Goal: Task Accomplishment & Management: Manage account settings

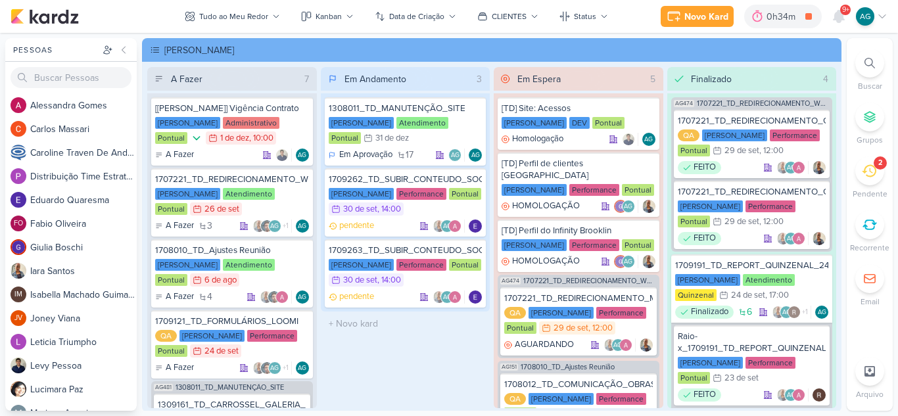
click at [869, 174] on icon at bounding box center [869, 171] width 14 height 14
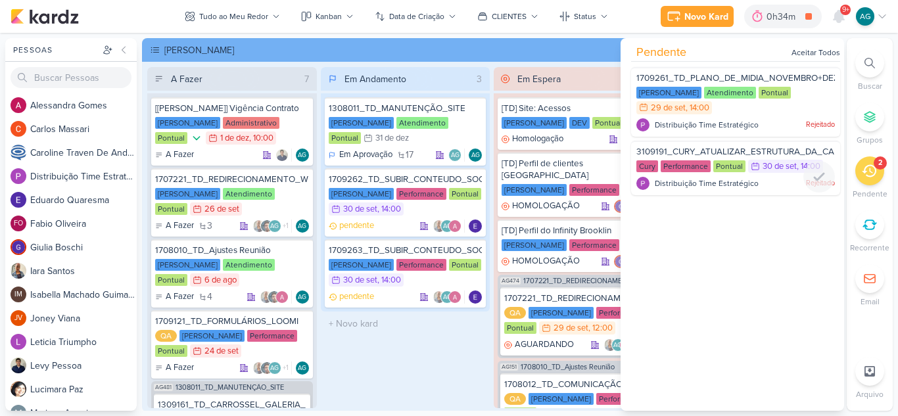
click at [730, 149] on span "3109191_CURY_ATUALIZAR_ESTRUTURA_DA_CAMPANHA_OUTUBRO" at bounding box center [776, 152] width 281 height 11
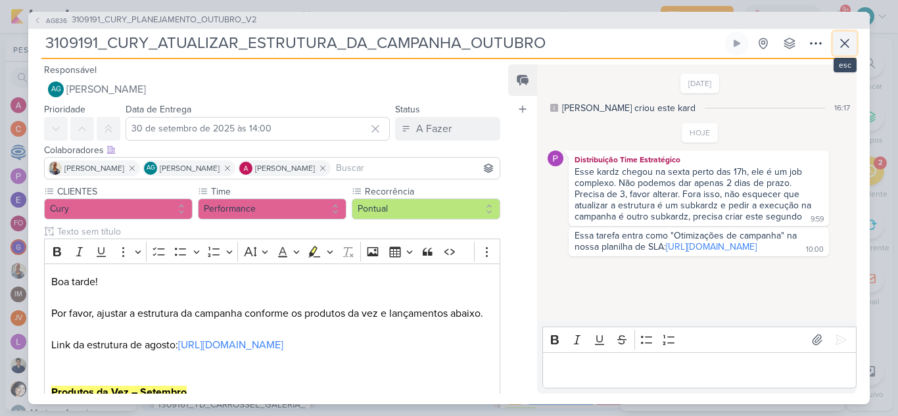
click at [843, 45] on icon at bounding box center [845, 43] width 8 height 8
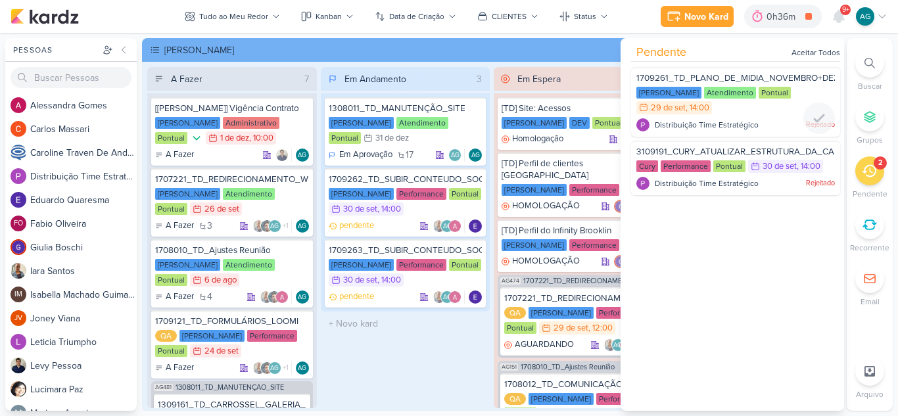
click at [726, 74] on span "1709261_TD_PLANO_DE_MIDIA_NOVEMBRO+DEZEMBRO" at bounding box center [752, 78] width 232 height 11
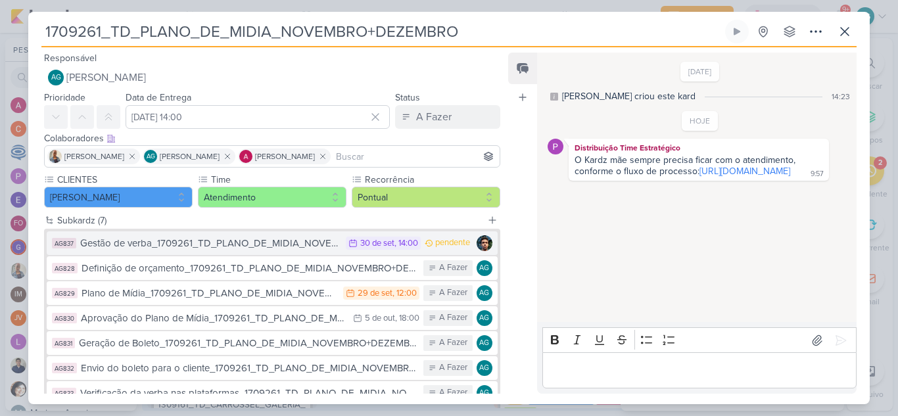
click at [174, 246] on div "Gestão de verba_1709261_TD_PLANO_DE_MIDIA_NOVEMBRO+DEZEMBRO" at bounding box center [209, 243] width 259 height 15
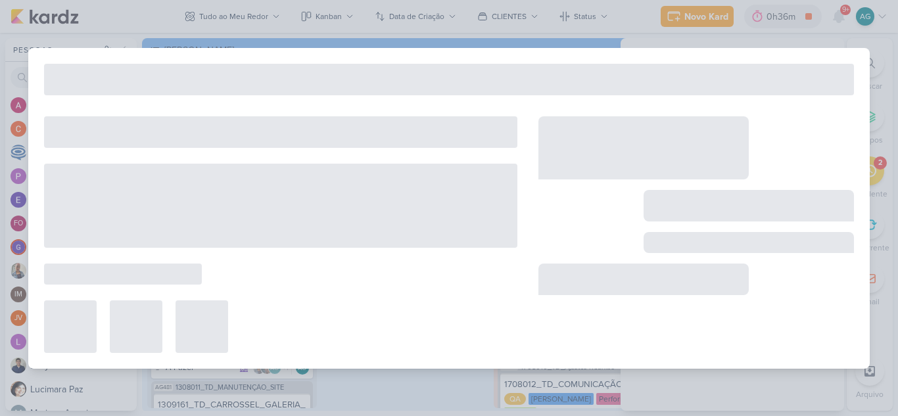
type input "Gestão de verba_1709261_TD_PLANO_DE_MIDIA_NOVEMBRO+DEZEMBRO"
type input "30 de setembro de 2025 às 14:00"
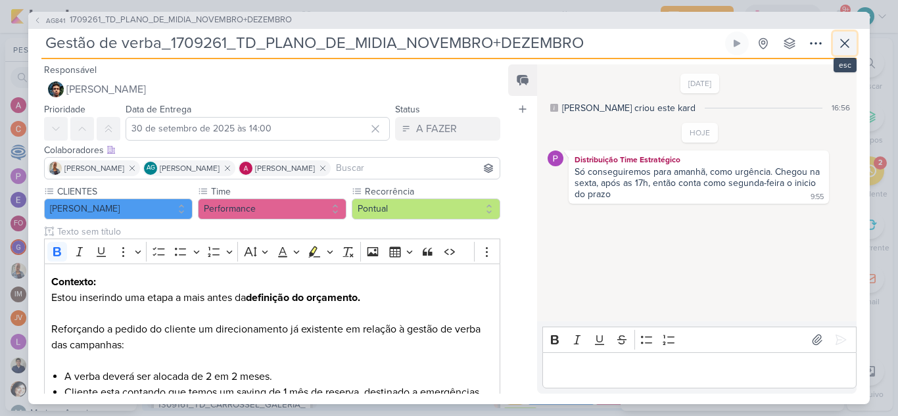
click at [849, 36] on icon at bounding box center [845, 43] width 16 height 16
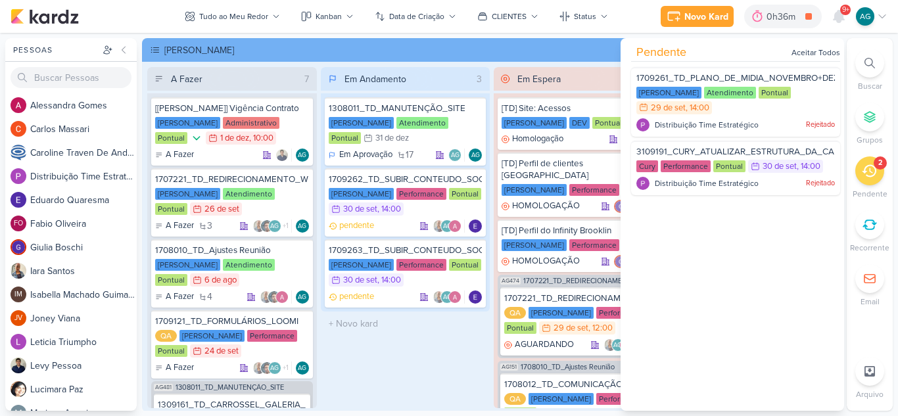
click at [603, 51] on div "[PERSON_NAME]" at bounding box center [500, 50] width 673 height 14
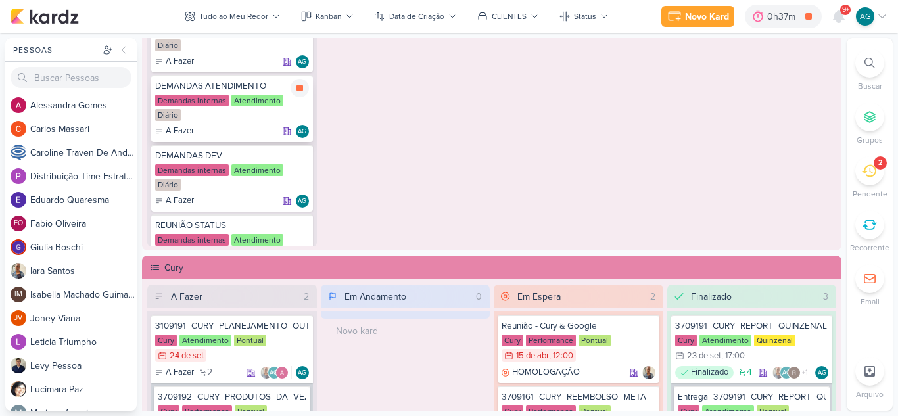
scroll to position [197, 0]
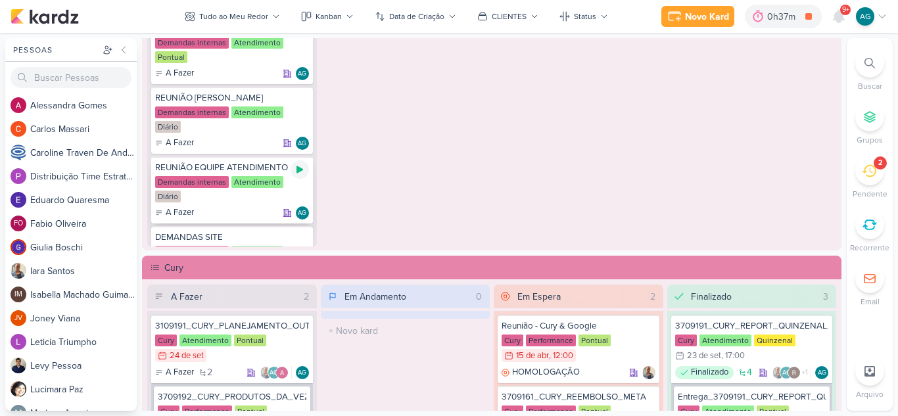
click at [296, 170] on icon at bounding box center [299, 169] width 7 height 7
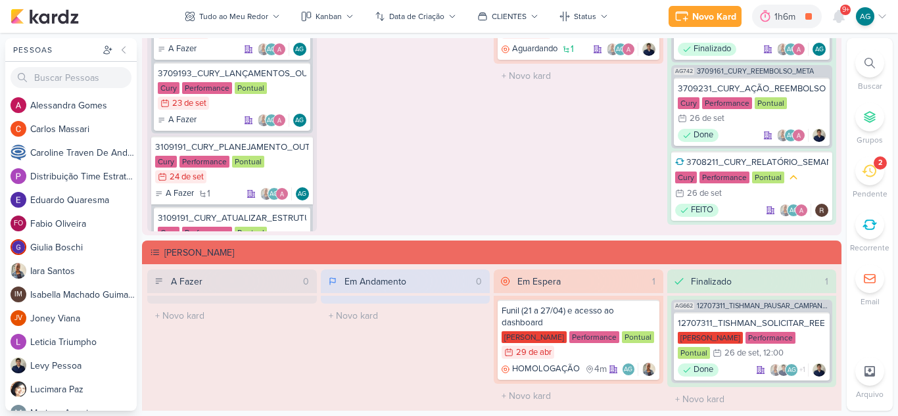
scroll to position [1709, 0]
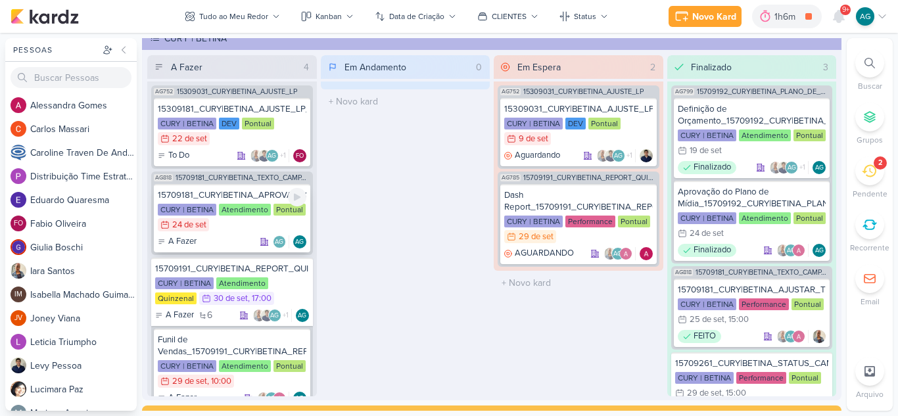
click at [246, 195] on div "15709181_CURY|BETINA_APROVAÇÃO_TEXTO_CAMPANHA_GOOGLE" at bounding box center [232, 195] width 149 height 12
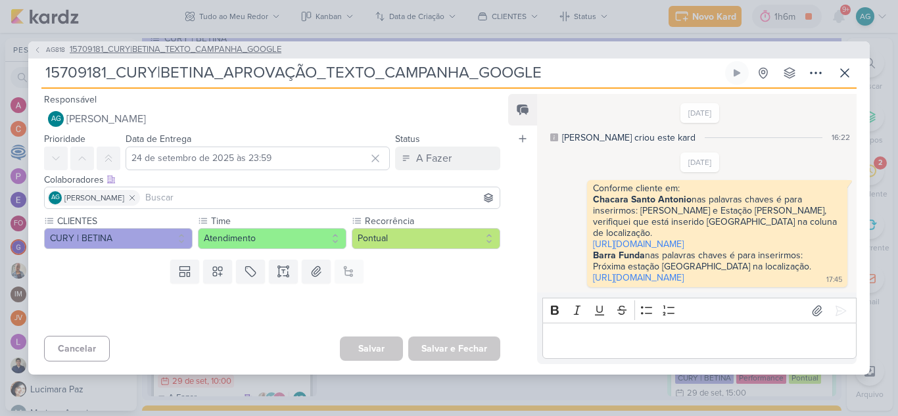
click at [259, 43] on span "15709181_CURY|BETINA_TEXTO_CAMPANHA_GOOGLE" at bounding box center [176, 49] width 212 height 13
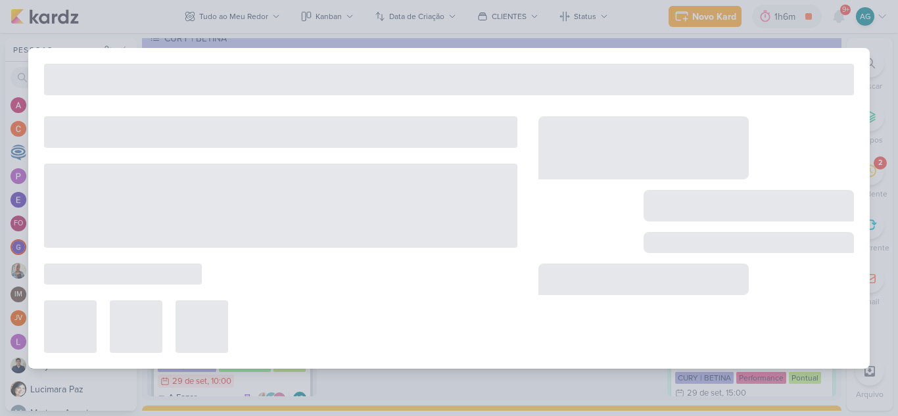
type input "15709181_CURY|BETINA_TEXTO_CAMPANHA_GOOGLE"
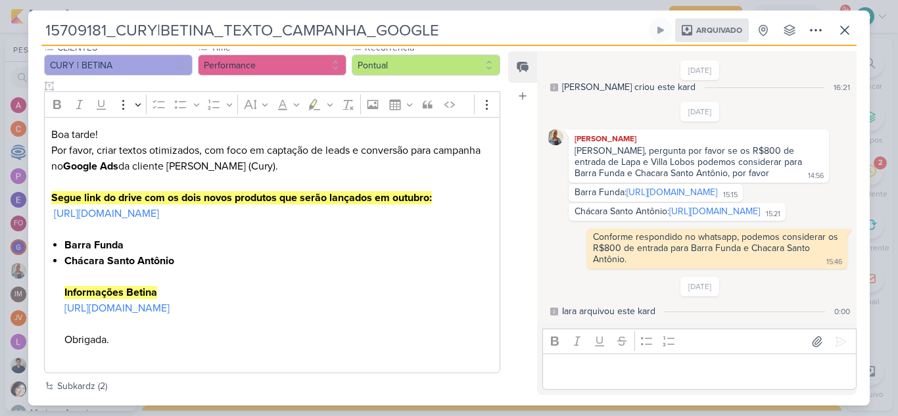
scroll to position [200, 0]
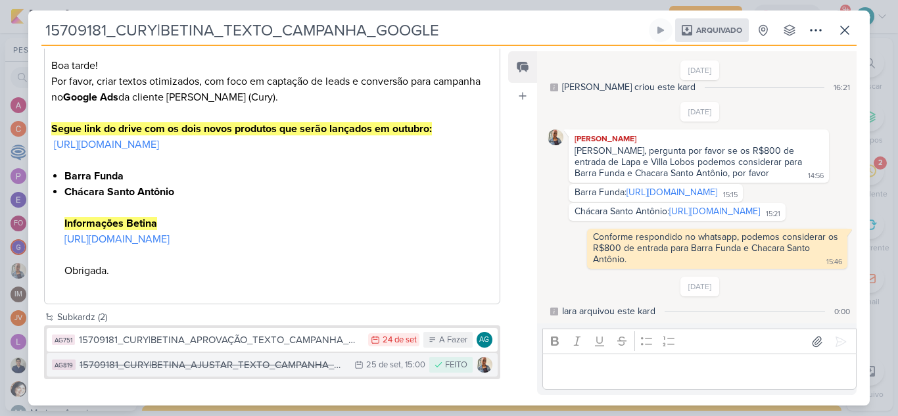
drag, startPoint x: 235, startPoint y: 341, endPoint x: 235, endPoint y: 371, distance: 29.6
click at [235, 371] on div "AG751 15709181_CURY|BETINA_APROVAÇÃO_TEXTO_CAMPANHA_GOOGLE 24/9 [DATE] A Fazer …" at bounding box center [272, 352] width 451 height 49
click at [235, 364] on div "15709181_CURY|BETINA_AJUSTAR_TEXTO_CAMPANHA_GOOGLE" at bounding box center [214, 365] width 268 height 15
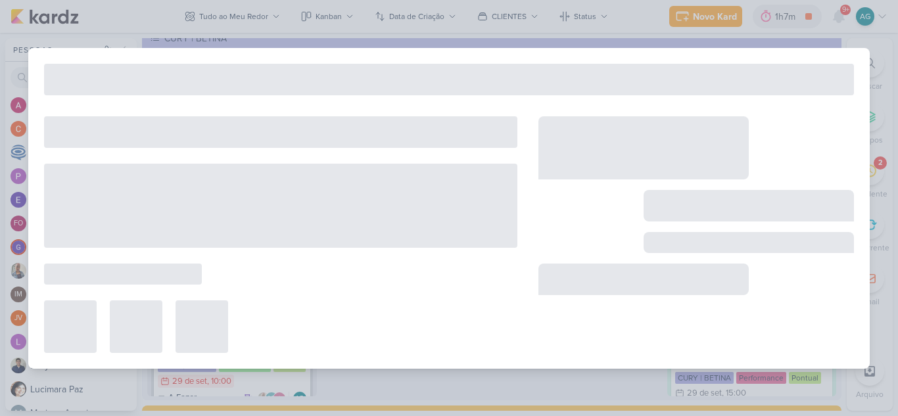
type input "15709181_CURY|BETINA_AJUSTAR_TEXTO_CAMPANHA_GOOGLE"
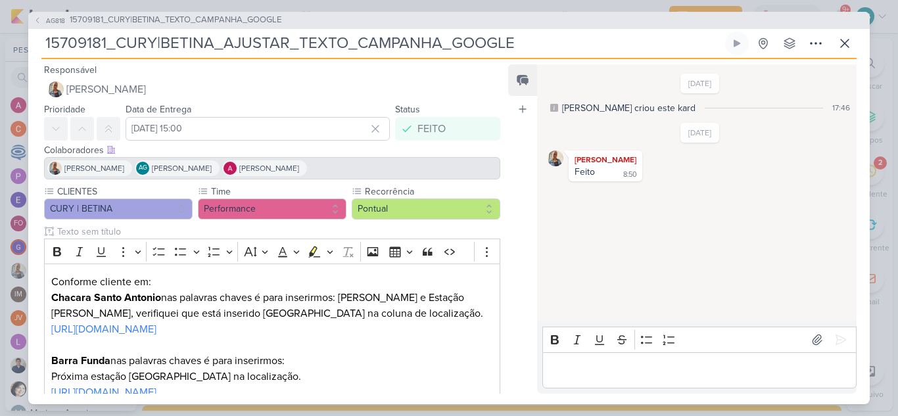
click at [586, 283] on div "[DATE] [PERSON_NAME] criou este kard 17:46 [DATE] [PERSON_NAME]" at bounding box center [696, 194] width 318 height 256
click at [849, 45] on icon at bounding box center [845, 43] width 16 height 16
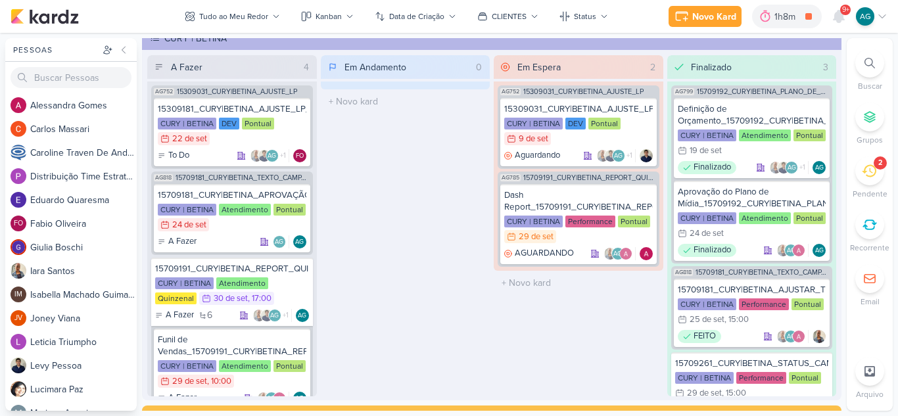
click at [870, 60] on icon at bounding box center [869, 63] width 11 height 11
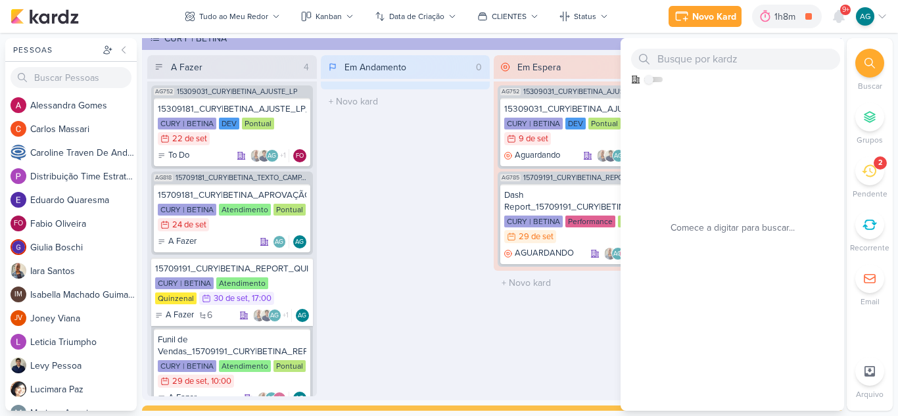
click at [558, 337] on div "Em Espera 2 AG752 15309031_CURY|BETINA_AJUSTE_LP 15309031_CURY|BETINA_AJUSTE_LP…" at bounding box center [579, 225] width 170 height 341
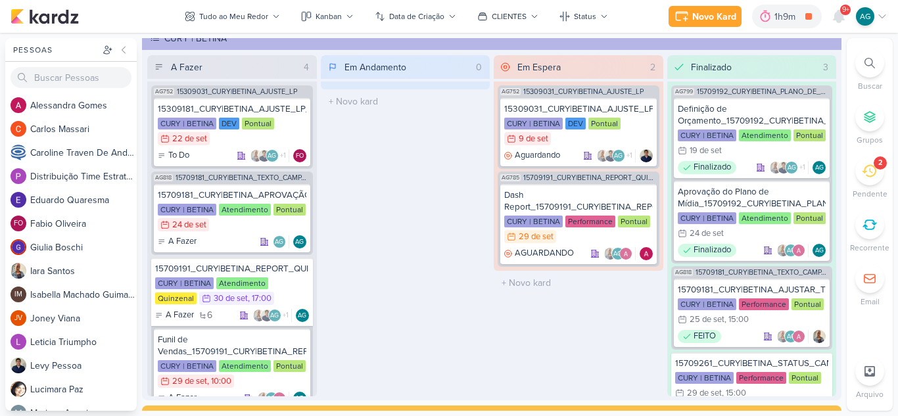
click at [874, 64] on icon at bounding box center [869, 63] width 11 height 11
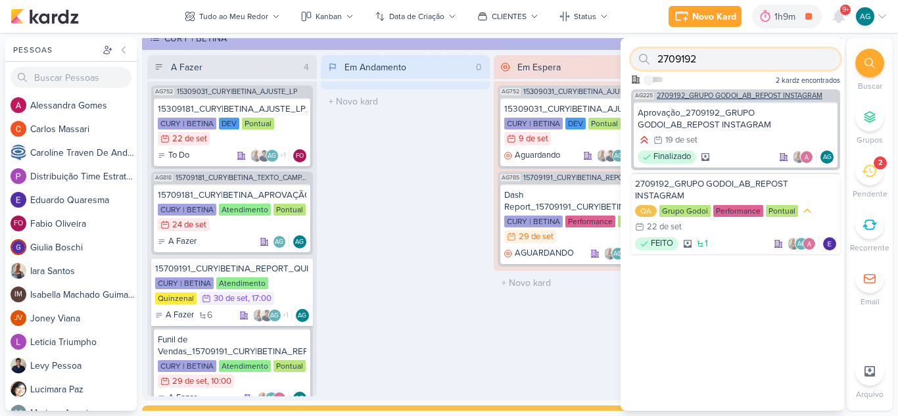
type input "2709192"
click at [738, 95] on span "2709192_GRUPO GODOI_AB_REPOST INSTAGRAM" at bounding box center [740, 95] width 166 height 7
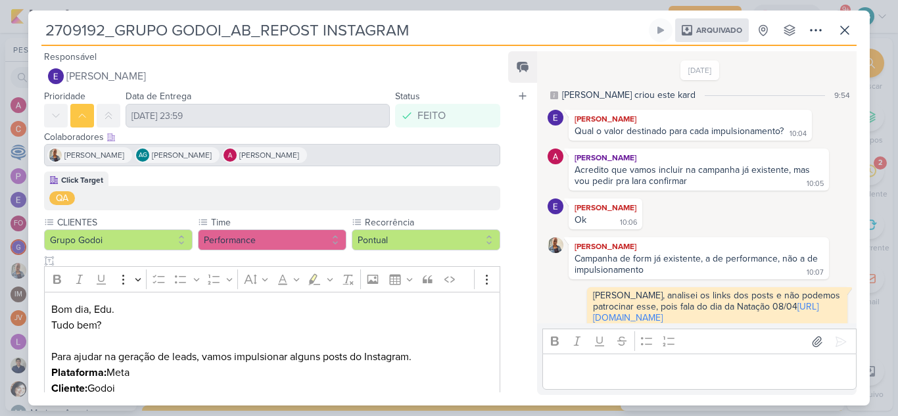
scroll to position [458, 0]
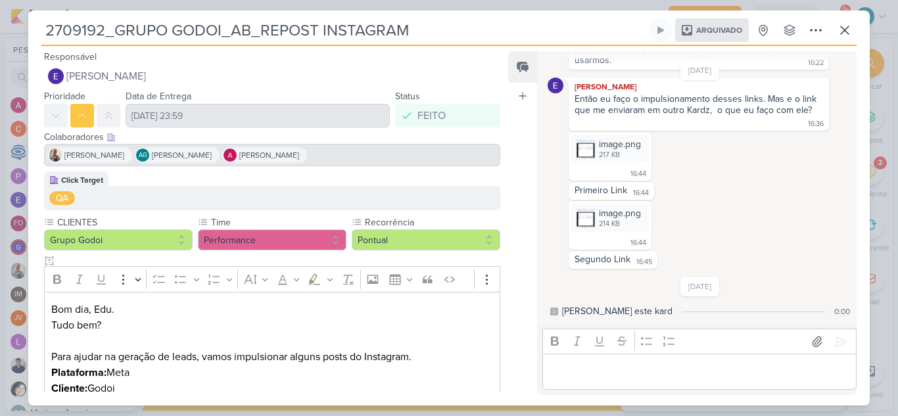
click at [28, 30] on div "2709192_GRUPO GODOI_AB_REPOST INSTAGRAM Arquivado Criado por [PERSON_NAME] nenh…" at bounding box center [448, 211] width 841 height 387
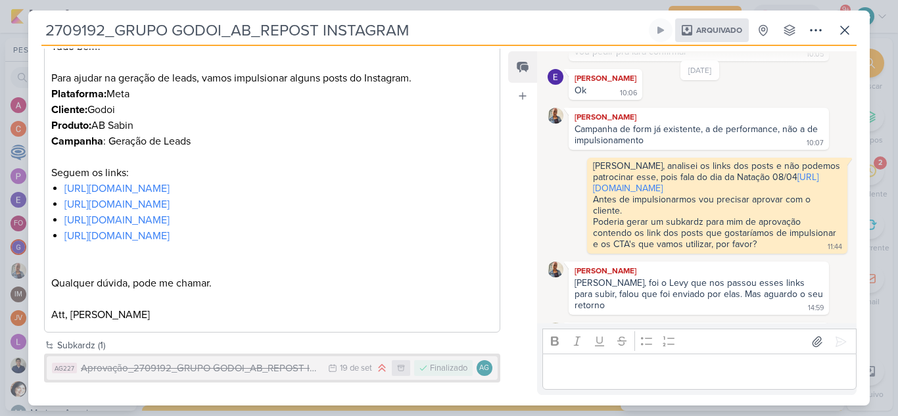
scroll to position [282, 0]
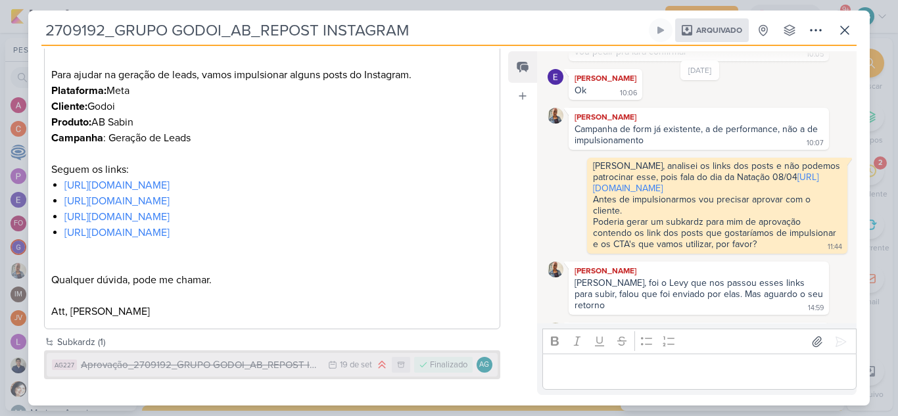
click at [333, 368] on div "19/9 [DATE]" at bounding box center [350, 364] width 44 height 13
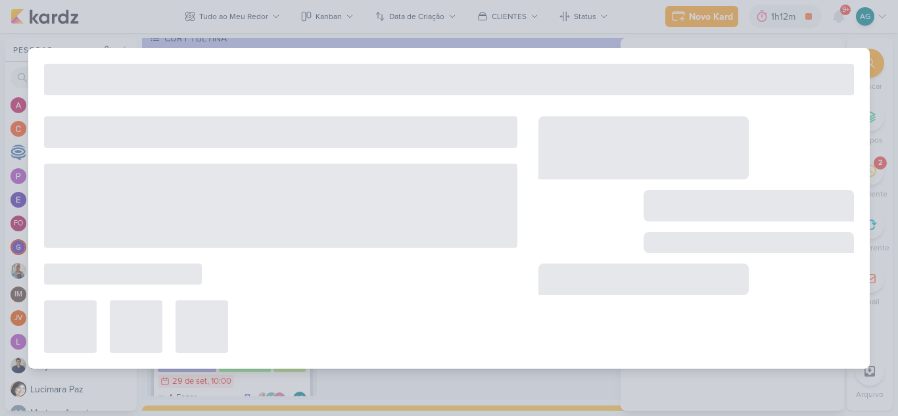
type input "Aprovação_2709192_GRUPO GODOI_AB_REPOST INSTAGRAM"
type input "[DATE] 23:59"
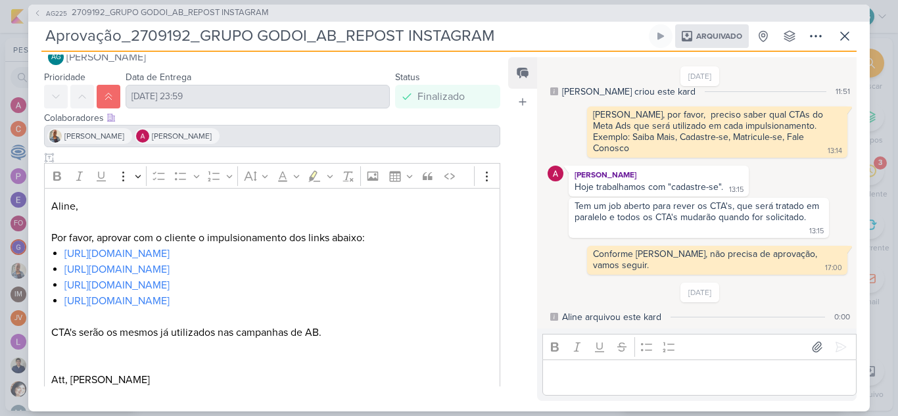
scroll to position [49, 0]
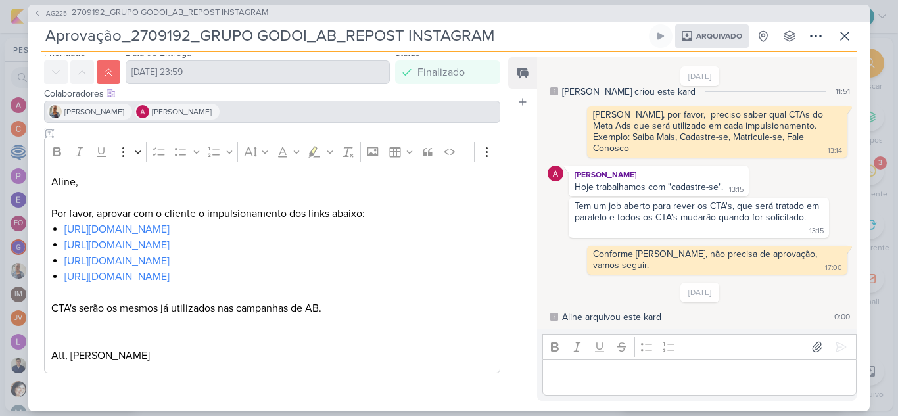
click at [199, 10] on span "2709192_GRUPO GODOI_AB_REPOST INSTAGRAM" at bounding box center [170, 13] width 197 height 13
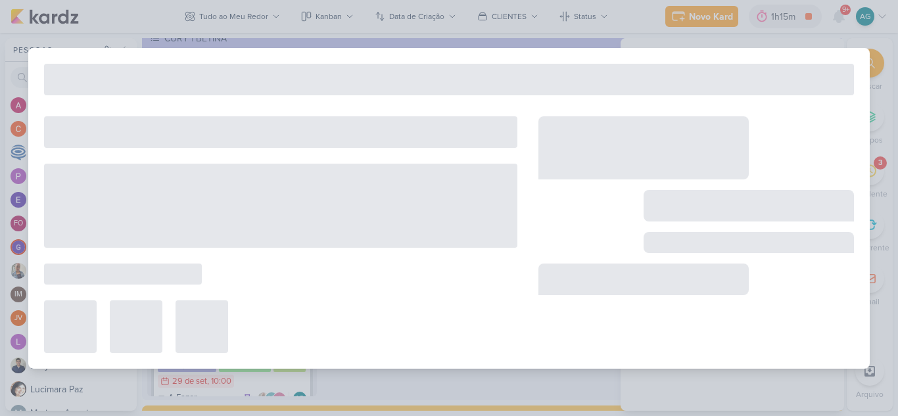
type input "2709192_GRUPO GODOI_AB_REPOST INSTAGRAM"
type input "[DATE] 23:59"
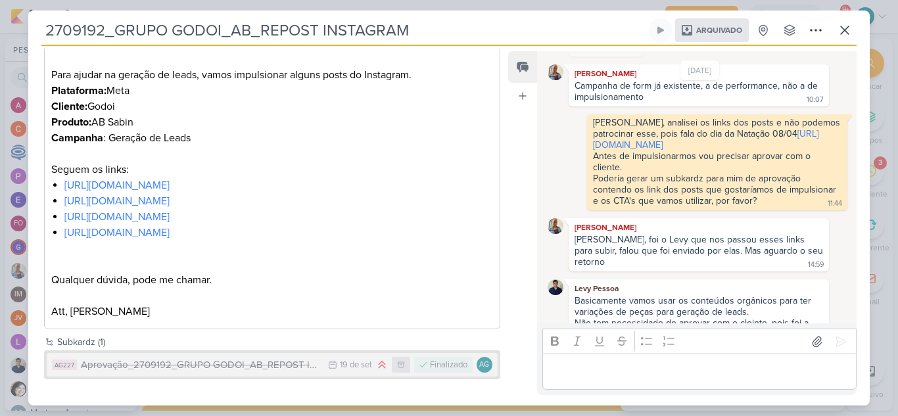
scroll to position [129, 0]
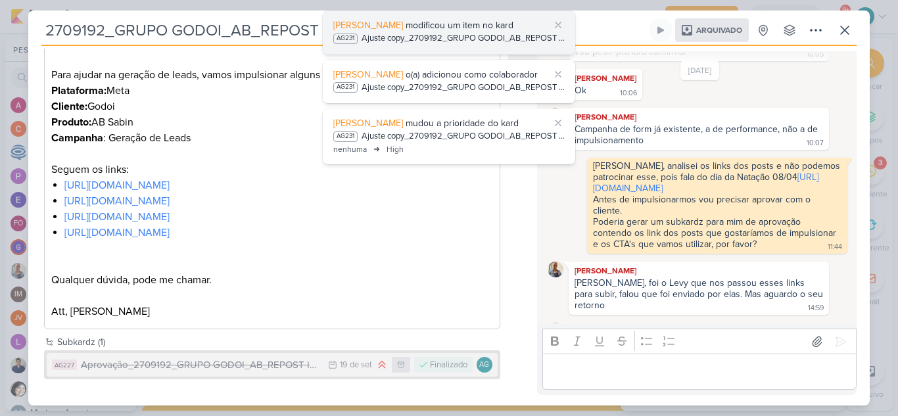
click at [461, 31] on div "[PERSON_NAME] modificou um item no kard" at bounding box center [448, 25] width 231 height 14
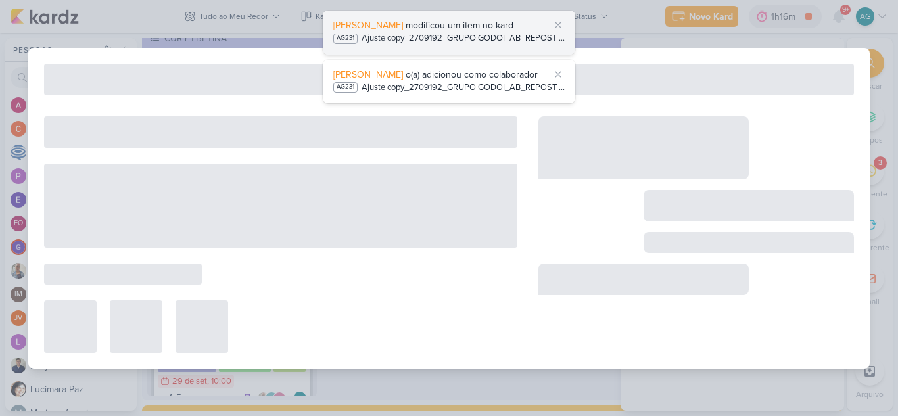
type input "Ajuste copy_2709192_GRUPO GODOI_AB_REPOST INSTAGRAM_v2"
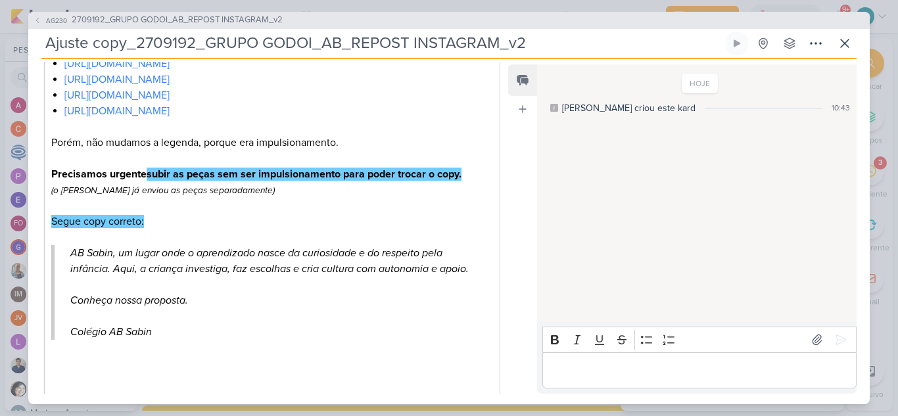
scroll to position [329, 0]
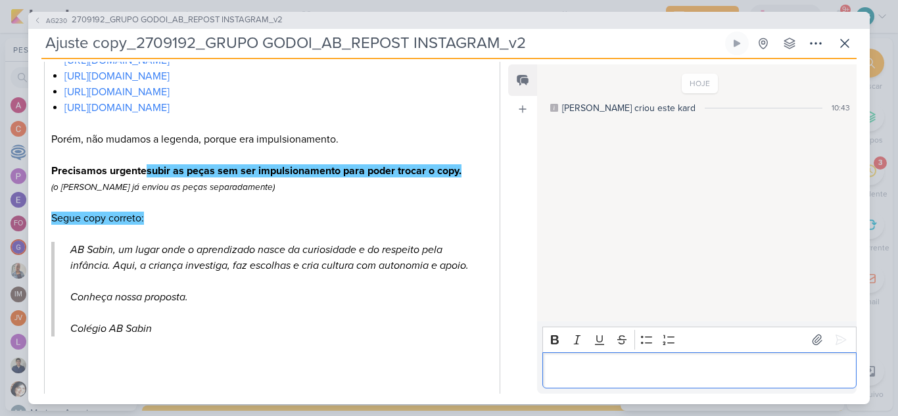
click at [602, 375] on p "Editor editing area: main" at bounding box center [699, 370] width 300 height 16
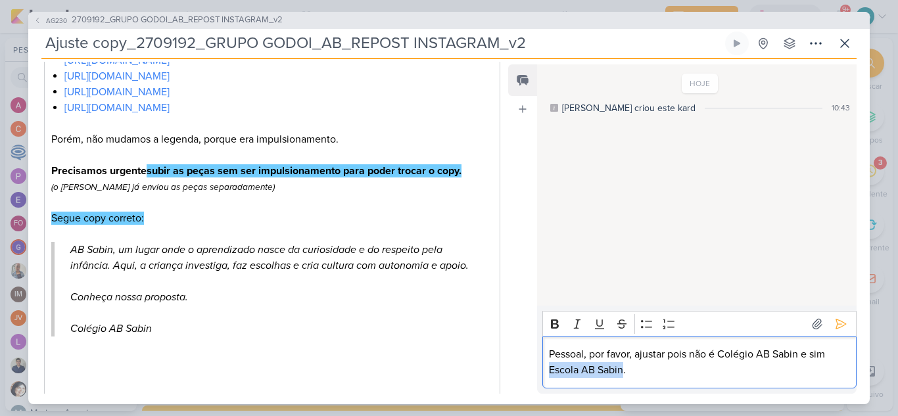
drag, startPoint x: 550, startPoint y: 367, endPoint x: 624, endPoint y: 368, distance: 74.3
click at [624, 368] on p "Pessoal, por favor, ajustar pois não é Colégio AB Sabin e sim Escola AB Sabin." at bounding box center [699, 362] width 300 height 32
click at [555, 323] on icon "Editor toolbar" at bounding box center [555, 323] width 8 height 9
click at [750, 380] on div "Pessoal, por favor, ajustar pois não é Colégio AB Sabin e sim Escola AB Sabin ." at bounding box center [699, 363] width 314 height 52
drag, startPoint x: 720, startPoint y: 352, endPoint x: 799, endPoint y: 351, distance: 78.9
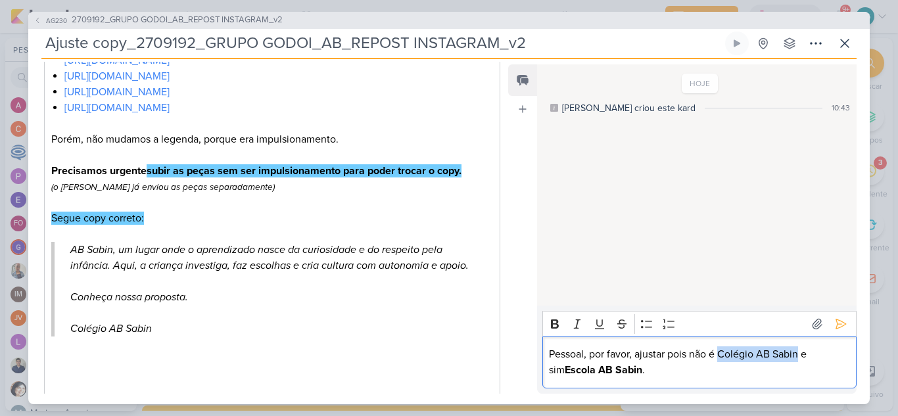
click at [799, 351] on p "Pessoal, por favor, ajustar pois não é Colégio AB Sabin e sim Escola AB Sabin ." at bounding box center [699, 362] width 300 height 32
click at [551, 324] on icon "Editor toolbar" at bounding box center [555, 323] width 8 height 9
click at [742, 373] on p "Pessoal, por favor, ajustar pois não é Colégio AB Sabin e sim Escola AB Sabin ." at bounding box center [699, 362] width 300 height 32
click at [841, 321] on icon at bounding box center [840, 323] width 13 height 13
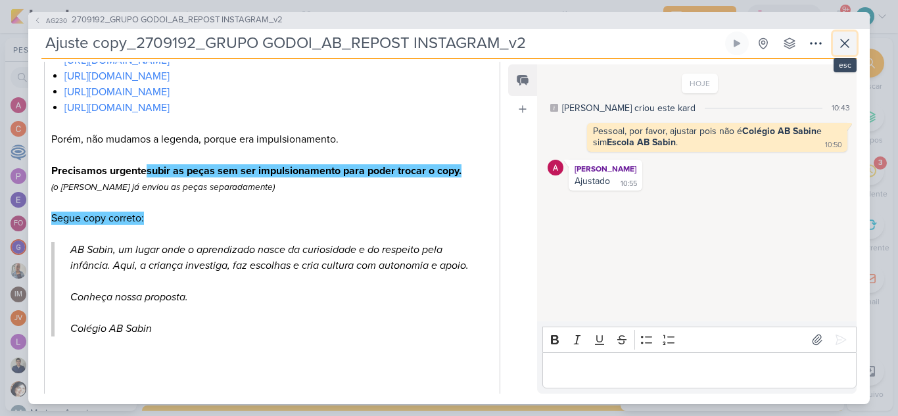
click at [853, 47] on button at bounding box center [845, 44] width 24 height 24
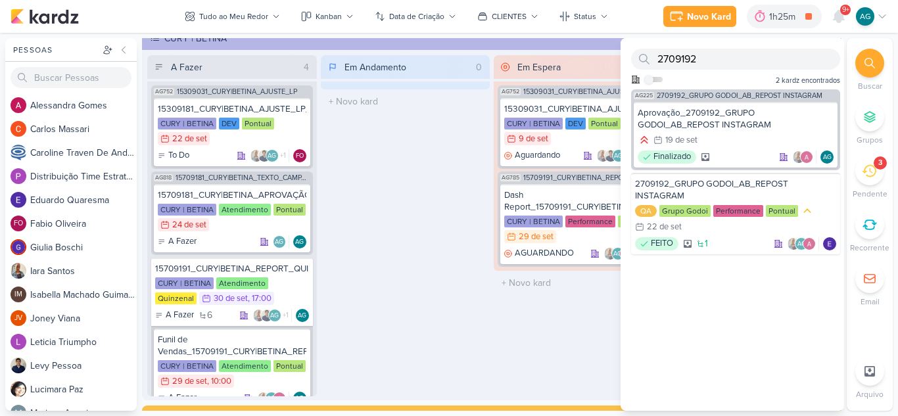
click at [870, 174] on icon at bounding box center [869, 171] width 14 height 14
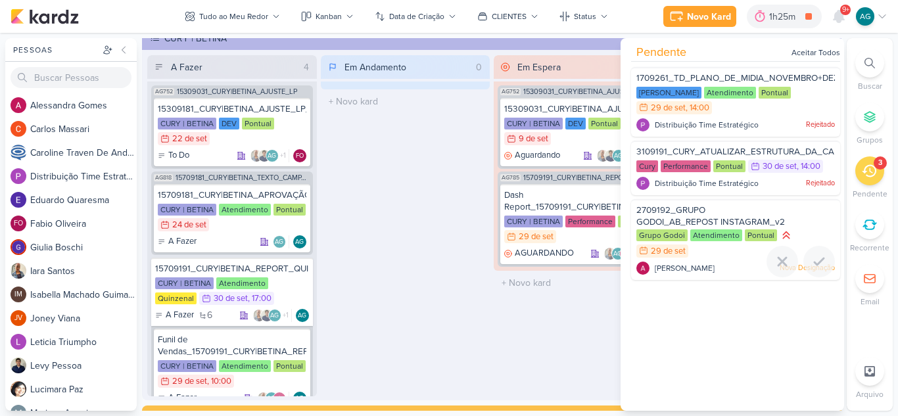
click at [707, 212] on div "2709192_GRUPO GODOI_AB_REPOST INSTAGRAM_v2" at bounding box center [735, 216] width 199 height 24
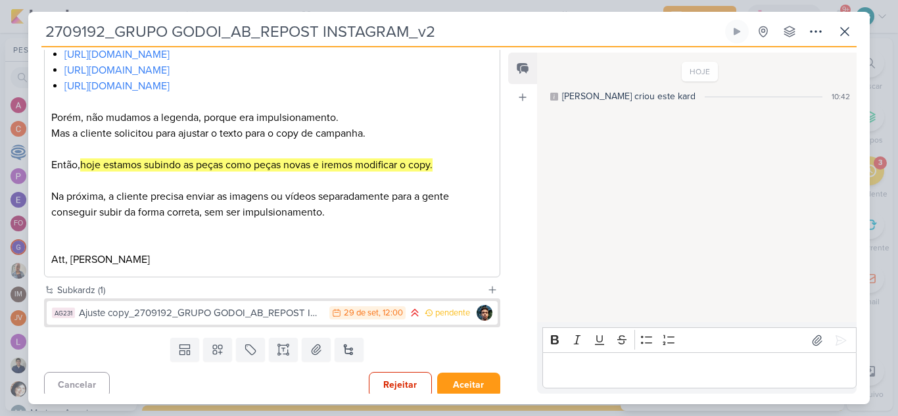
scroll to position [301, 0]
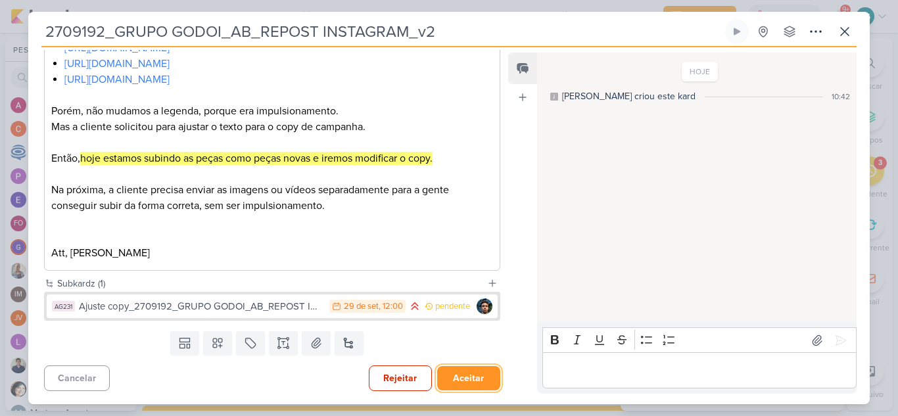
click at [467, 380] on button "Aceitar" at bounding box center [468, 378] width 63 height 24
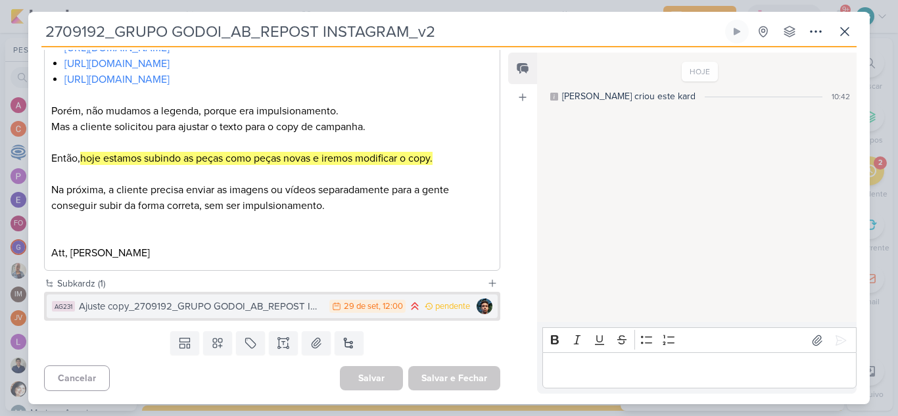
click at [213, 306] on div "Ajuste copy_2709192_GRUPO GODOI_AB_REPOST INSTAGRAM_v2" at bounding box center [201, 306] width 244 height 15
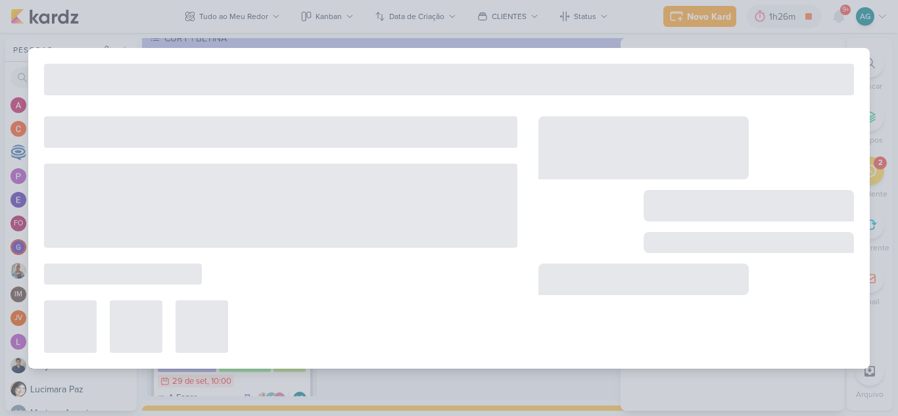
type input "Ajuste copy_2709192_GRUPO GODOI_AB_REPOST INSTAGRAM_v2"
type input "29 de setembro de 2025 às 12:00"
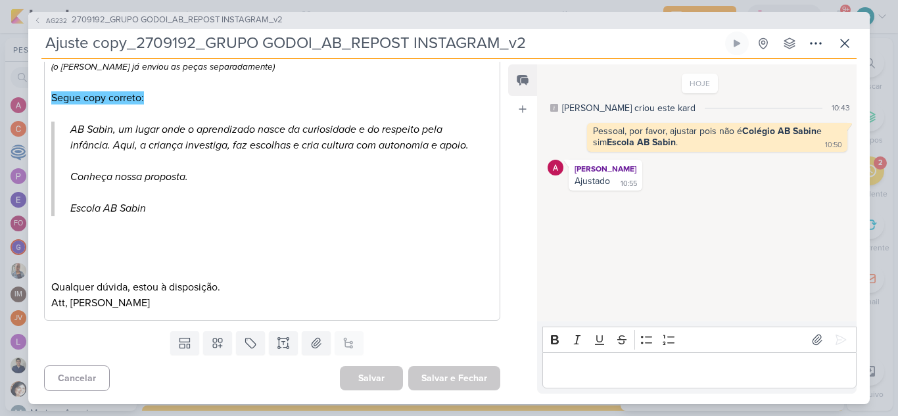
scroll to position [0, 0]
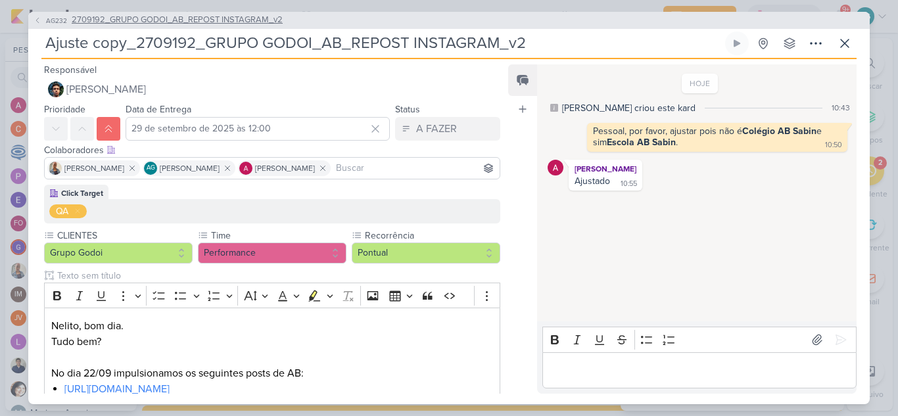
click at [135, 21] on span "2709192_GRUPO GODOI_AB_REPOST INSTAGRAM_v2" at bounding box center [177, 20] width 211 height 13
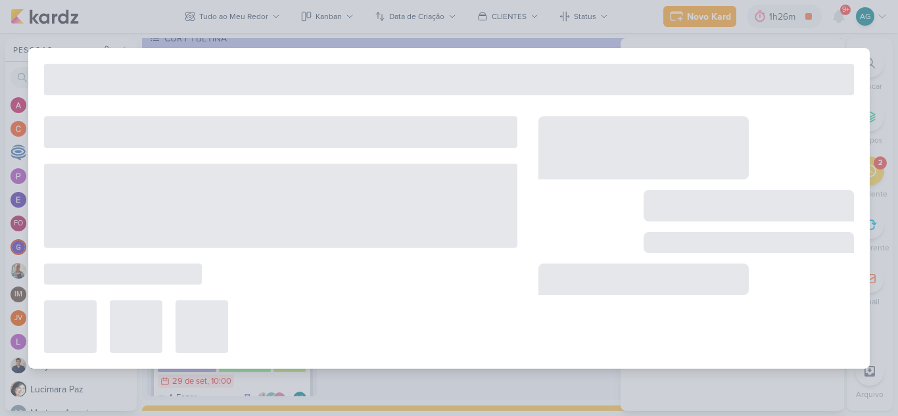
type input "2709192_GRUPO GODOI_AB_REPOST INSTAGRAM_v2"
type input "29 de setembro de 2025 às 23:59"
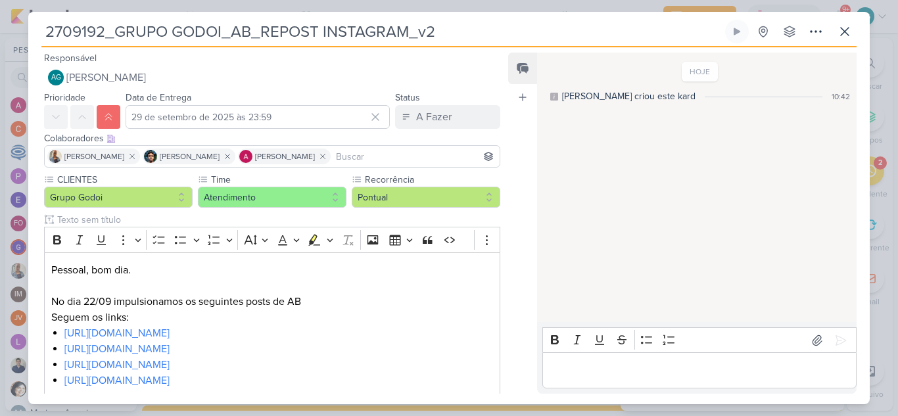
drag, startPoint x: 102, startPoint y: 29, endPoint x: 26, endPoint y: 28, distance: 76.3
click at [26, 28] on div "2709192_GRUPO GODOI_AB_REPOST INSTAGRAM_v2" at bounding box center [449, 208] width 898 height 416
click at [813, 34] on icon at bounding box center [816, 32] width 16 height 16
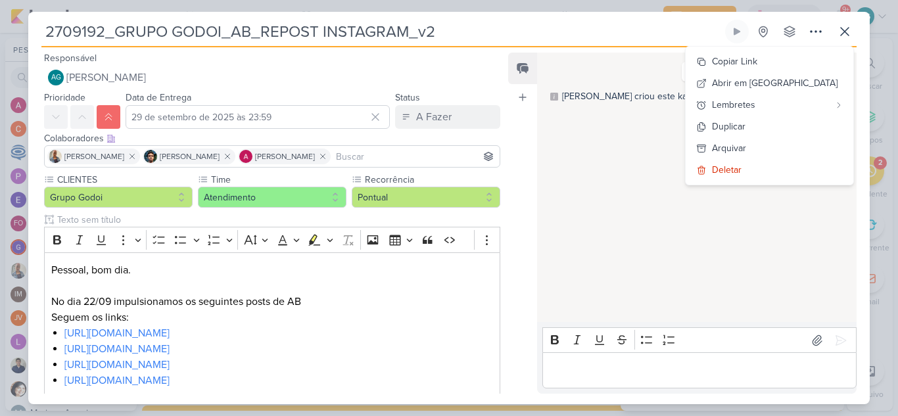
click at [603, 190] on div "HOJE [PERSON_NAME] criou este kard 10:42" at bounding box center [696, 188] width 318 height 268
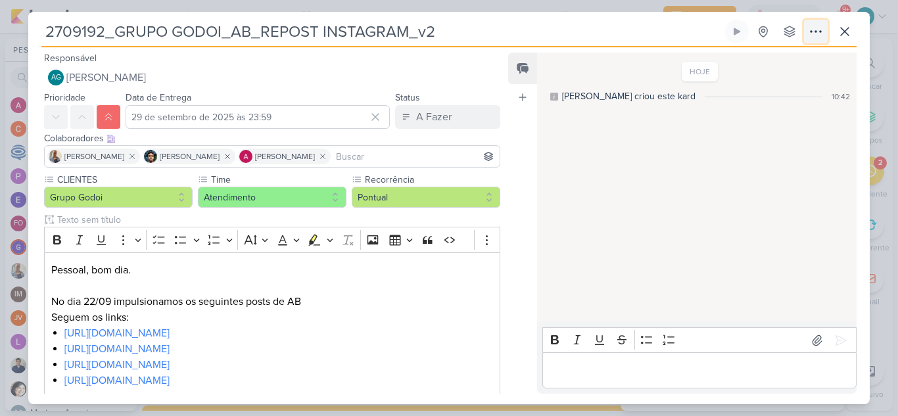
click at [813, 29] on icon at bounding box center [816, 32] width 16 height 16
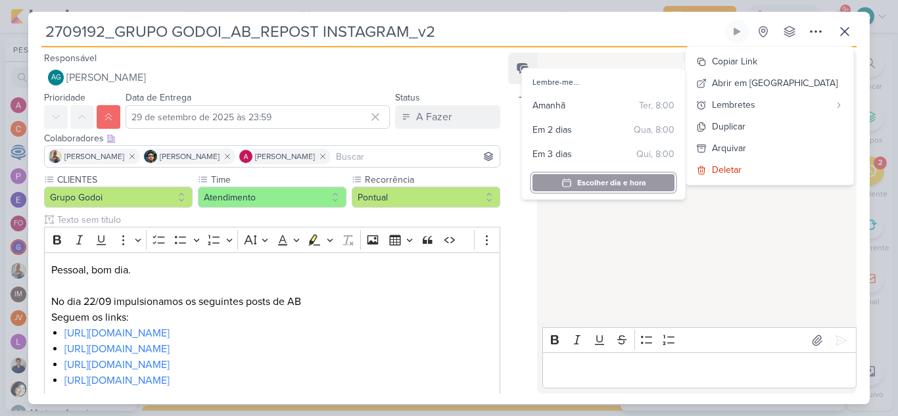
click at [628, 179] on div "Escolher dia e hora" at bounding box center [611, 183] width 69 height 12
type input "08:00"
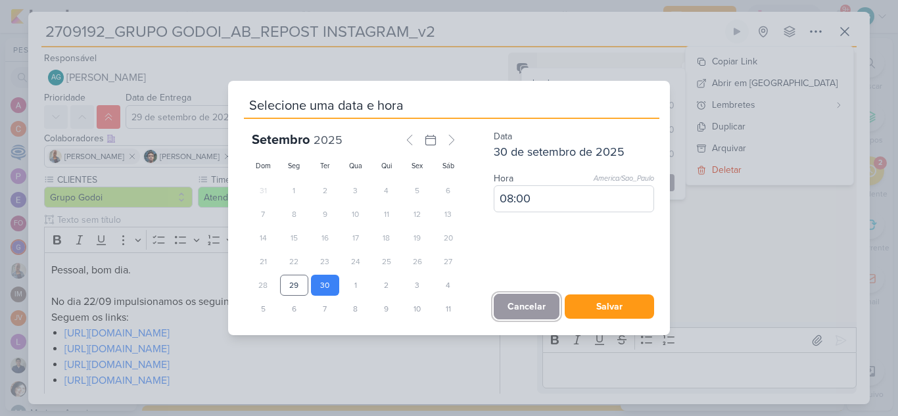
click at [523, 308] on button "Cancelar" at bounding box center [527, 307] width 66 height 26
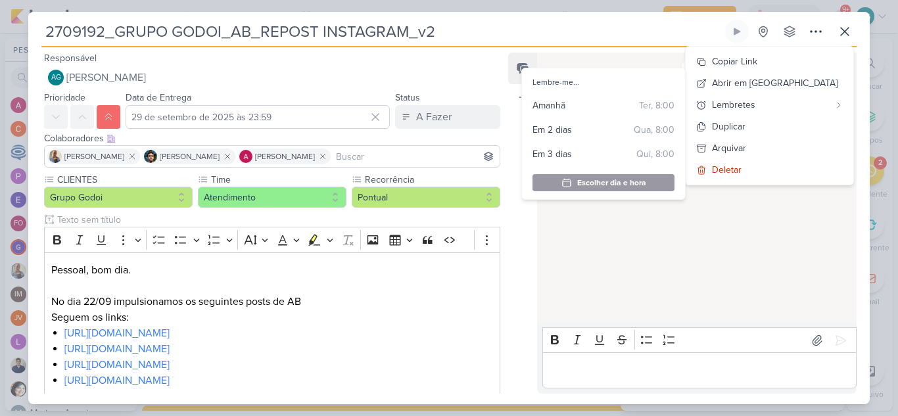
click at [591, 266] on div "HOJE [PERSON_NAME] criou este kard 10:42" at bounding box center [696, 188] width 318 height 268
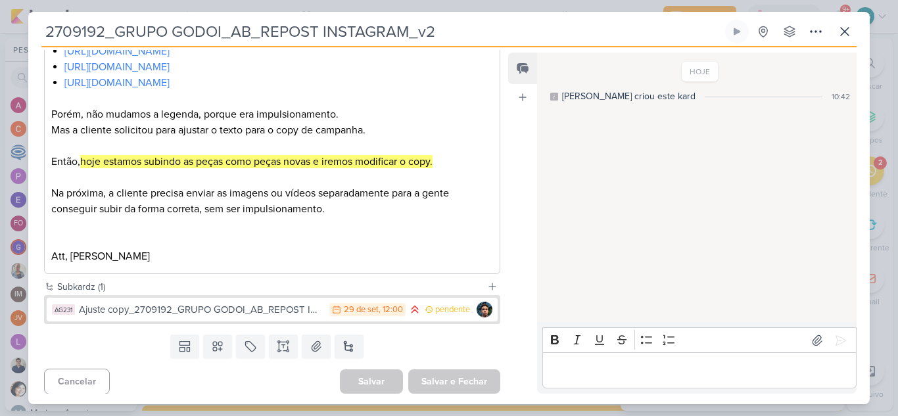
scroll to position [301, 0]
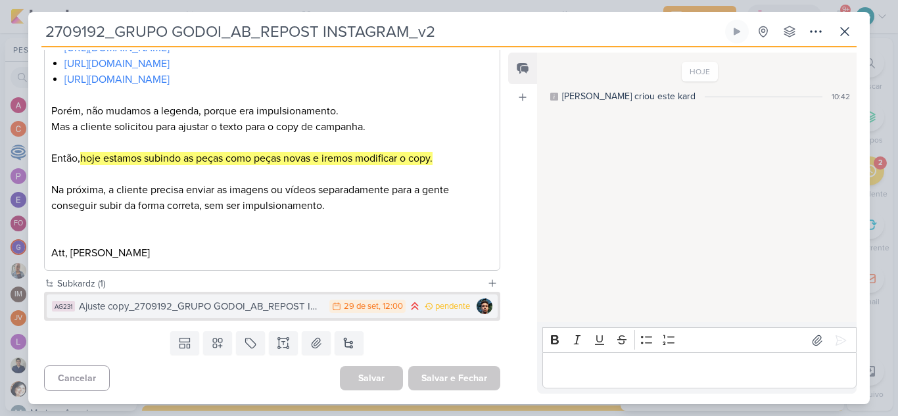
click at [256, 310] on div "Ajuste copy_2709192_GRUPO GODOI_AB_REPOST INSTAGRAM_v2" at bounding box center [201, 306] width 244 height 15
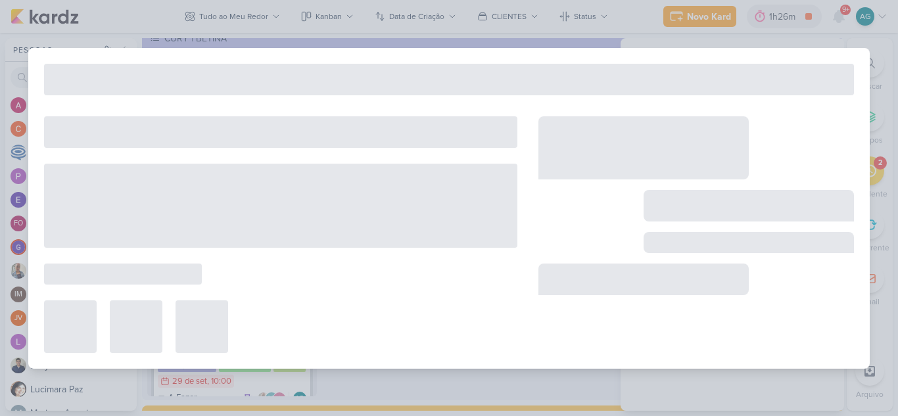
type input "Ajuste copy_2709192_GRUPO GODOI_AB_REPOST INSTAGRAM_v2"
type input "29 de setembro de 2025 às 12:00"
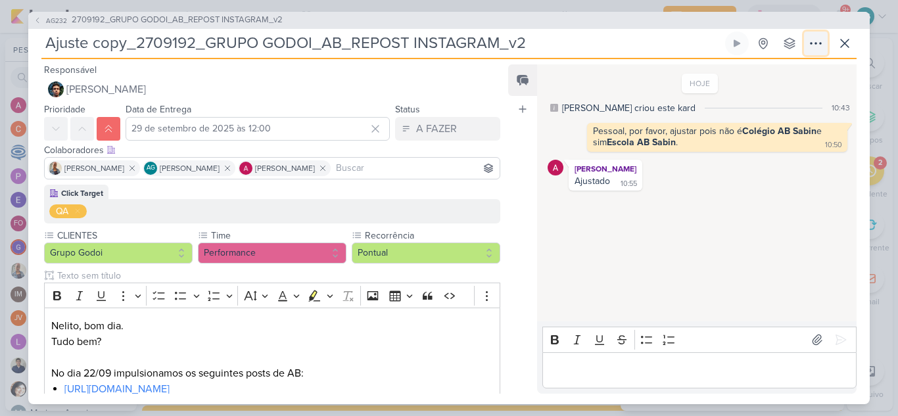
click at [818, 40] on icon at bounding box center [816, 43] width 16 height 16
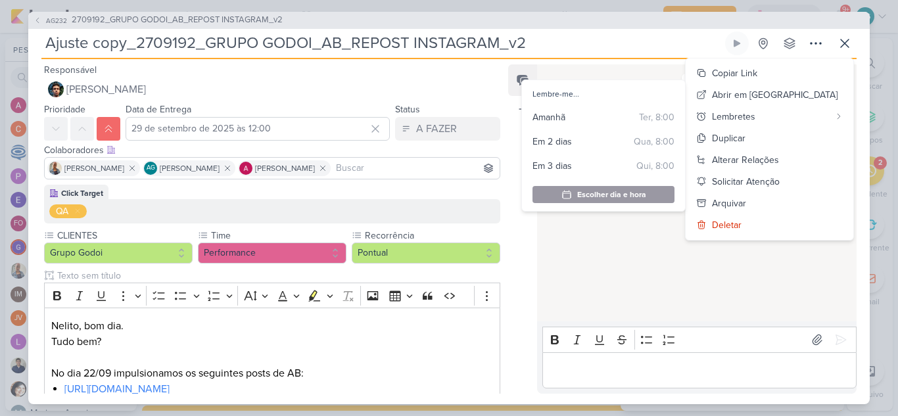
click at [567, 256] on div "HOJE [PERSON_NAME] criou este kard 10:43 Pessoal, por favor, ajustar pois não é…" at bounding box center [696, 194] width 318 height 256
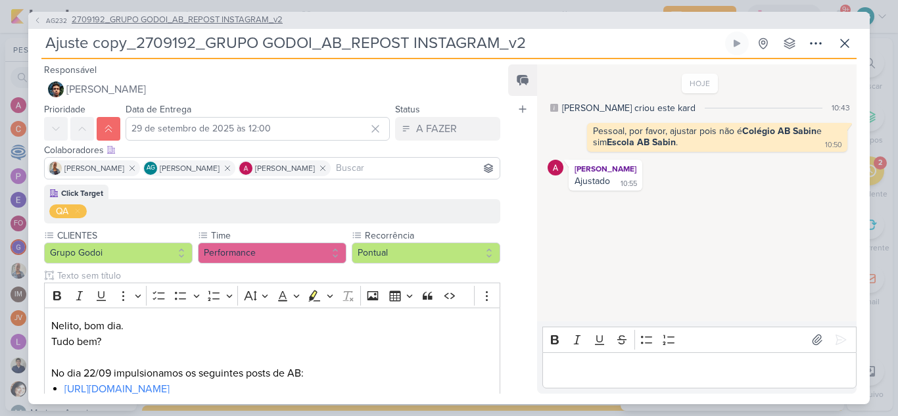
click at [248, 15] on span "2709192_GRUPO GODOI_AB_REPOST INSTAGRAM_v2" at bounding box center [177, 20] width 211 height 13
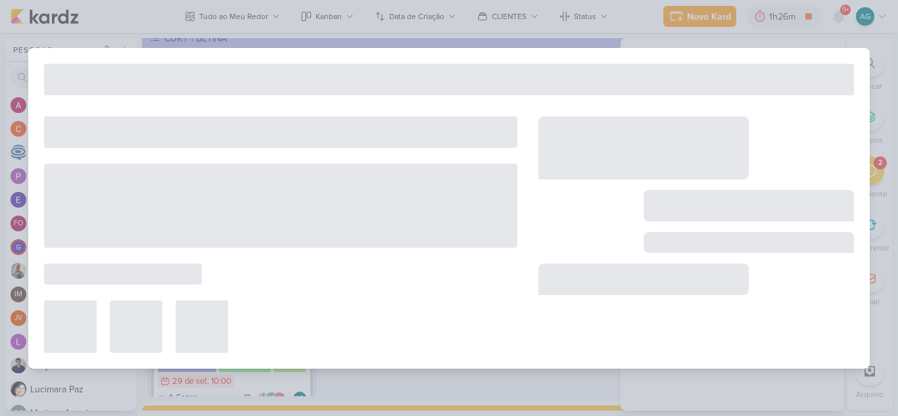
type input "2709192_GRUPO GODOI_AB_REPOST INSTAGRAM_v2"
type input "29 de setembro de 2025 às 23:59"
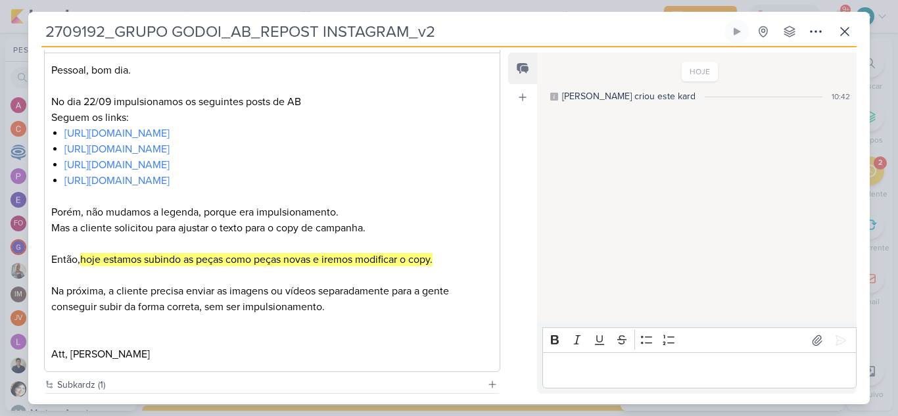
scroll to position [170, 0]
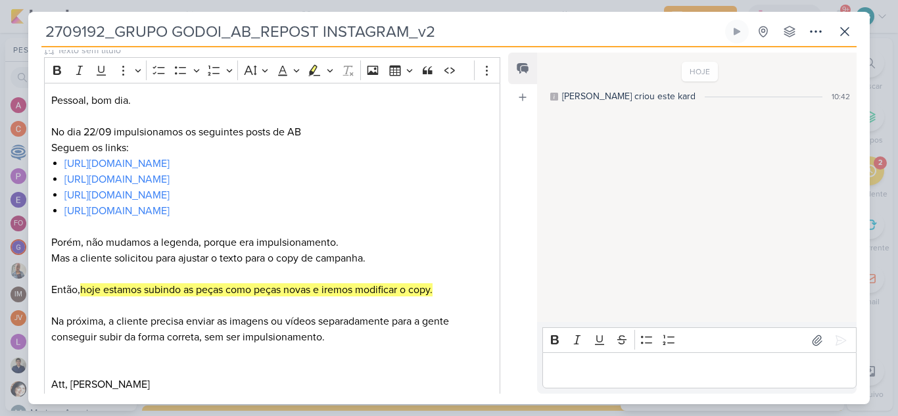
drag, startPoint x: 435, startPoint y: 32, endPoint x: 294, endPoint y: 39, distance: 141.5
click at [294, 39] on input "2709192_GRUPO GODOI_AB_REPOST INSTAGRAM_v2" at bounding box center [381, 32] width 681 height 24
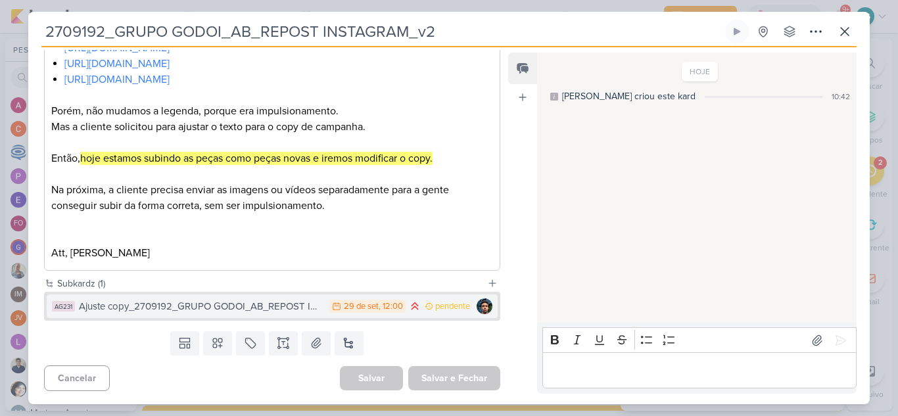
click at [247, 309] on div "Ajuste copy_2709192_GRUPO GODOI_AB_REPOST INSTAGRAM_v2" at bounding box center [201, 306] width 244 height 15
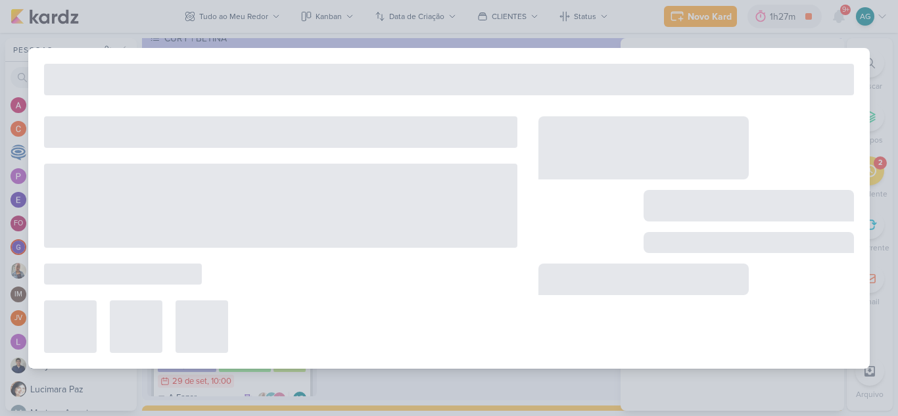
type input "Ajuste copy_2709192_GRUPO GODOI_AB_REPOST INSTAGRAM_v2"
type input "29 de setembro de 2025 às 12:00"
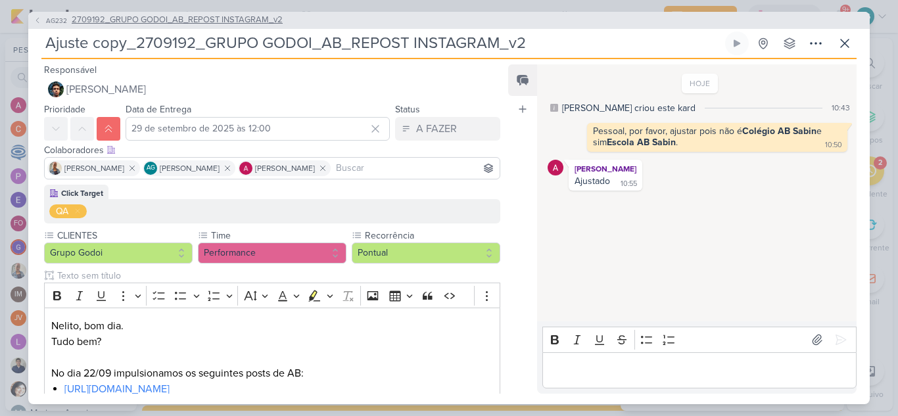
click at [272, 14] on span "2709192_GRUPO GODOI_AB_REPOST INSTAGRAM_v2" at bounding box center [177, 20] width 211 height 13
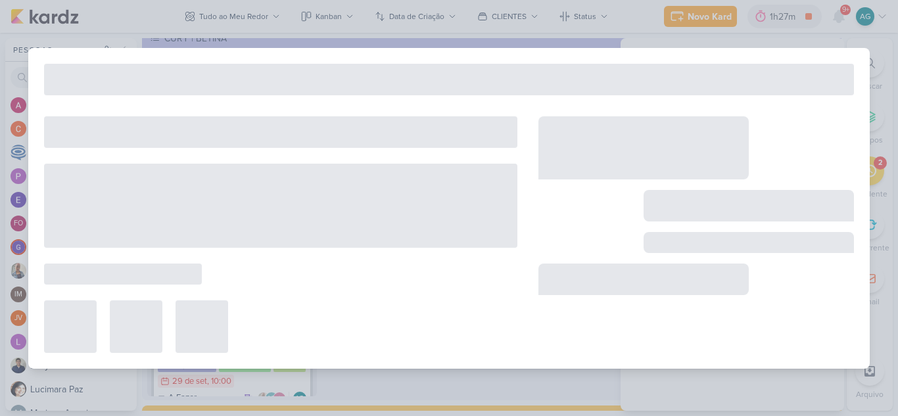
type input "2709192_GRUPO GODOI_AB_REPOST INSTAGRAM_v2"
type input "29 de setembro de 2025 às 23:59"
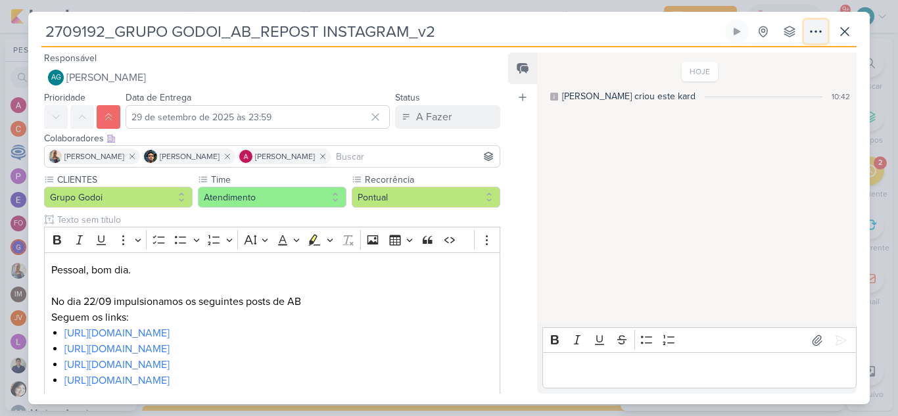
click at [818, 34] on icon at bounding box center [816, 32] width 16 height 16
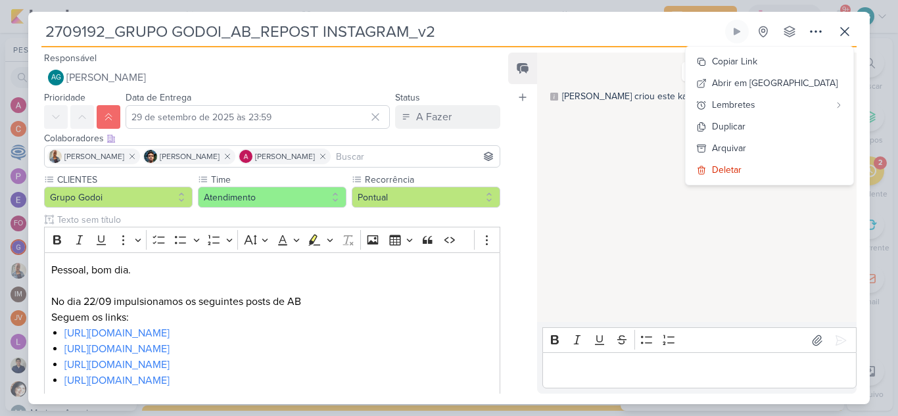
click at [679, 210] on div "HOJE [PERSON_NAME] criou este kard 10:42" at bounding box center [696, 188] width 318 height 268
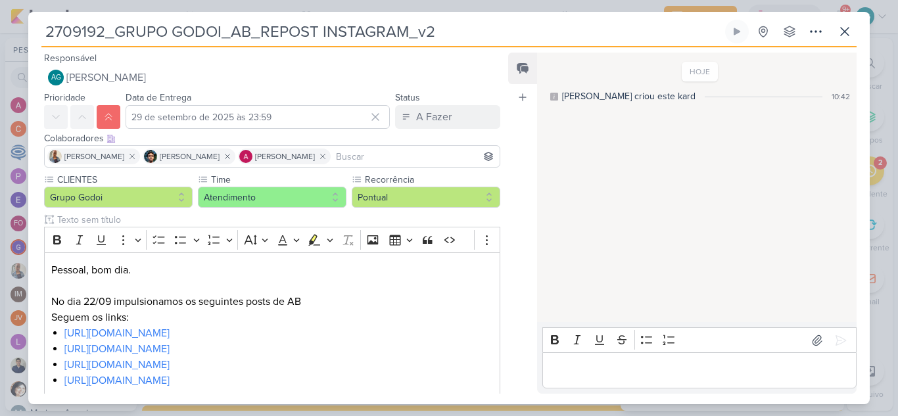
drag, startPoint x: 104, startPoint y: 31, endPoint x: 22, endPoint y: 31, distance: 82.2
click at [21, 31] on div "2709192_GRUPO GODOI_AB_REPOST INSTAGRAM_v2" at bounding box center [449, 208] width 898 height 416
click at [843, 33] on icon at bounding box center [845, 32] width 8 height 8
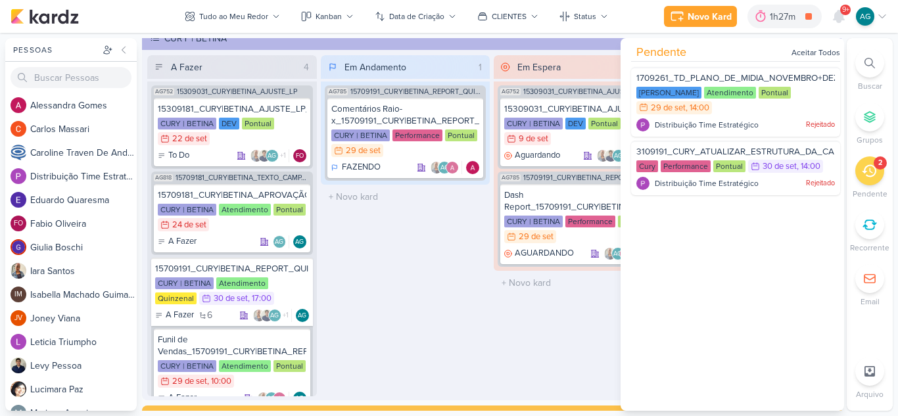
click at [868, 65] on icon at bounding box center [869, 63] width 11 height 11
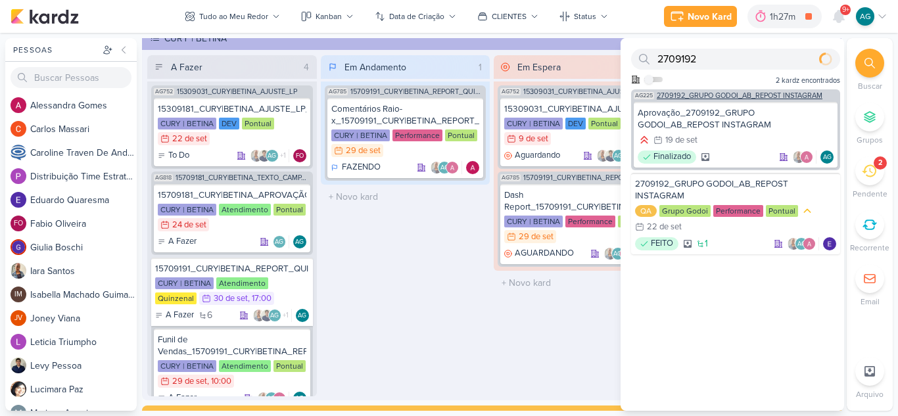
click at [721, 91] on div "AG225 2709192_GRUPO GODOI_AB_REPOST INSTAGRAM" at bounding box center [735, 94] width 209 height 10
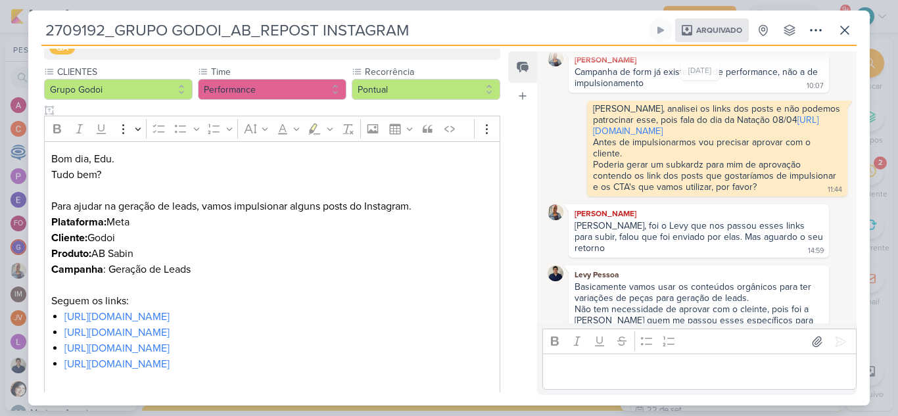
scroll to position [129, 0]
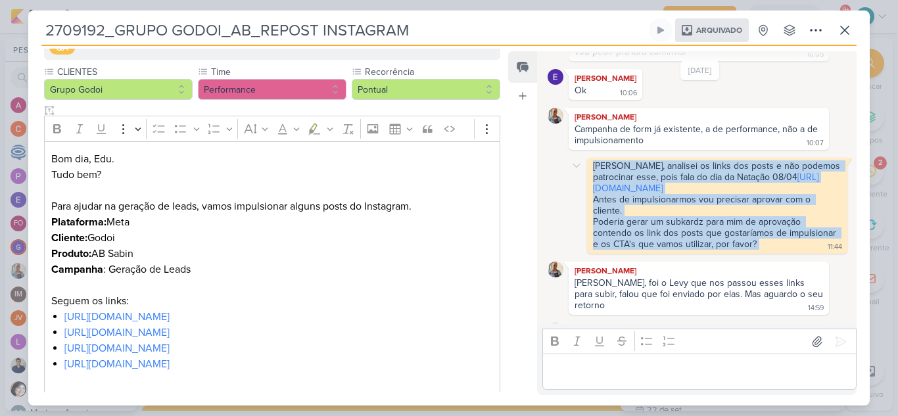
drag, startPoint x: 591, startPoint y: 165, endPoint x: 774, endPoint y: 258, distance: 205.5
click at [774, 251] on div "[PERSON_NAME], analisei os links dos posts e não podemos patrocinar esse, pois …" at bounding box center [717, 205] width 255 height 91
click at [573, 210] on div "[PERSON_NAME], analisei os links dos posts e não podemos patrocinar esse, pois …" at bounding box center [700, 206] width 305 height 96
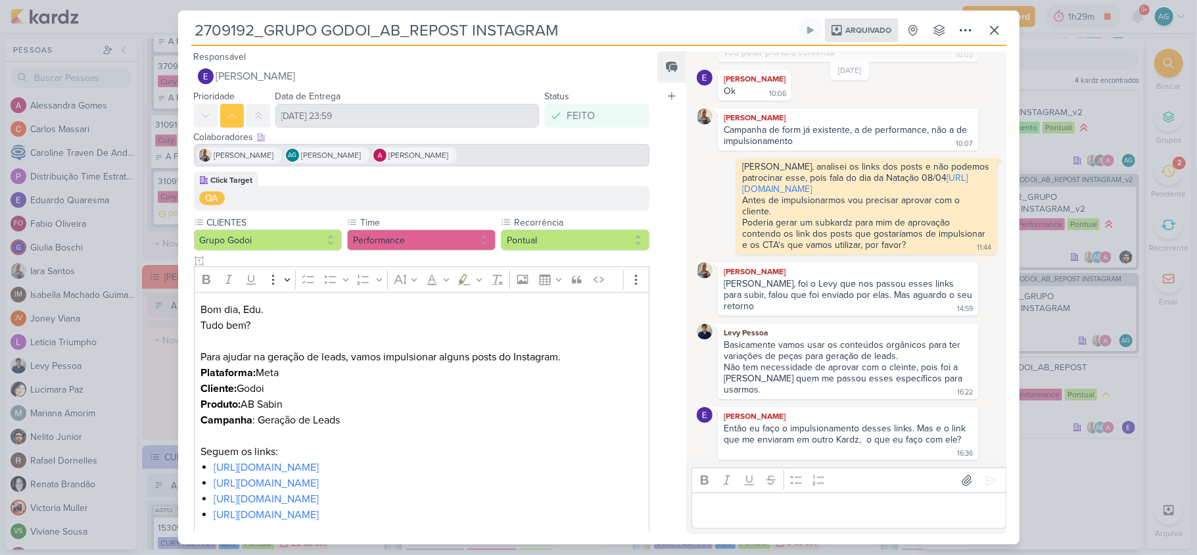
scroll to position [145, 0]
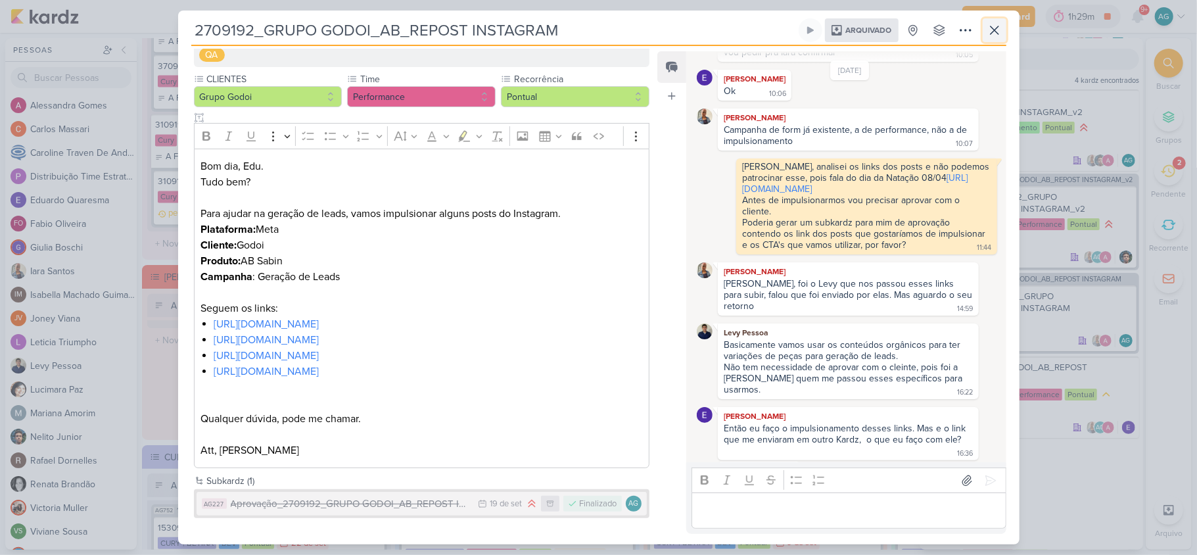
click at [897, 30] on icon at bounding box center [995, 30] width 16 height 16
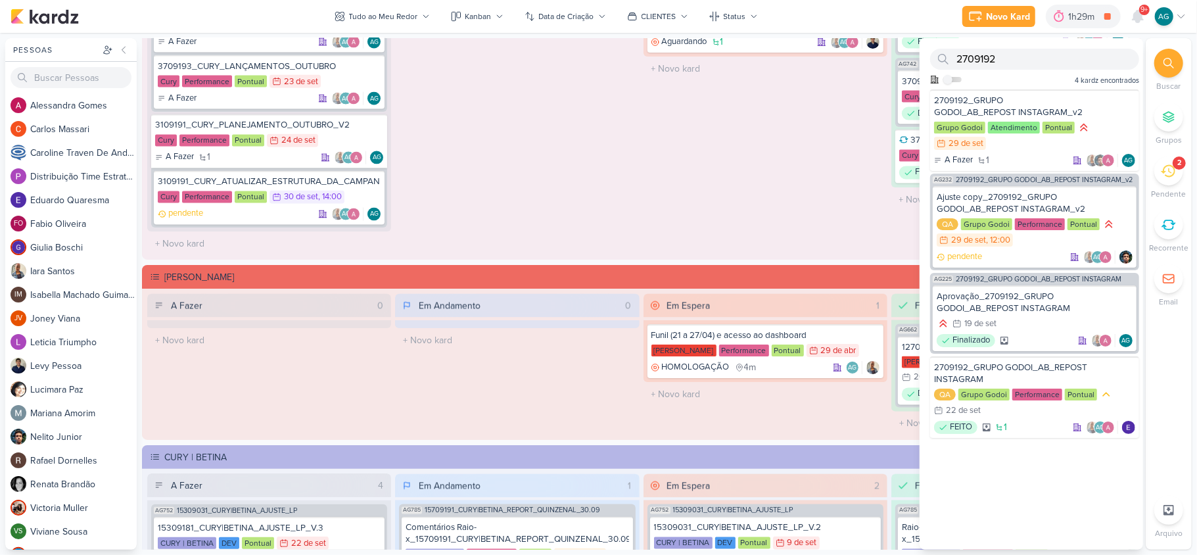
click at [897, 172] on icon at bounding box center [1168, 171] width 14 height 12
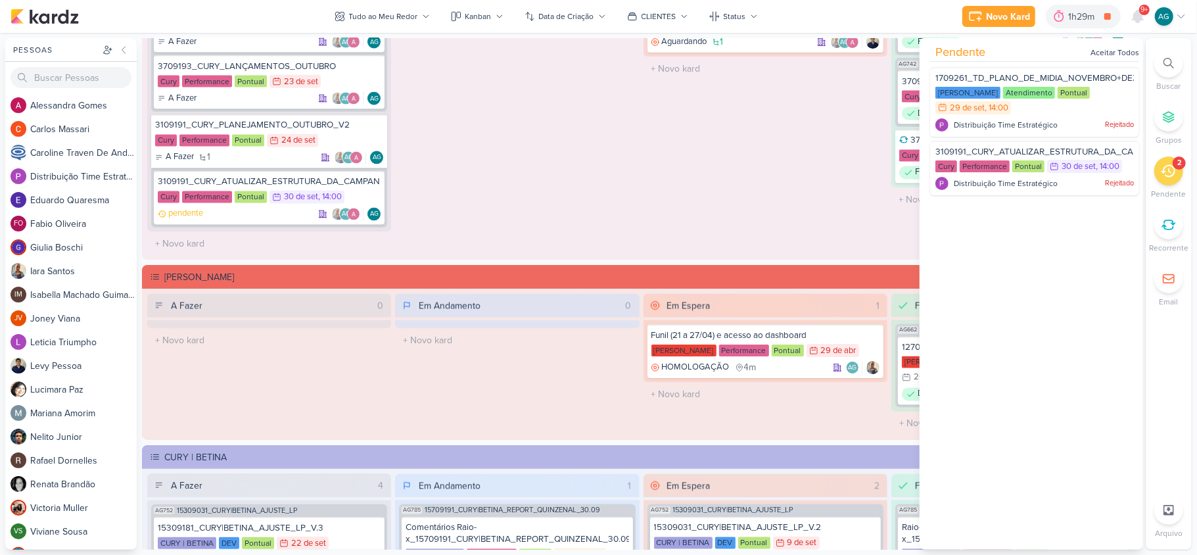
click at [897, 63] on div at bounding box center [1168, 63] width 29 height 29
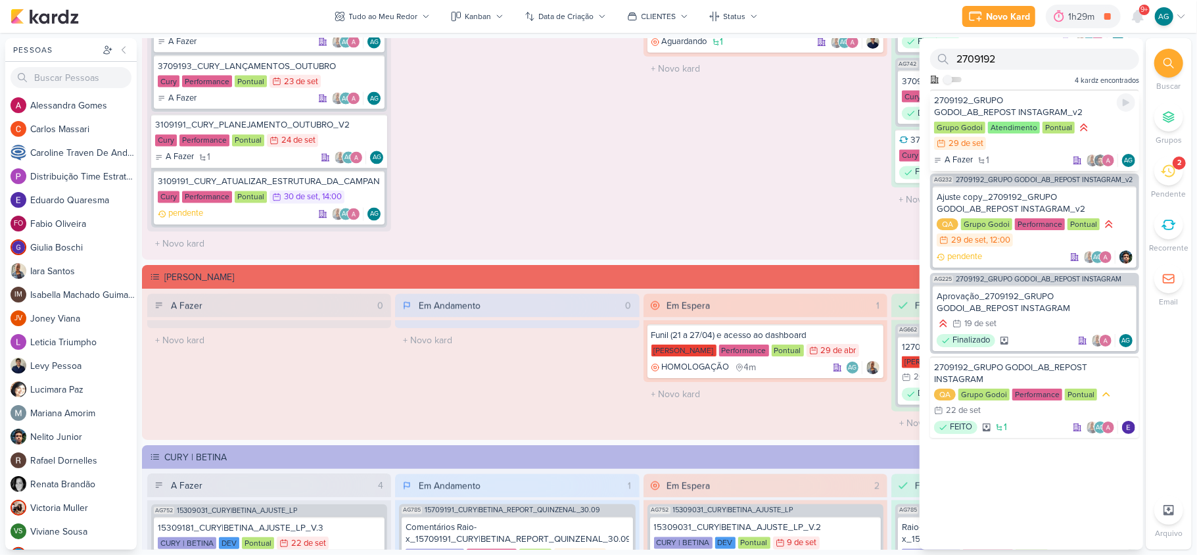
click at [897, 104] on div "2709192_GRUPO GODOI_AB_REPOST INSTAGRAM_v2" at bounding box center [1034, 107] width 201 height 24
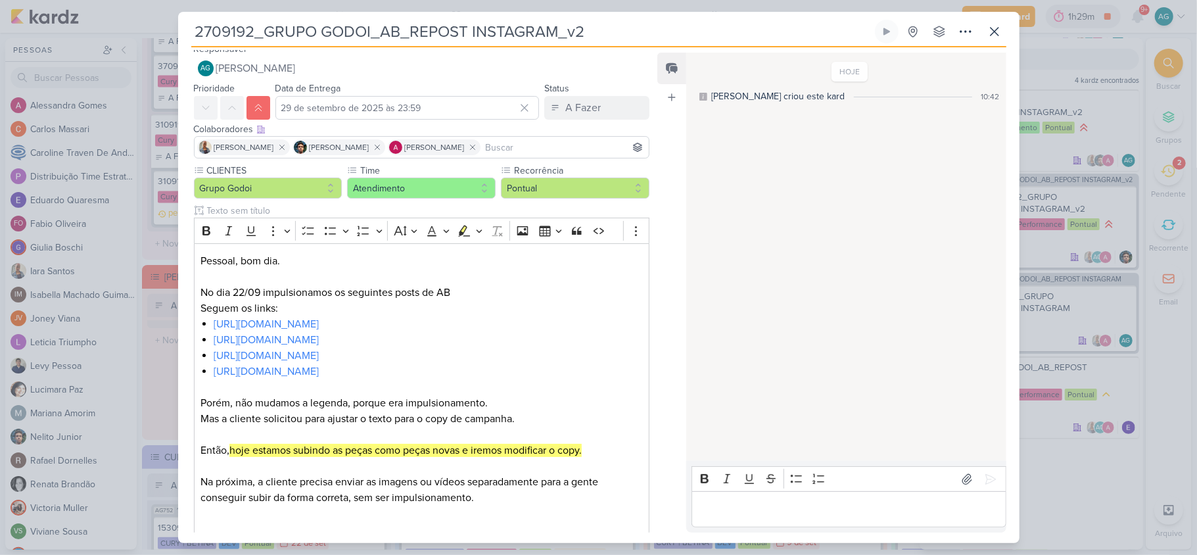
scroll to position [11, 0]
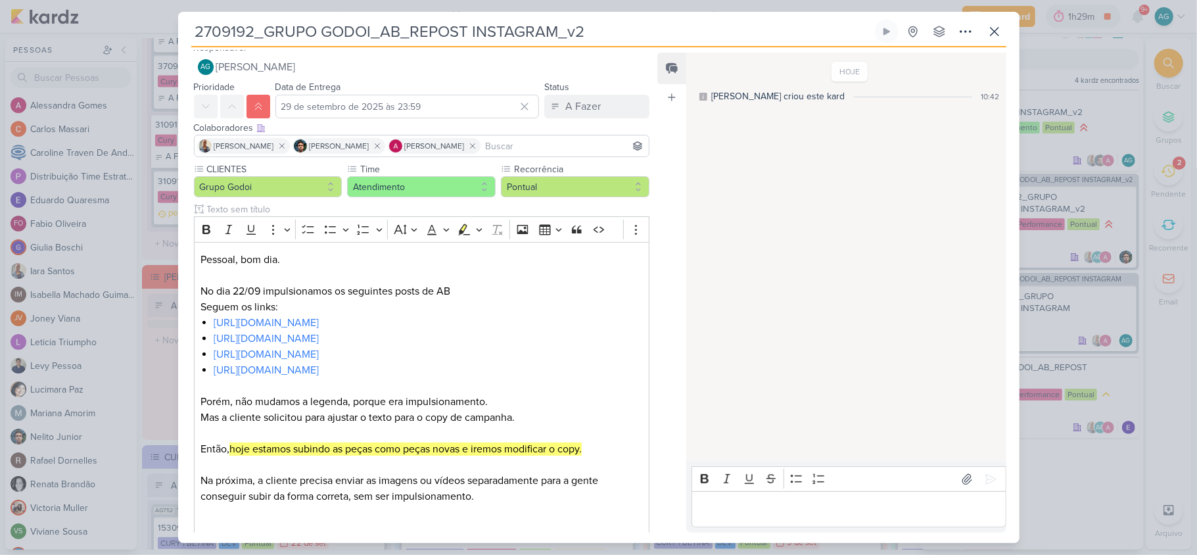
drag, startPoint x: 581, startPoint y: 29, endPoint x: 189, endPoint y: 37, distance: 391.8
click at [189, 37] on div "2709192_GRUPO GODOI_AB_REPOST INSTAGRAM_v2 Criado por [PERSON_NAME] nenhum grup…" at bounding box center [598, 281] width 841 height 523
click at [897, 32] on icon at bounding box center [995, 32] width 16 height 16
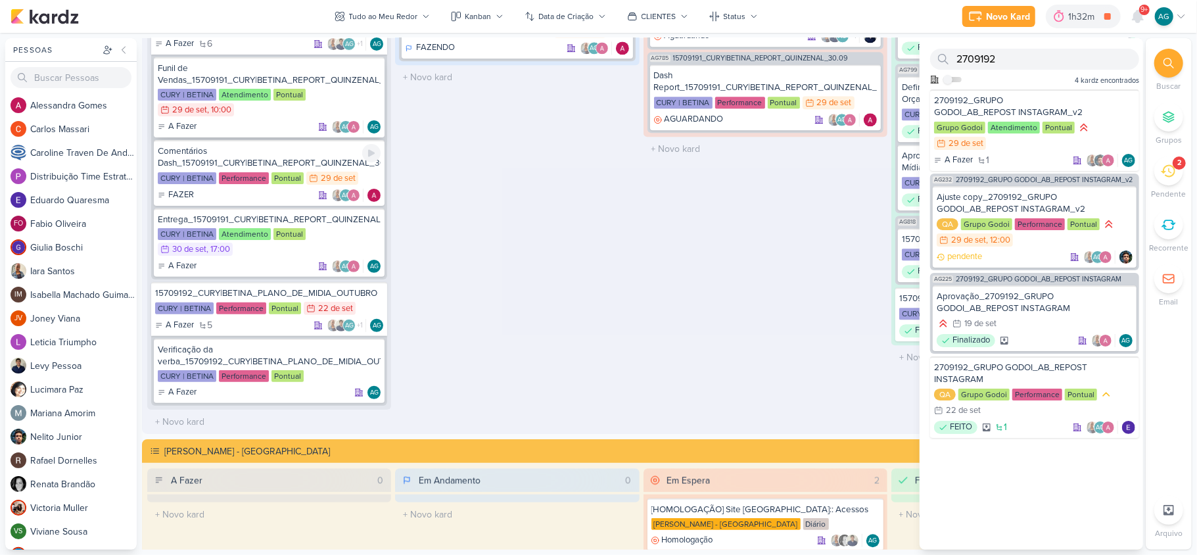
scroll to position [2235, 0]
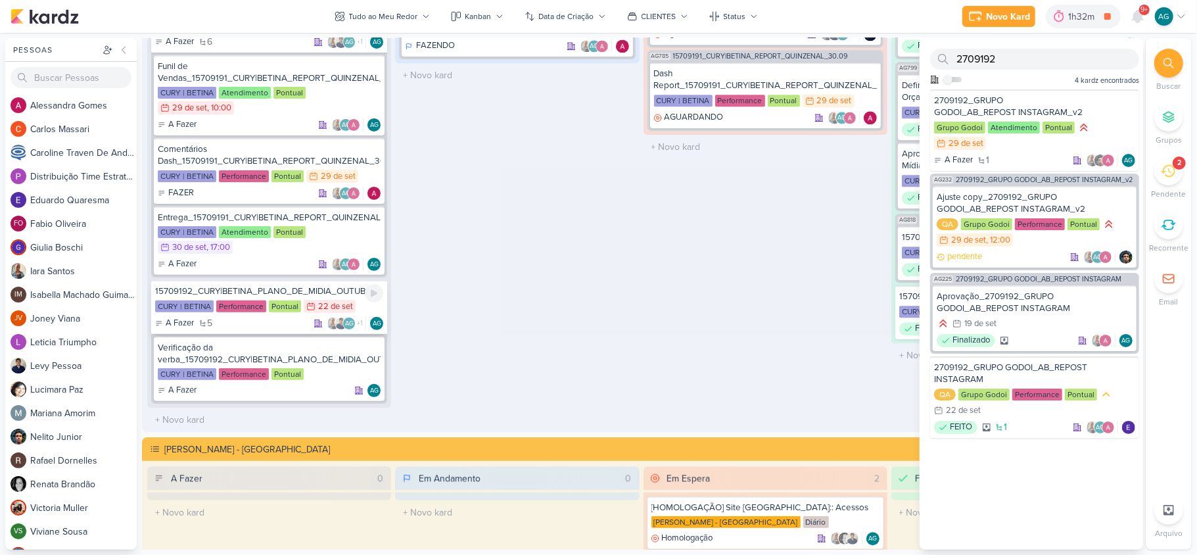
click at [287, 285] on div "15709192_CURY|BETINA_PLANO_DE_MIDIA_OUTUBRO" at bounding box center [269, 291] width 228 height 12
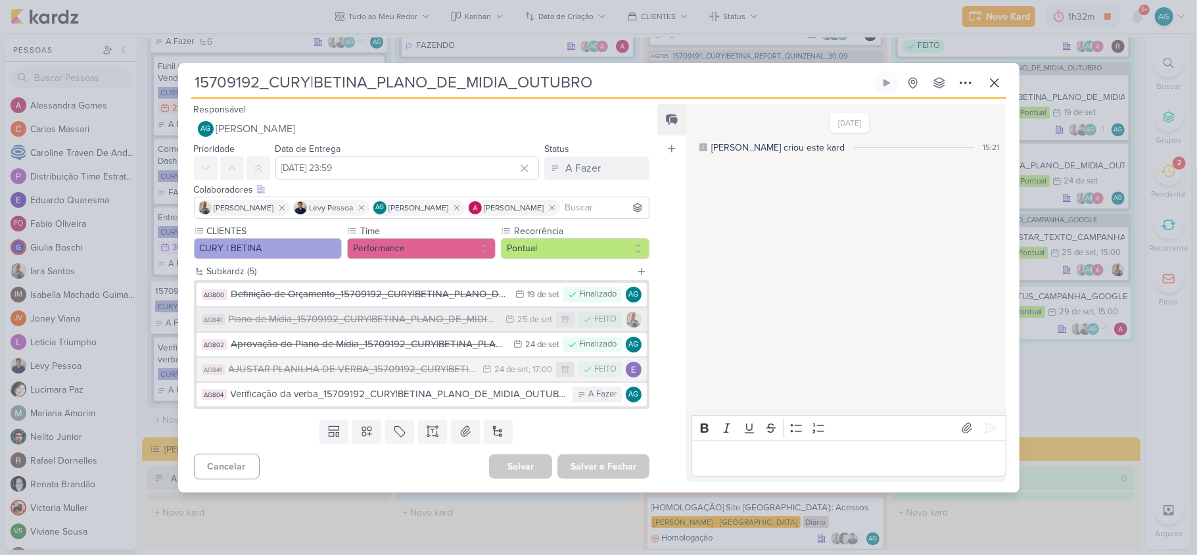
click at [392, 319] on div "Plano de Mídia_15709192_CURY|BETINA_PLANO_DE_MIDIA_OUTUBRO" at bounding box center [364, 319] width 271 height 15
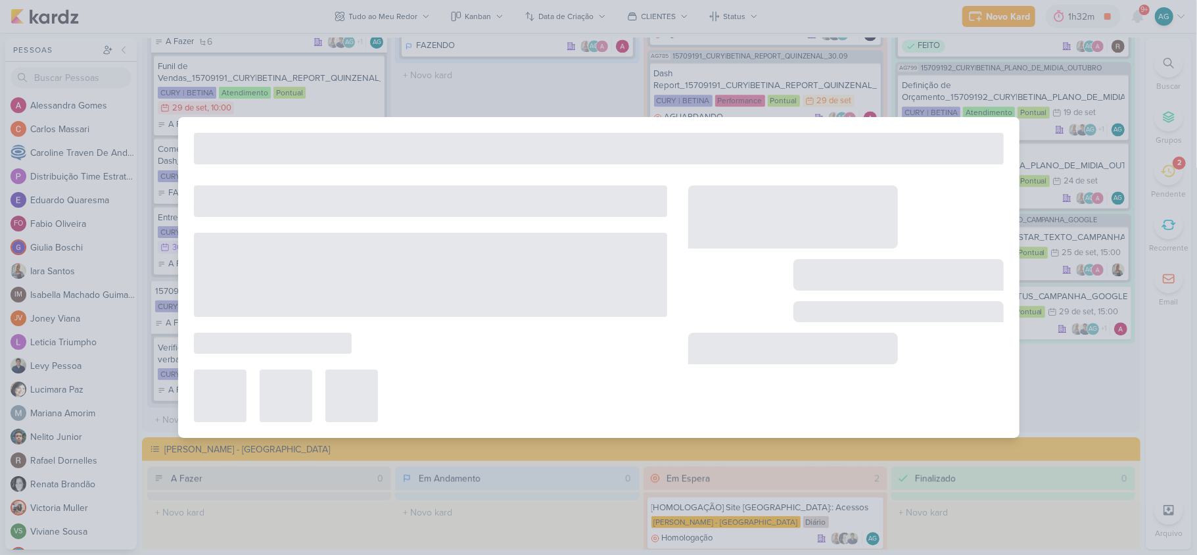
type input "Plano de Mídia_15709192_CURY|BETINA_PLANO_DE_MIDIA_OUTUBRO"
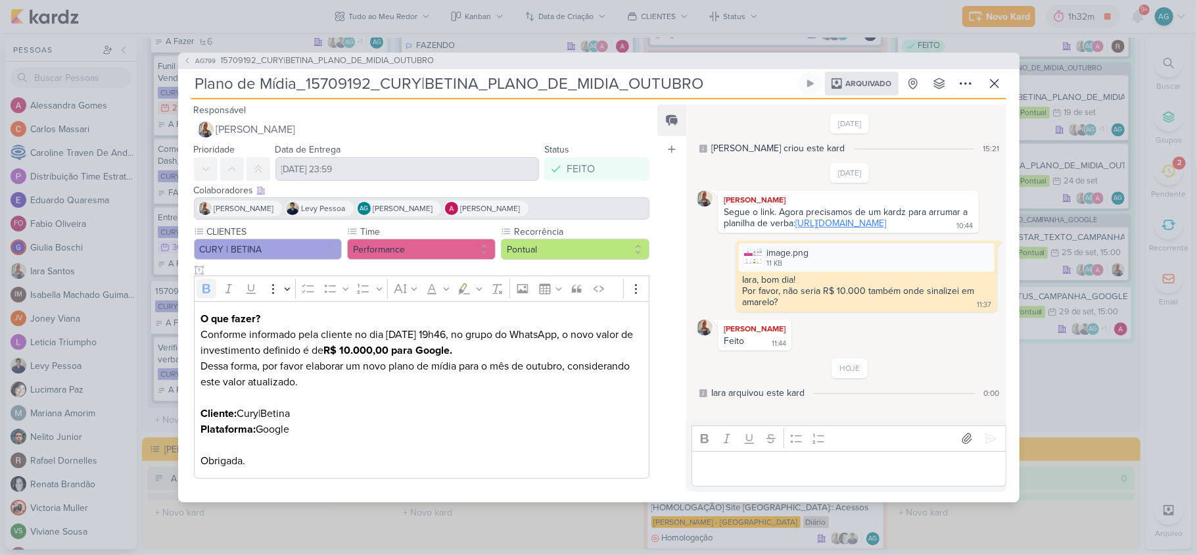
click at [810, 229] on link "[URL][DOMAIN_NAME]" at bounding box center [840, 223] width 91 height 11
click at [400, 55] on span "15709192_CURY|BETINA_PLANO_DE_MIDIA_OUTUBRO" at bounding box center [328, 61] width 214 height 13
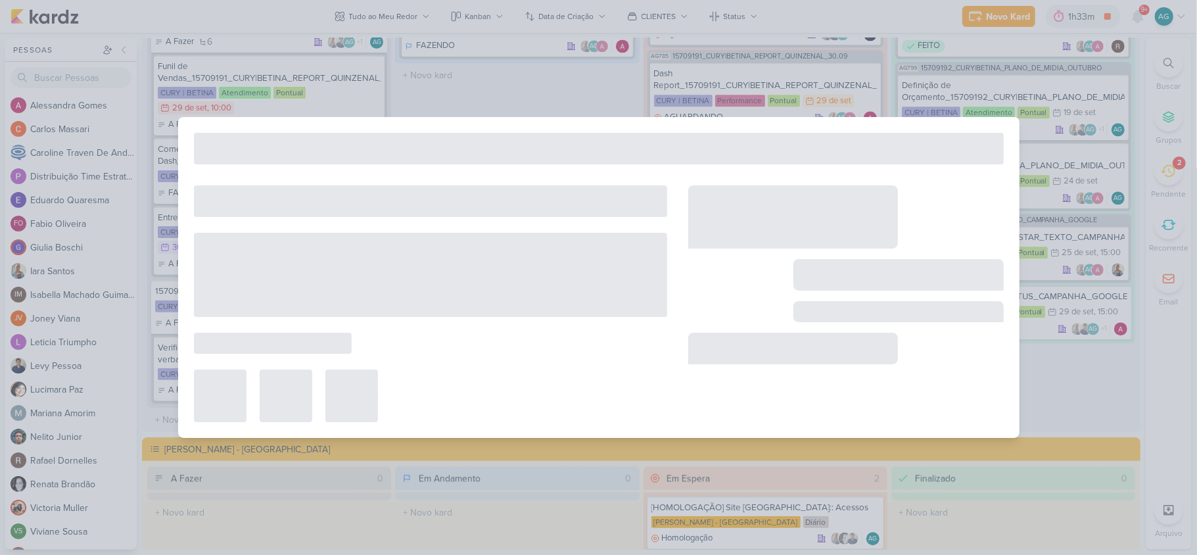
type input "15709192_CURY|BETINA_PLANO_DE_MIDIA_OUTUBRO"
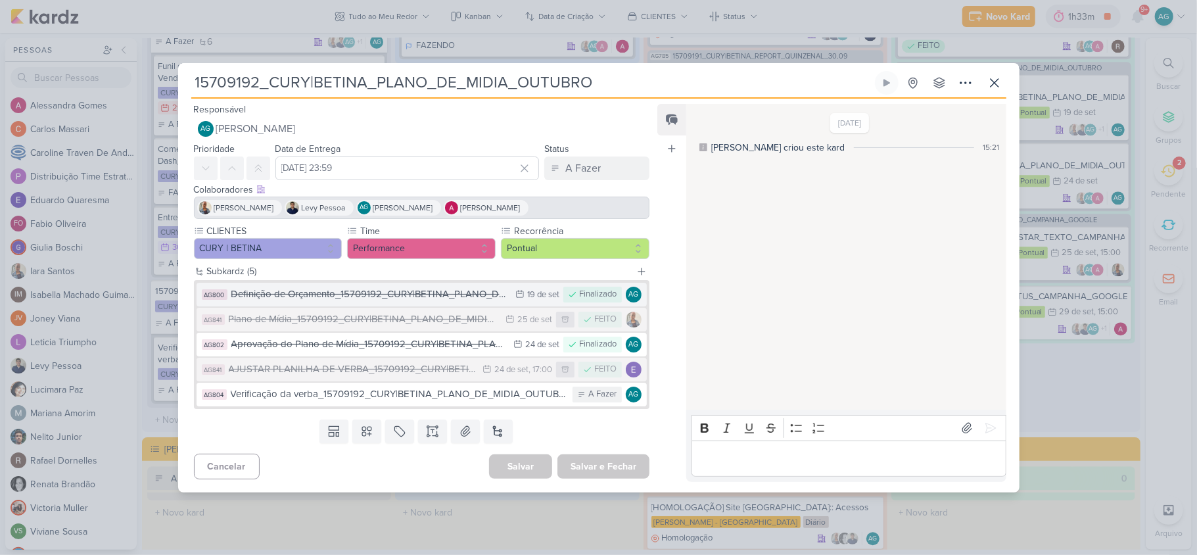
click at [416, 293] on div "Definição de Orçamento_15709192_CURY|BETINA_PLANO_DE_MIDIA_OUTUBRO" at bounding box center [370, 294] width 278 height 15
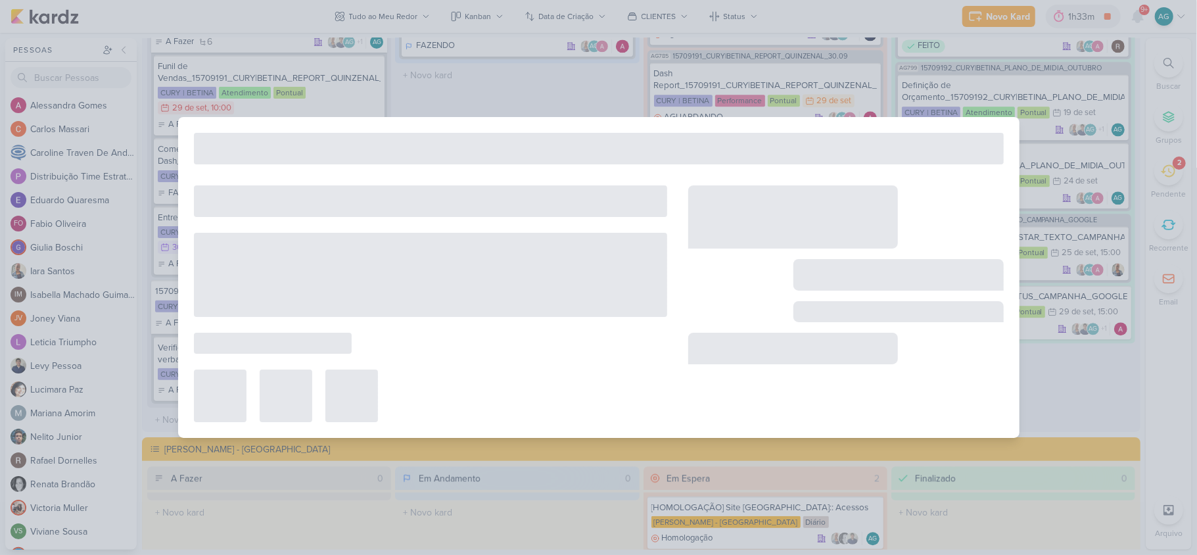
type input "Definição de Orçamento_15709192_CURY|BETINA_PLANO_DE_MIDIA_OUTUBRO"
type input "[DATE] 23:59"
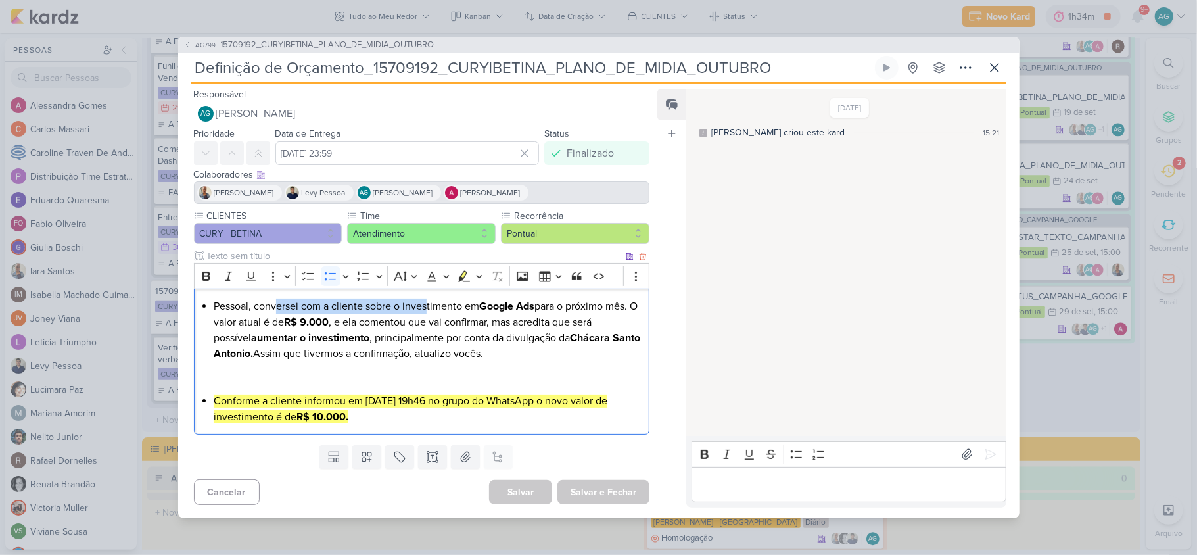
drag, startPoint x: 283, startPoint y: 304, endPoint x: 427, endPoint y: 310, distance: 144.1
click at [427, 310] on li "Pessoal, conversei com a cliente sobre o investimento em Google Ads para o próx…" at bounding box center [428, 345] width 429 height 95
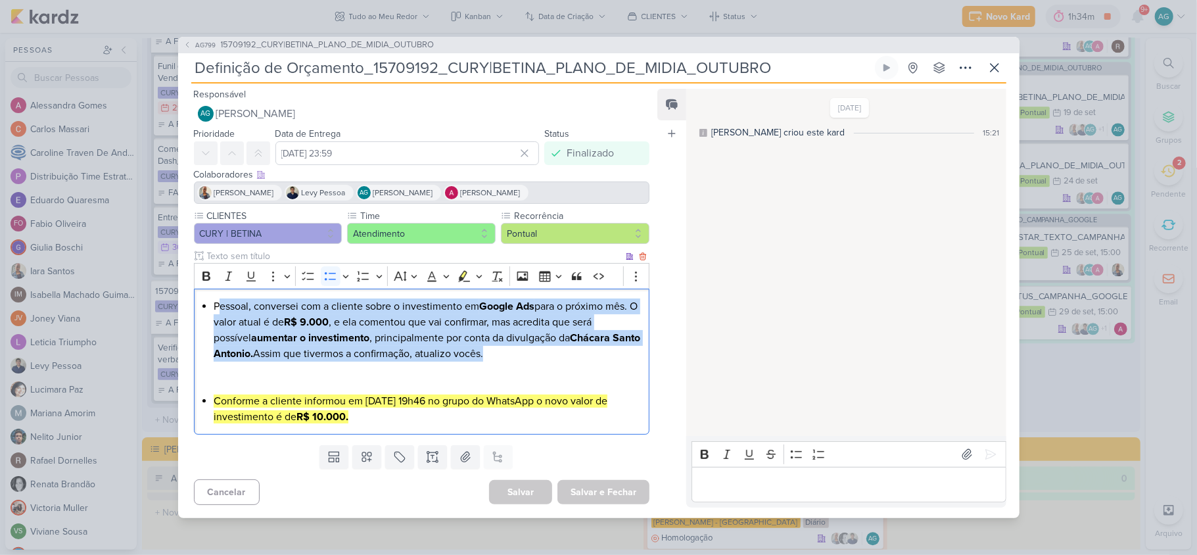
drag, startPoint x: 521, startPoint y: 352, endPoint x: 217, endPoint y: 306, distance: 307.1
click at [217, 306] on li "Pessoal, conversei com a cliente sobre o investimento em Google Ads para o próx…" at bounding box center [428, 345] width 429 height 95
click at [563, 356] on li "Pessoal, conversei com a cliente sobre o investimento em Google Ads para o próx…" at bounding box center [428, 345] width 429 height 95
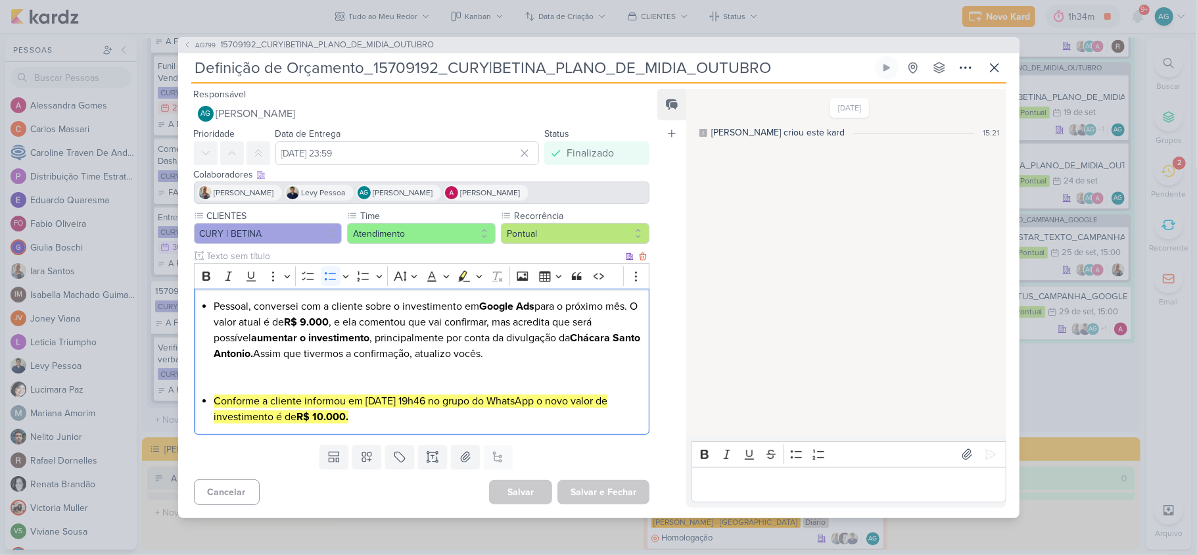
click at [579, 353] on li "Pessoal, conversei com a cliente sobre o investimento em Google Ads para o próx…" at bounding box center [428, 345] width 429 height 95
drag, startPoint x: 411, startPoint y: 401, endPoint x: 463, endPoint y: 392, distance: 52.6
click at [442, 400] on mark "Conforme a cliente informou em [DATE] 19h46 no grupo do WhatsApp o novo valor d…" at bounding box center [411, 408] width 394 height 29
drag, startPoint x: 513, startPoint y: 406, endPoint x: 548, endPoint y: 408, distance: 34.3
click at [548, 408] on li "Conforme a cliente informou em [DATE] 19h46 no grupo do WhatsApp o novo valor d…" at bounding box center [428, 409] width 429 height 32
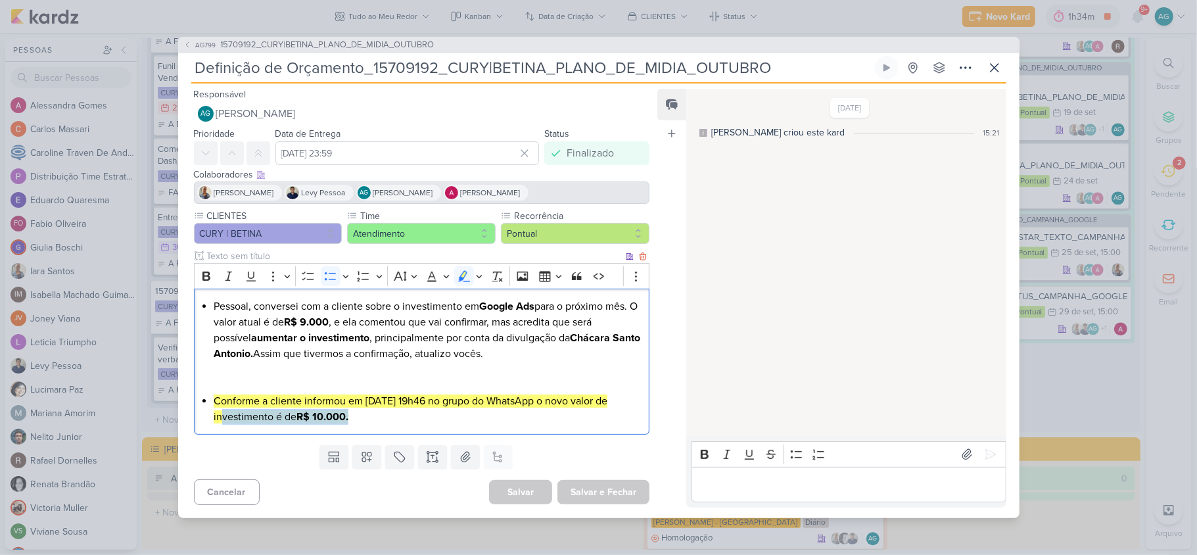
drag, startPoint x: 360, startPoint y: 417, endPoint x: 232, endPoint y: 350, distance: 144.7
click at [200, 415] on div "Pessoal, conversei com a cliente sobre o investimento em Google Ads para o próx…" at bounding box center [422, 362] width 456 height 147
click at [342, 45] on span "15709192_CURY|BETINA_PLANO_DE_MIDIA_OUTUBRO" at bounding box center [328, 45] width 214 height 13
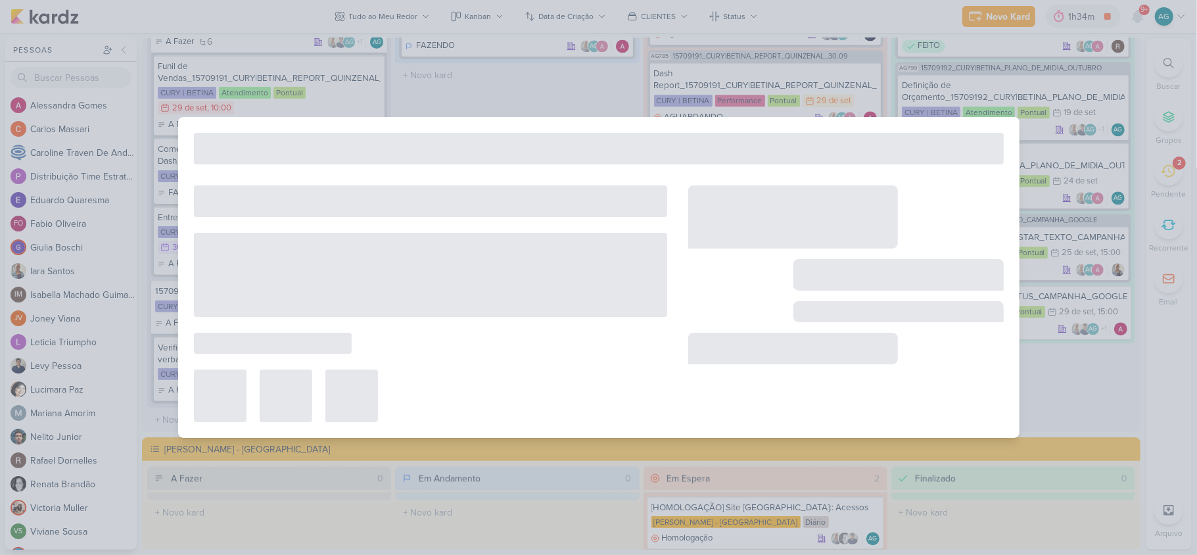
type input "15709192_CURY|BETINA_PLANO_DE_MIDIA_OUTUBRO"
type input "[DATE] 23:59"
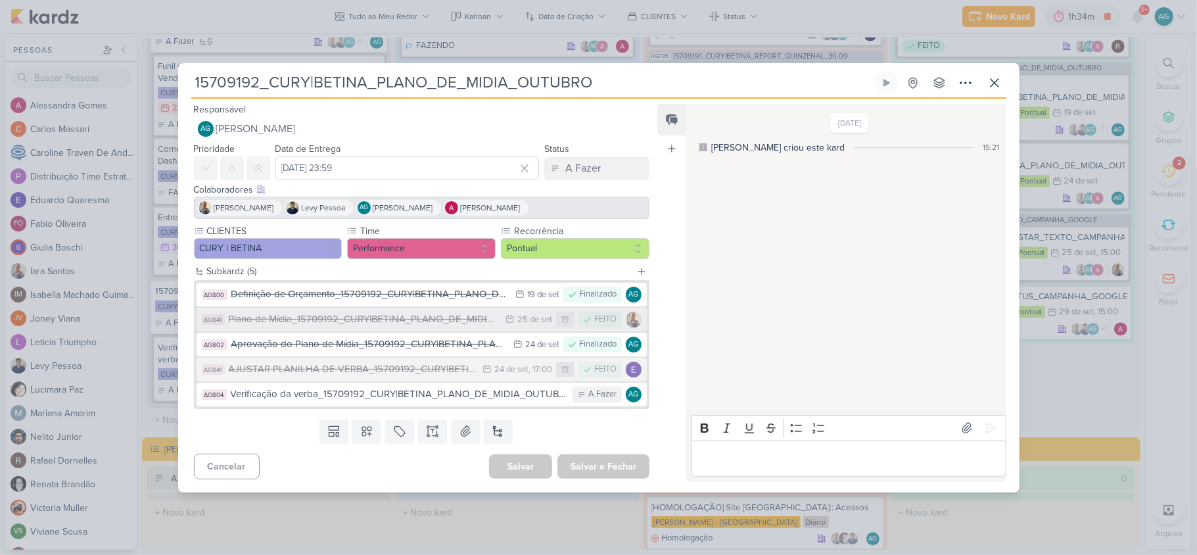
click at [367, 318] on div "Plano de Mídia_15709192_CURY|BETINA_PLANO_DE_MIDIA_OUTUBRO" at bounding box center [364, 319] width 271 height 15
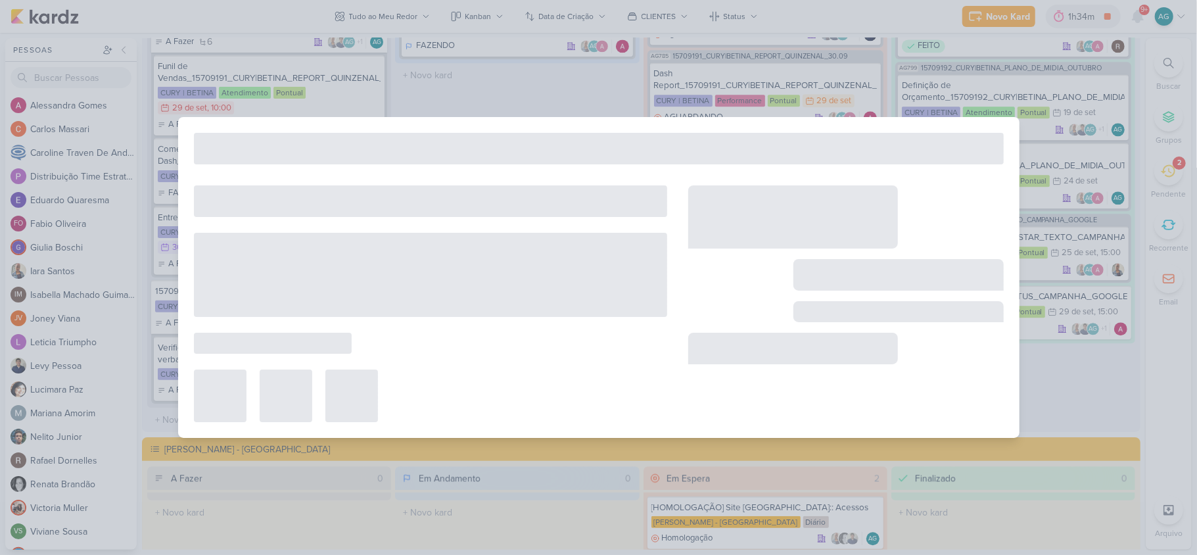
type input "Plano de Mídia_15709192_CURY|BETINA_PLANO_DE_MIDIA_OUTUBRO"
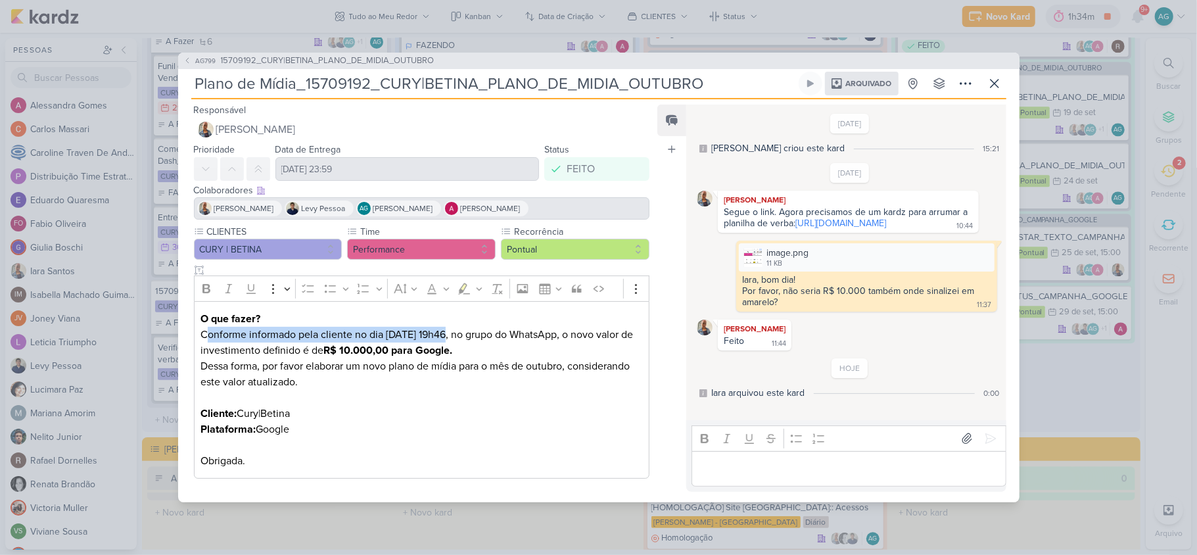
drag, startPoint x: 255, startPoint y: 327, endPoint x: 440, endPoint y: 327, distance: 185.4
click at [440, 327] on p "O que fazer? Conforme informado pela cliente no dia [DATE] 19h46, no grupo do W…" at bounding box center [421, 390] width 442 height 158
click at [831, 271] on div "image.png 11 KB" at bounding box center [866, 257] width 255 height 28
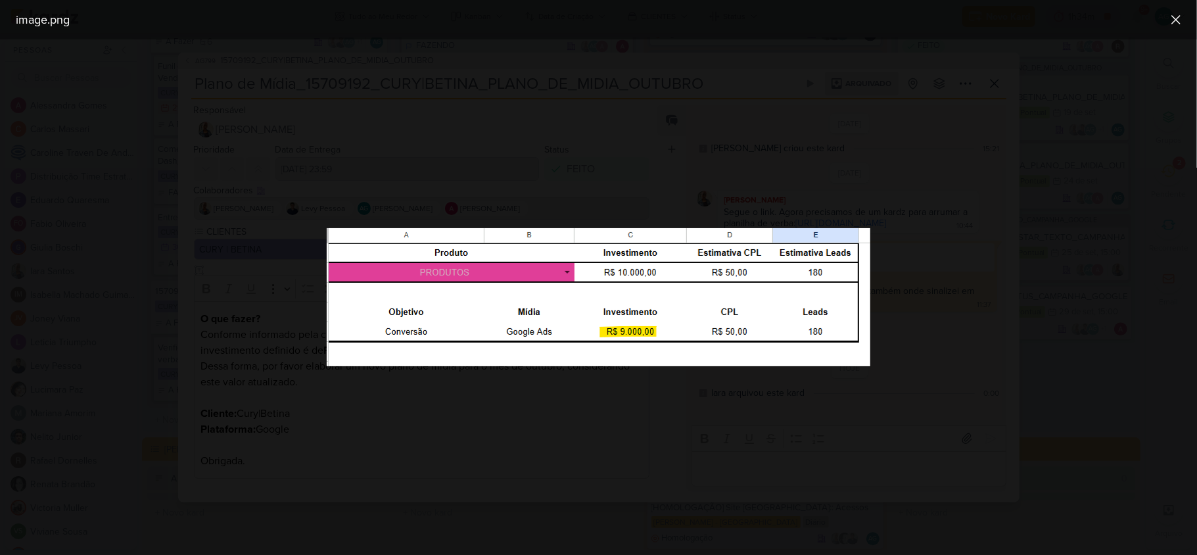
click at [667, 331] on img at bounding box center [599, 297] width 544 height 138
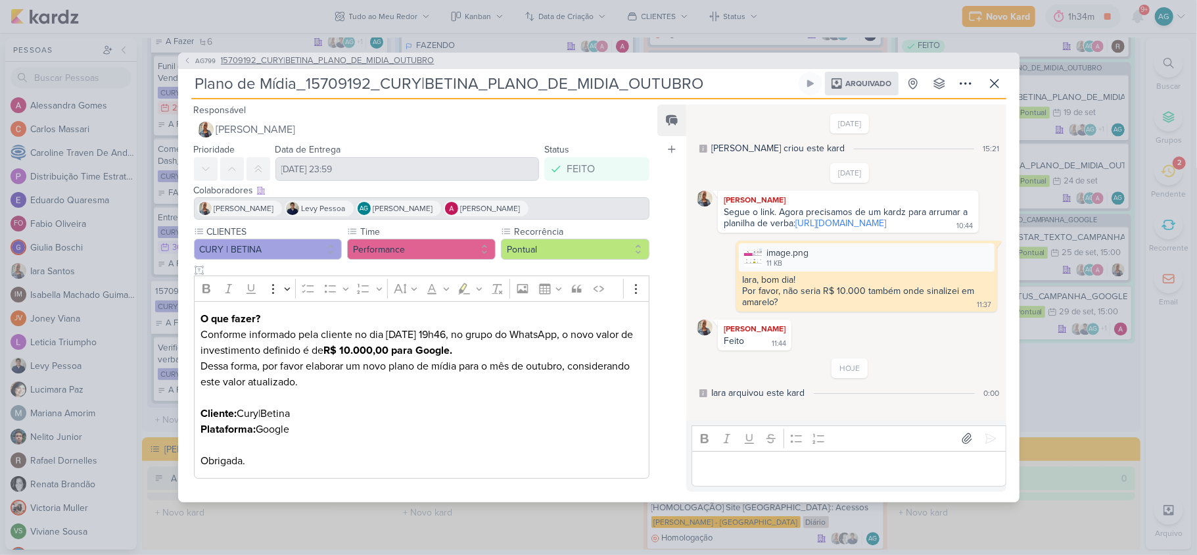
click at [353, 55] on span "15709192_CURY|BETINA_PLANO_DE_MIDIA_OUTUBRO" at bounding box center [328, 61] width 214 height 13
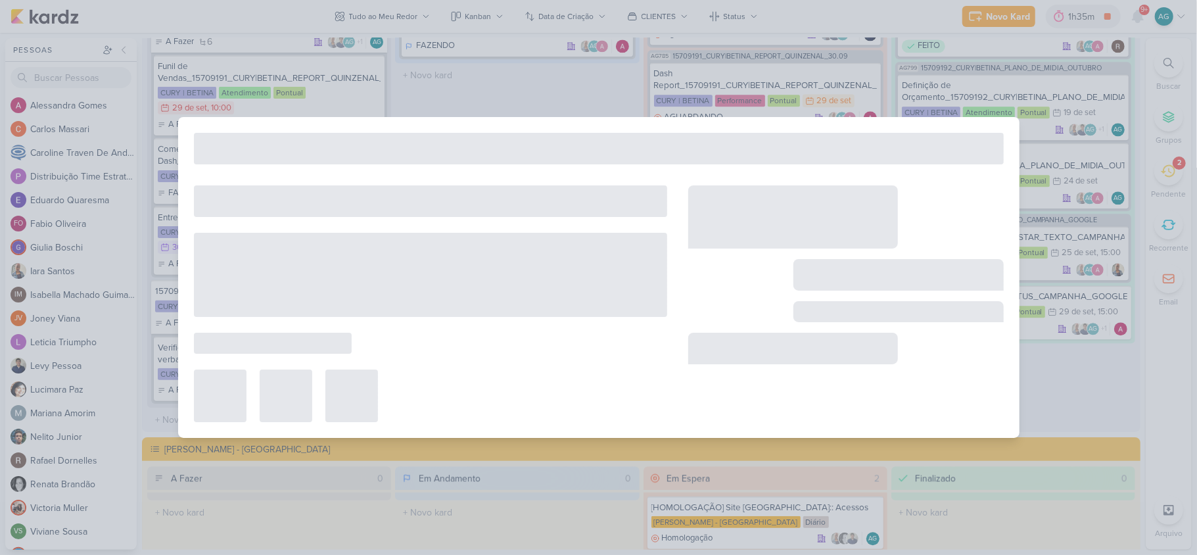
type input "15709192_CURY|BETINA_PLANO_DE_MIDIA_OUTUBRO"
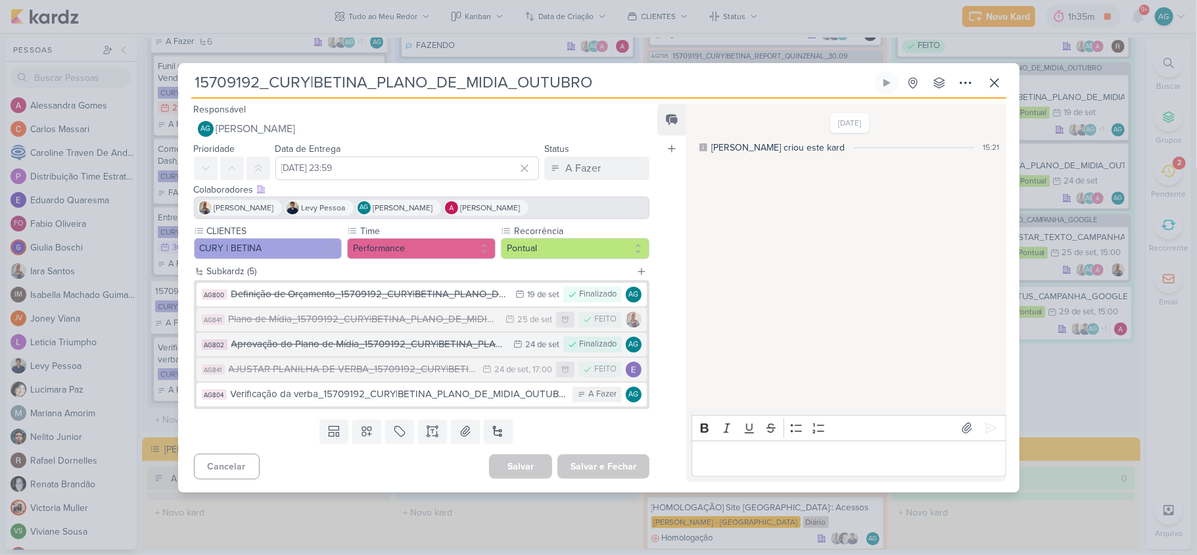
click at [372, 344] on div "Aprovação do Plano de Mídia_15709192_CURY|BETINA_PLANO_DE_MIDIA_OUTUBRO" at bounding box center [369, 344] width 276 height 15
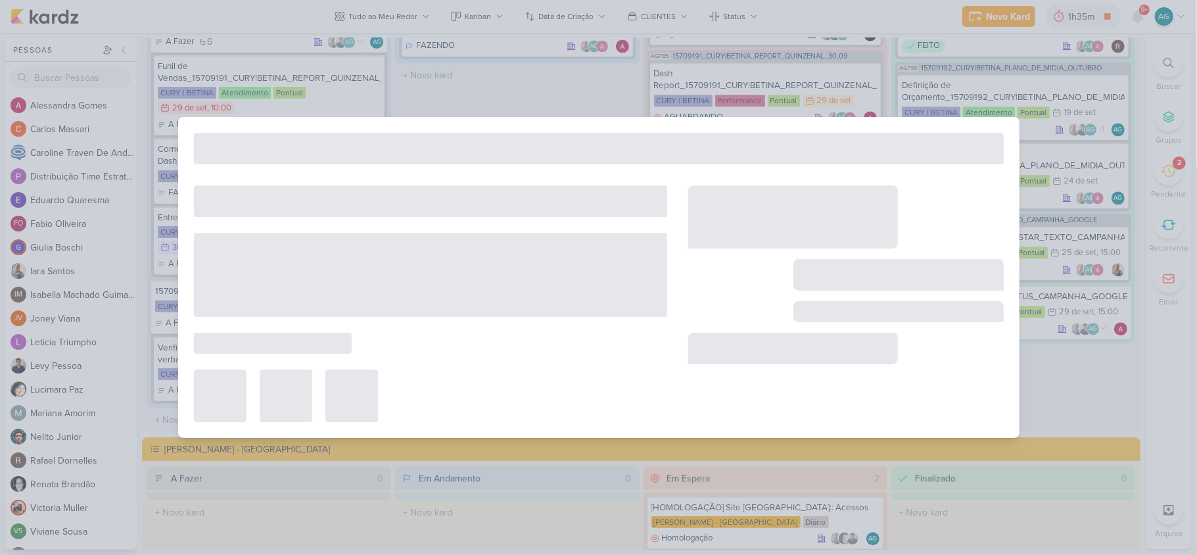
type input "Aprovação do Plano de Mídia_15709192_CURY|BETINA_PLANO_DE_MIDIA_OUTUBRO"
type input "24 de setembro de 2025 às 23:59"
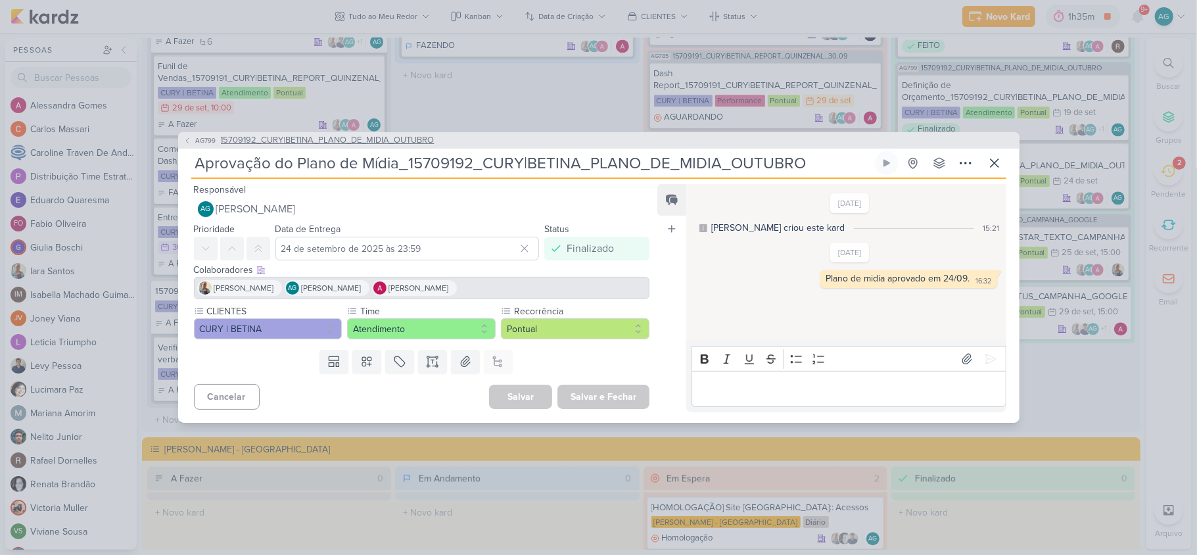
click at [413, 146] on span "15709192_CURY|BETINA_PLANO_DE_MIDIA_OUTUBRO" at bounding box center [328, 140] width 214 height 13
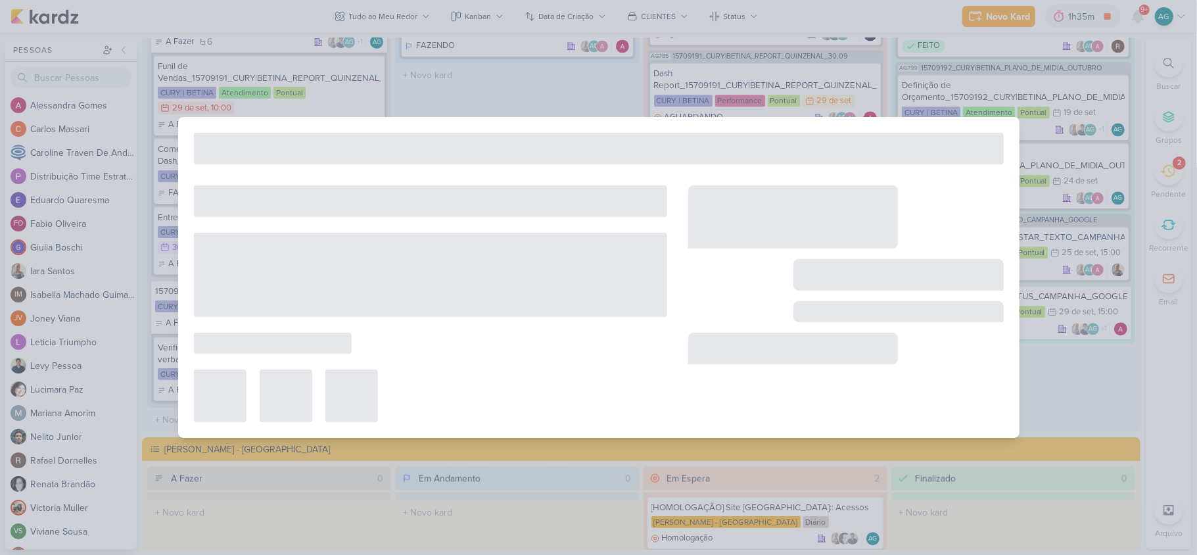
type input "15709192_CURY|BETINA_PLANO_DE_MIDIA_OUTUBRO"
type input "[DATE] 23:59"
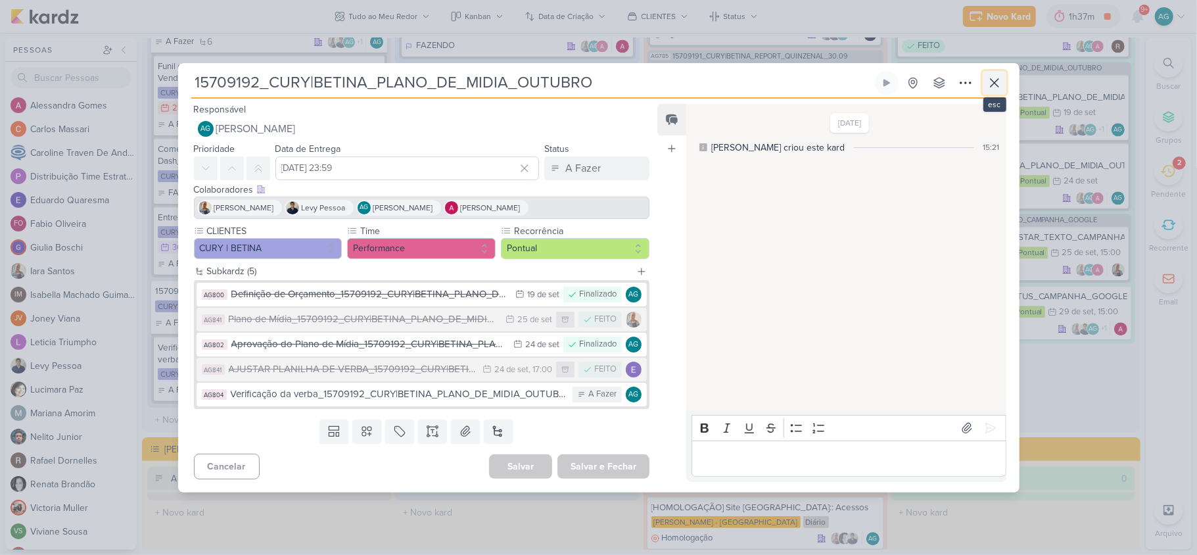
click at [897, 83] on button at bounding box center [995, 83] width 24 height 24
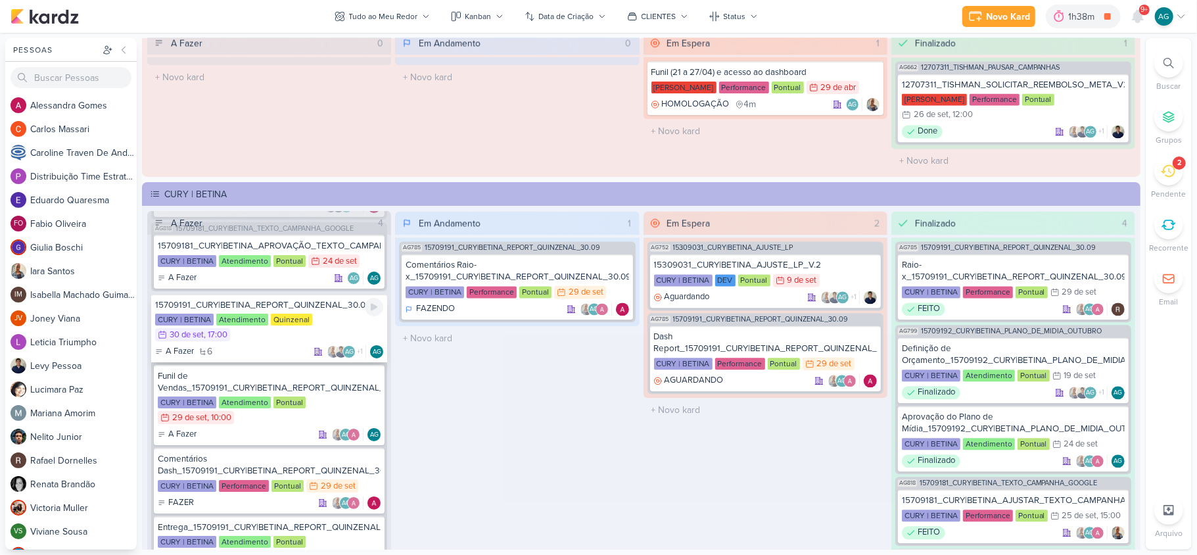
scroll to position [0, 0]
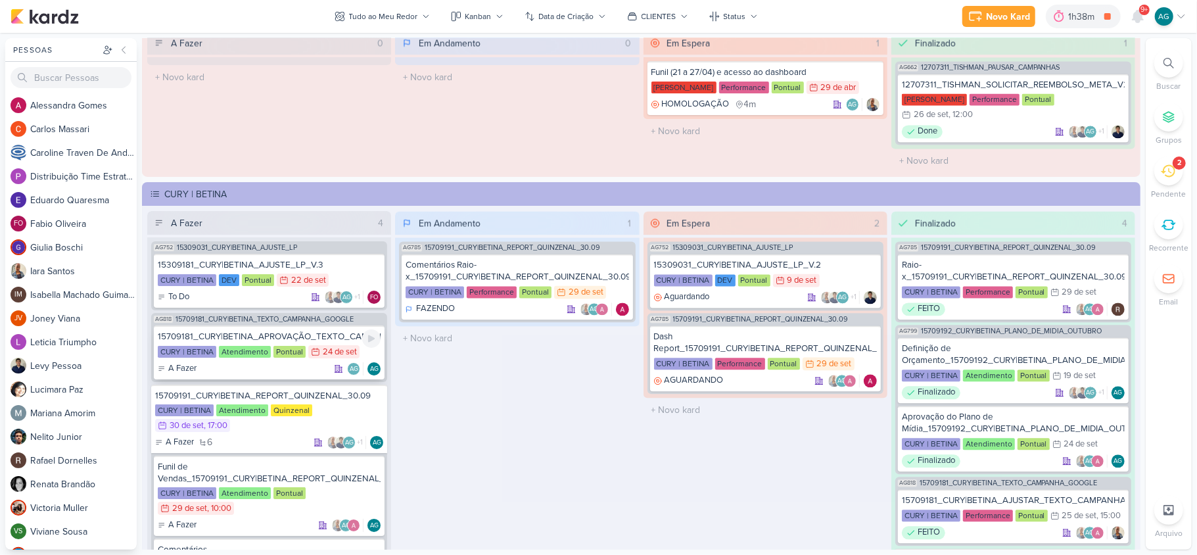
click at [312, 331] on div "15709181_CURY|BETINA_APROVAÇÃO_TEXTO_CAMPANHA_GOOGLE" at bounding box center [269, 337] width 223 height 12
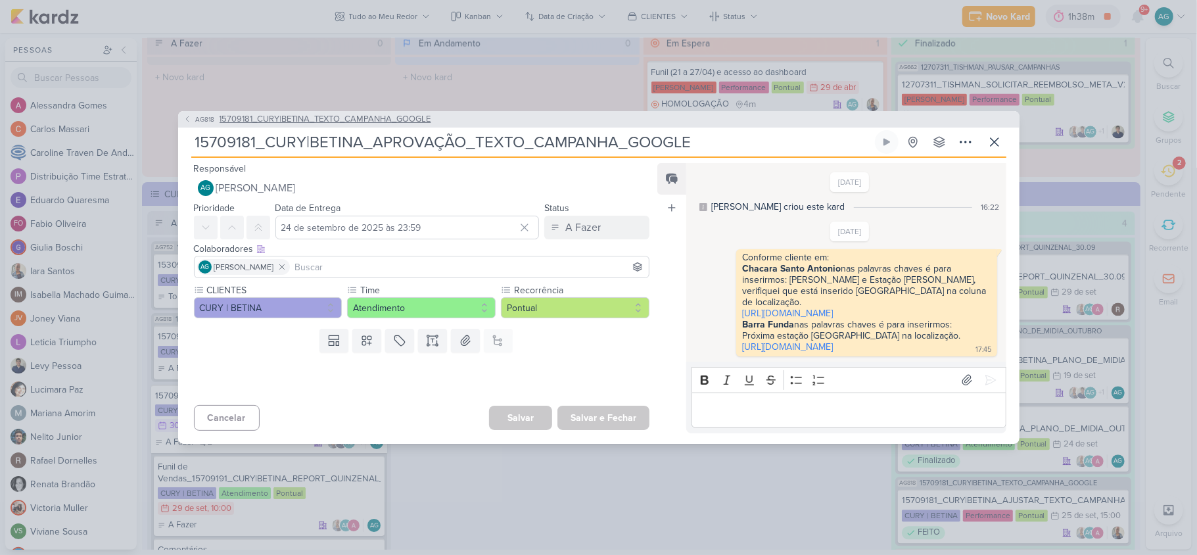
click at [403, 113] on span "15709181_CURY|BETINA_TEXTO_CAMPANHA_GOOGLE" at bounding box center [326, 119] width 212 height 13
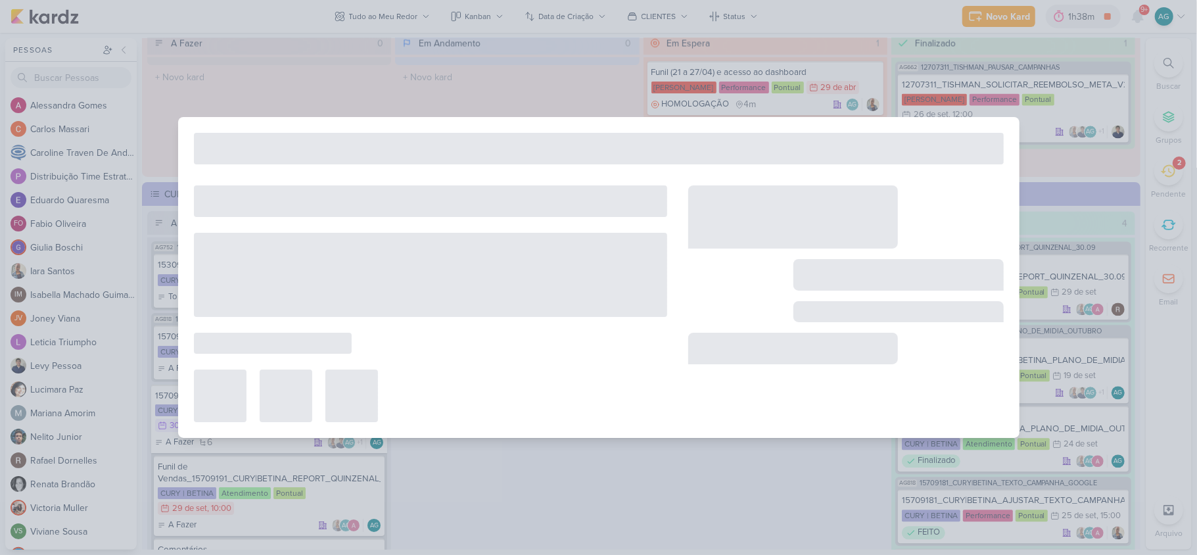
type input "15709181_CURY|BETINA_TEXTO_CAMPANHA_GOOGLE"
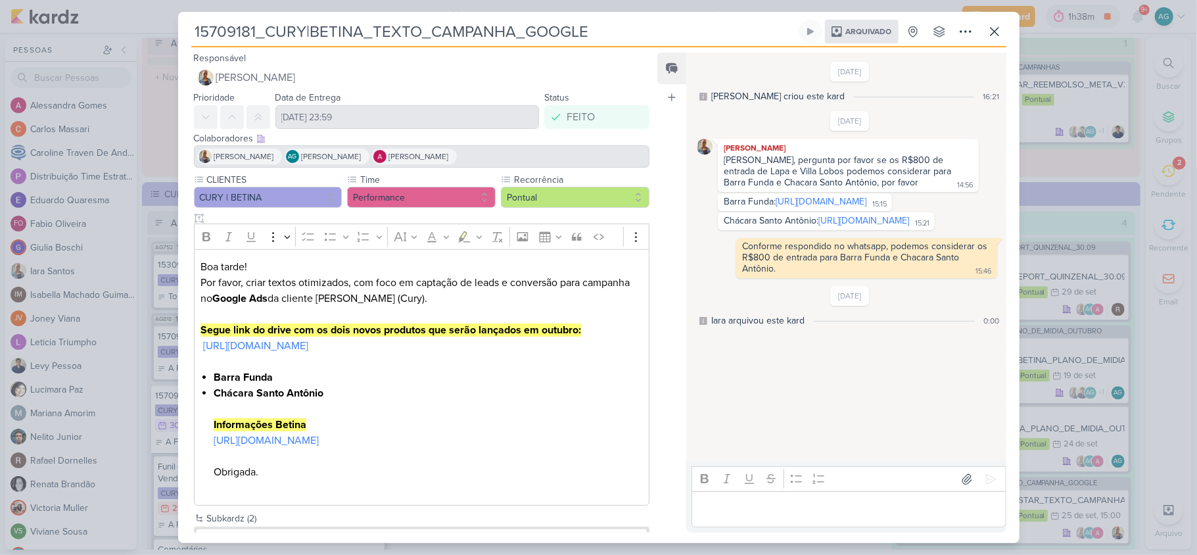
scroll to position [62, 0]
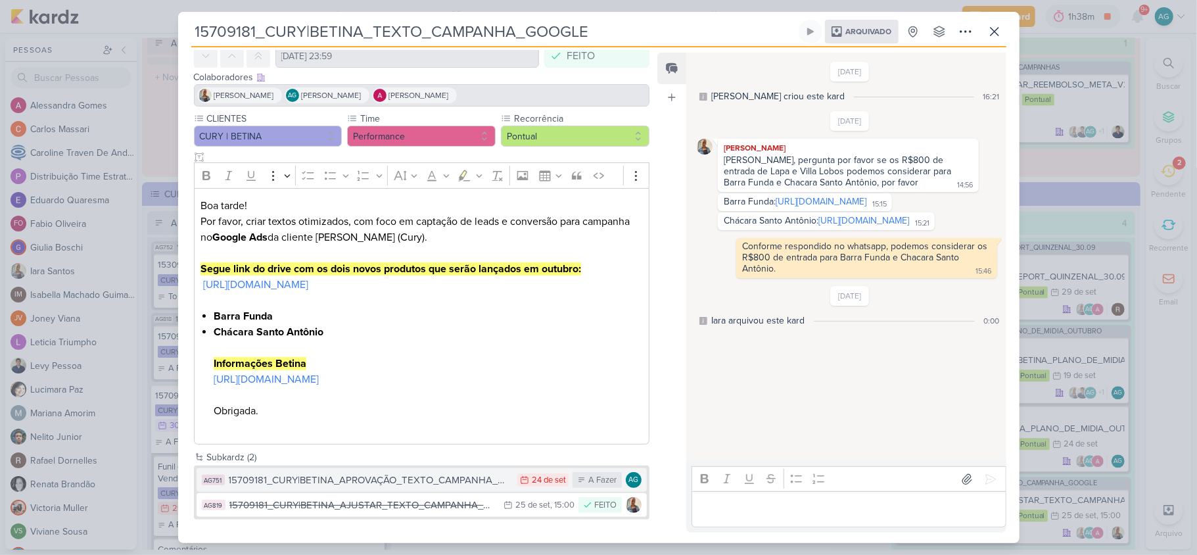
click at [411, 415] on div "15709181_CURY|BETINA_APROVAÇÃO_TEXTO_CAMPANHA_GOOGLE" at bounding box center [370, 480] width 283 height 15
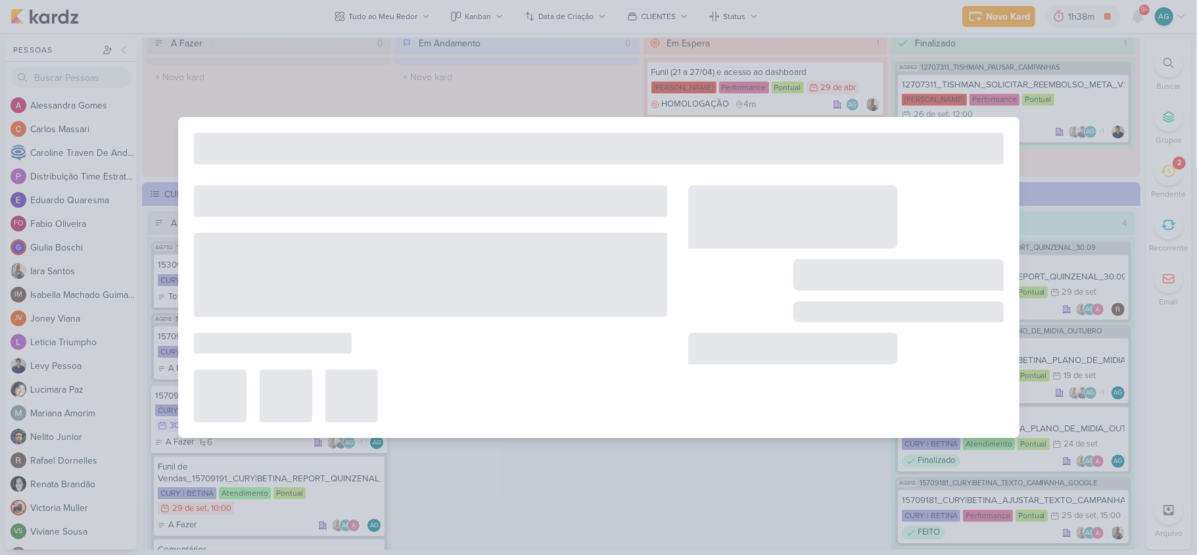
type input "15709181_CURY|BETINA_APROVAÇÃO_TEXTO_CAMPANHA_GOOGLE"
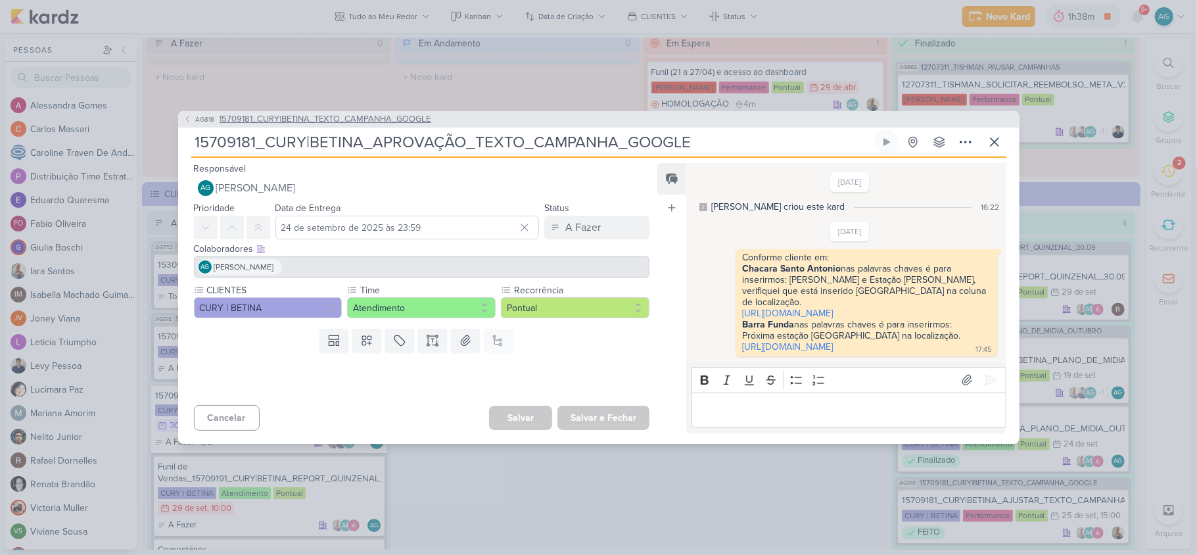
click at [326, 113] on span "15709181_CURY|BETINA_TEXTO_CAMPANHA_GOOGLE" at bounding box center [326, 119] width 212 height 13
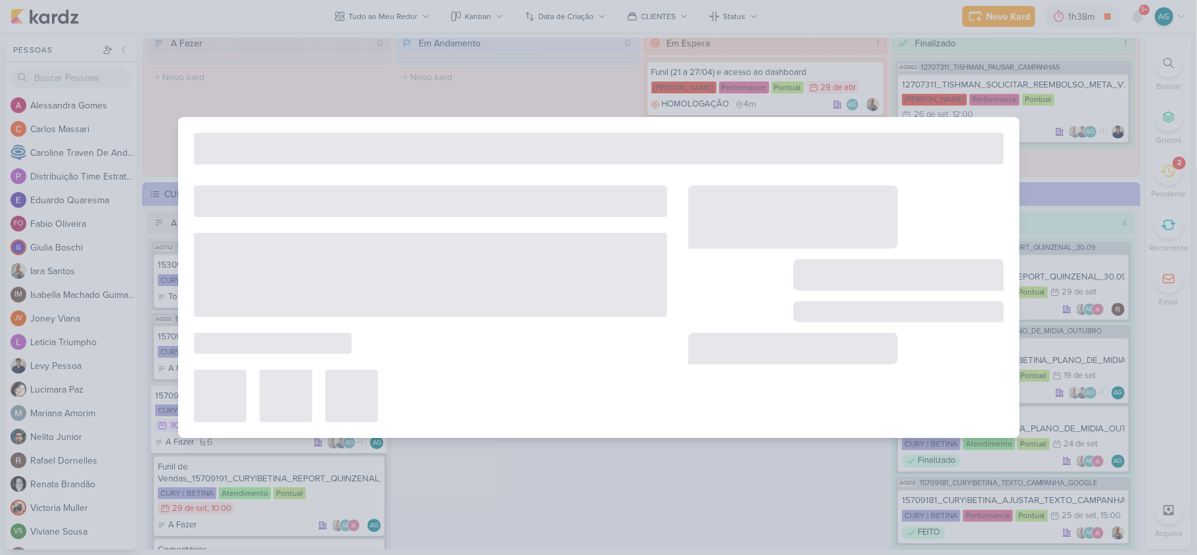
type input "15709181_CURY|BETINA_TEXTO_CAMPANHA_GOOGLE"
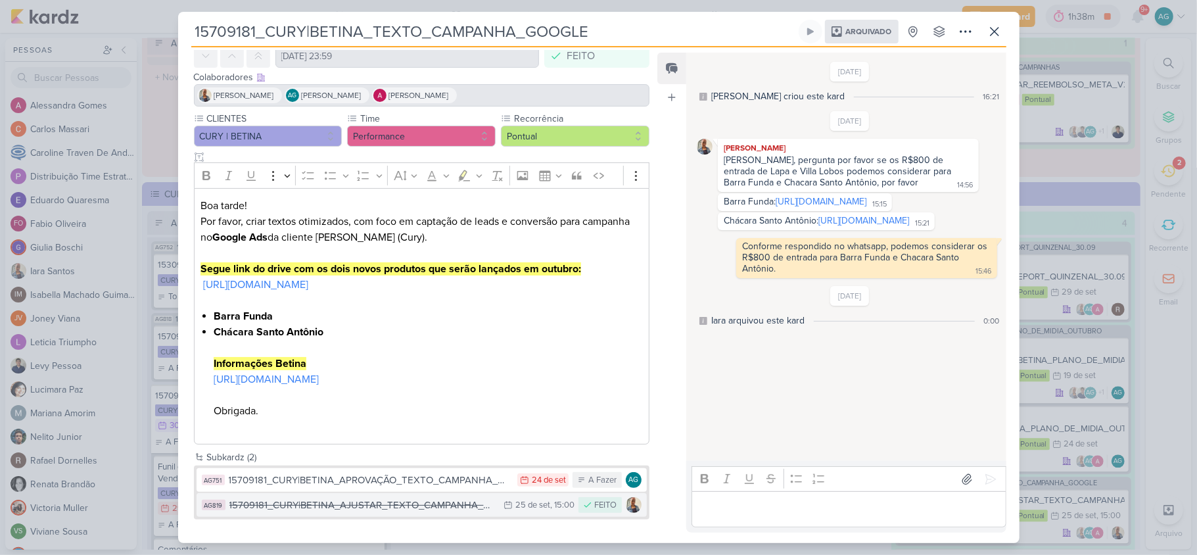
click at [423, 415] on div "15709181_CURY|BETINA_AJUSTAR_TEXTO_CAMPANHA_GOOGLE" at bounding box center [363, 505] width 268 height 15
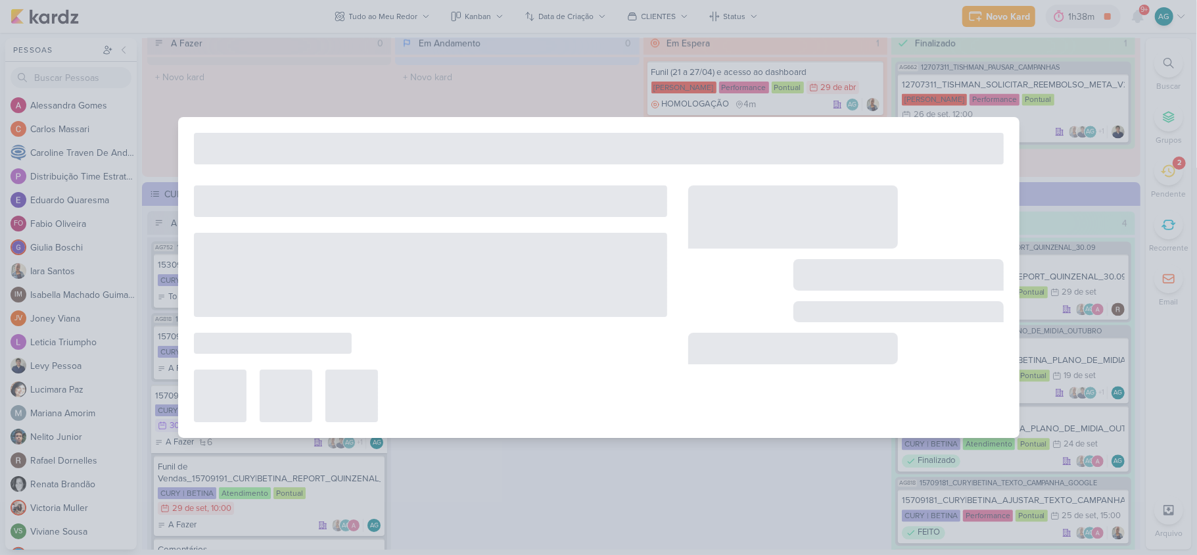
type input "15709181_CURY|BETINA_AJUSTAR_TEXTO_CAMPANHA_GOOGLE"
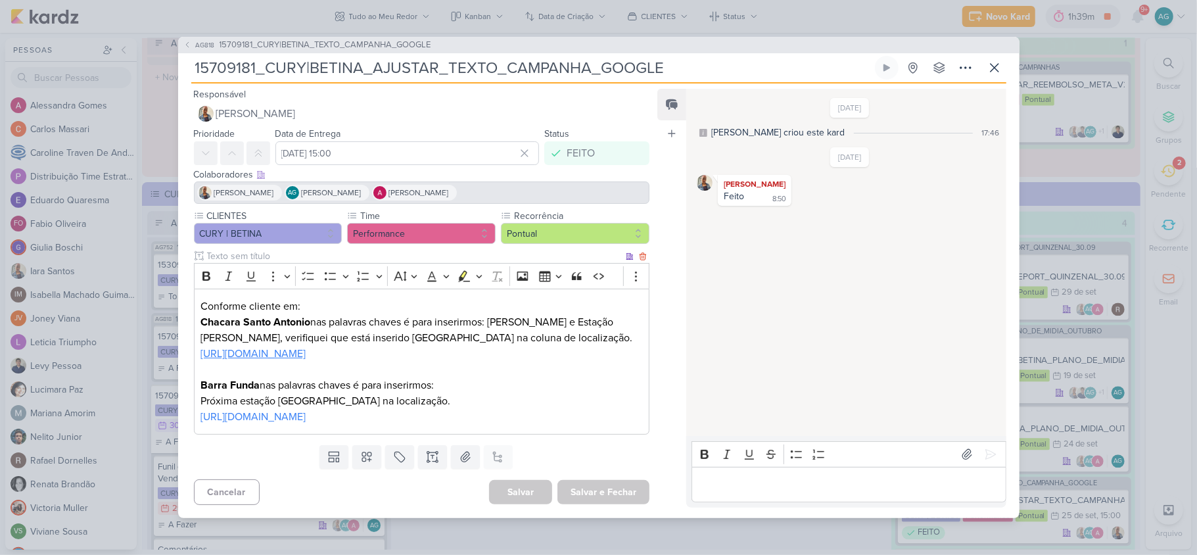
click at [306, 347] on link "[URL][DOMAIN_NAME]" at bounding box center [252, 353] width 105 height 13
click at [414, 385] on span "[URL][DOMAIN_NAME]" at bounding box center [365, 385] width 99 height 16
click at [897, 60] on icon at bounding box center [995, 68] width 16 height 16
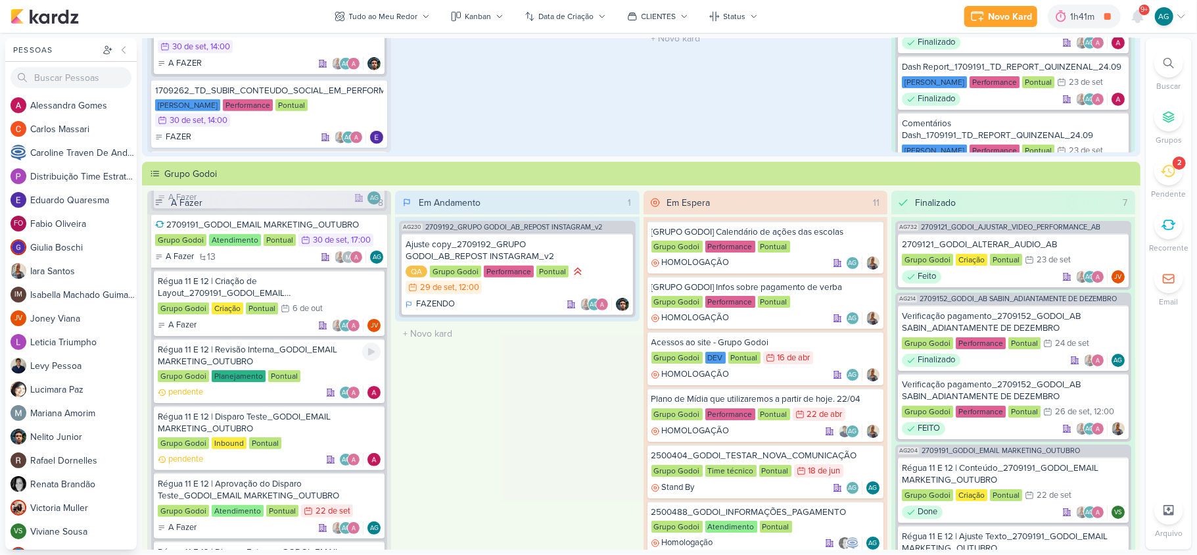
scroll to position [113, 0]
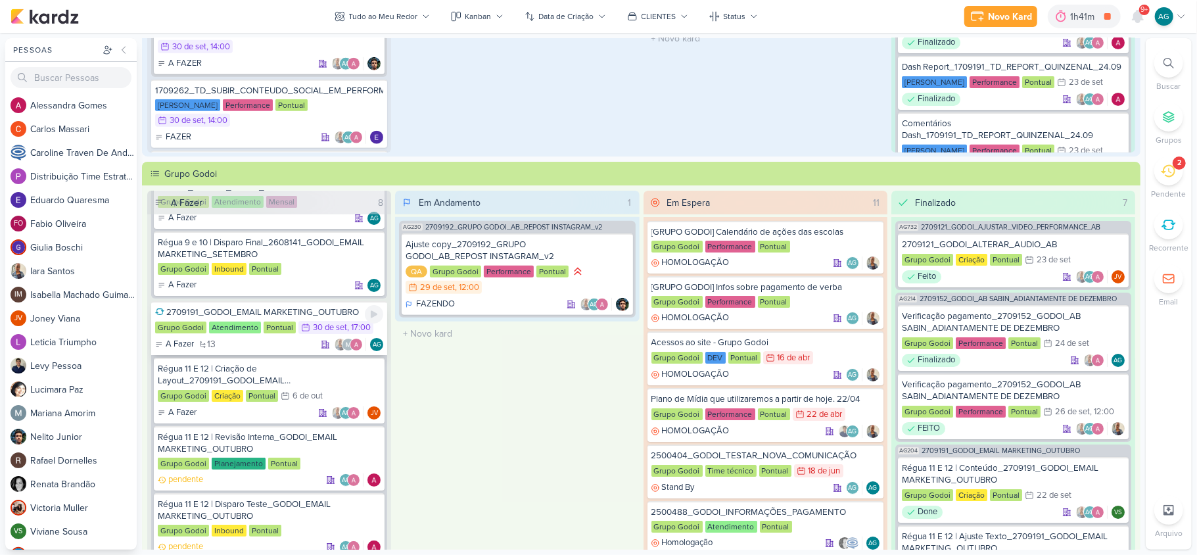
click at [260, 310] on div "2709191_GODOI_EMAIL MARKETING_OUTUBRO" at bounding box center [269, 312] width 228 height 12
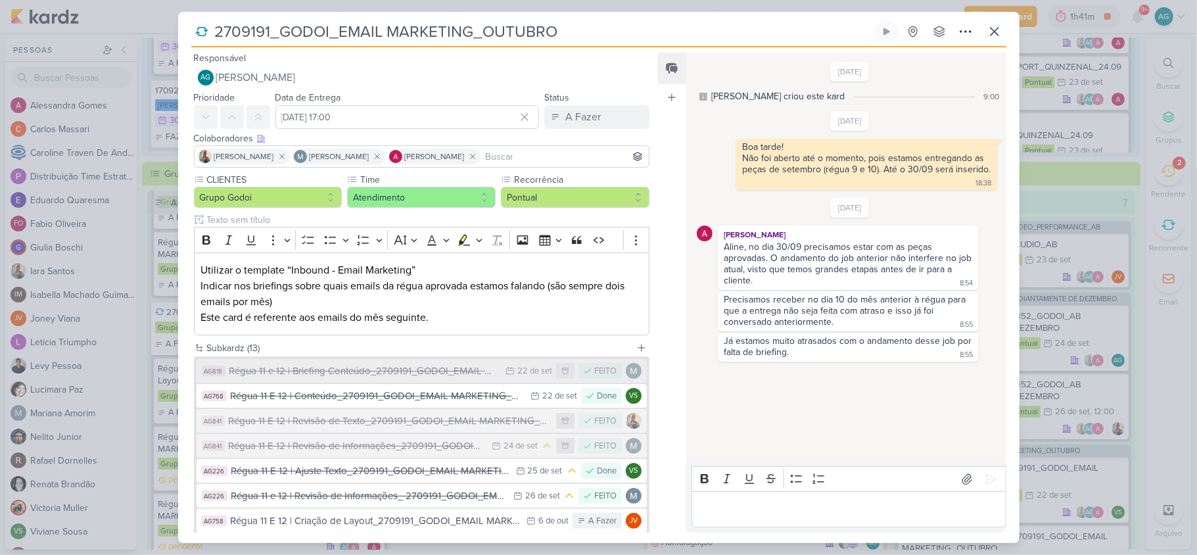
click at [396, 374] on div "Régua 11 e 12 | Briefing Conteúdo_2709191_GODOI_EMAIL MARKETING_OUTUBRO" at bounding box center [364, 370] width 270 height 15
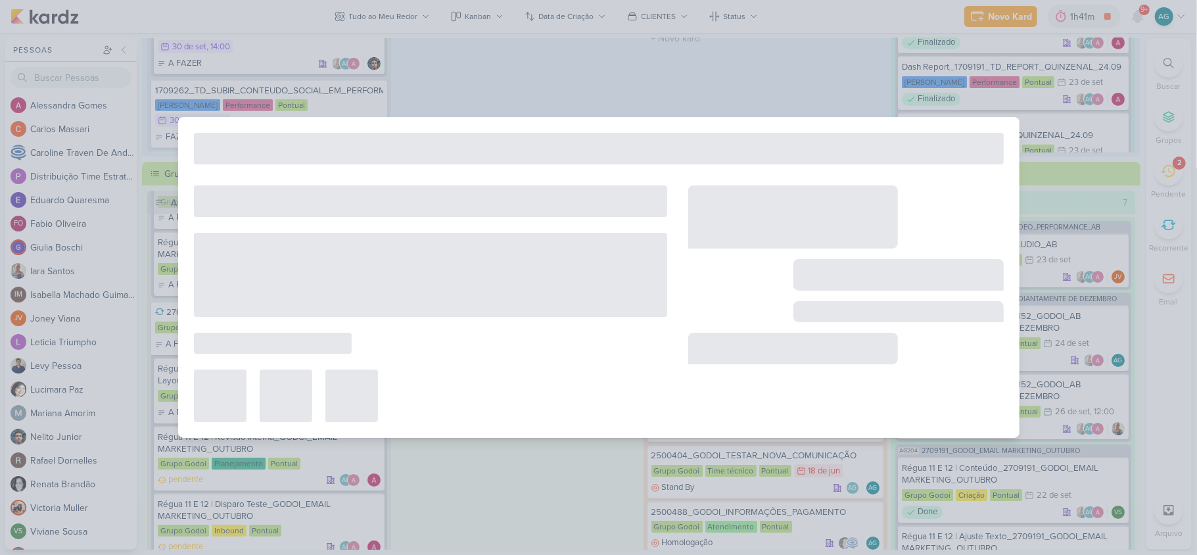
type input "Régua 11 e 12 | Briefing Conteúdo_2709191_GODOI_EMAIL MARKETING_OUTUBRO"
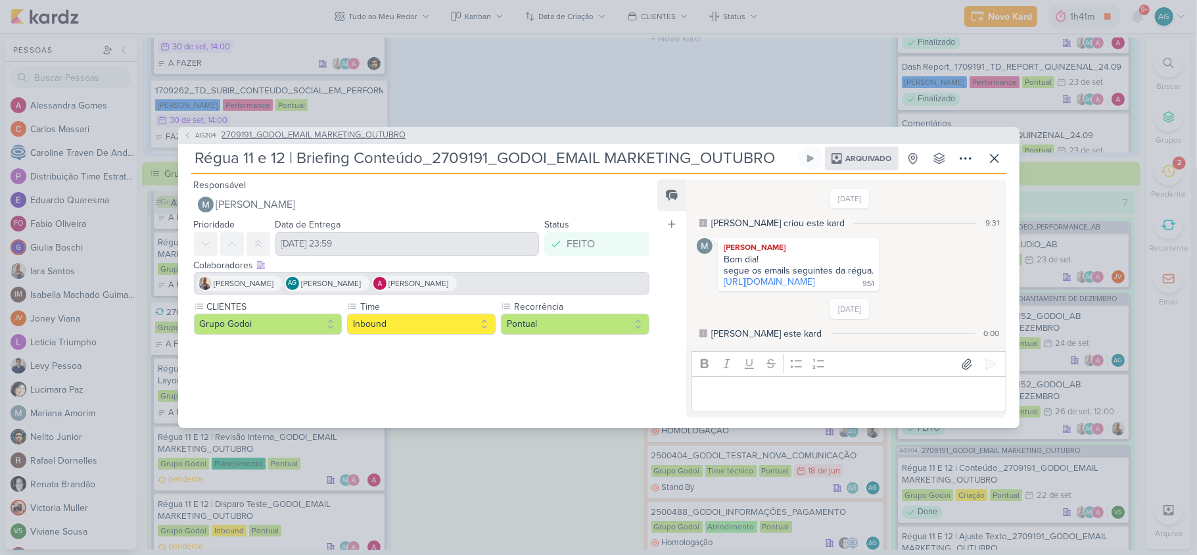
click at [362, 129] on span "2709191_GODOI_EMAIL MARKETING_OUTUBRO" at bounding box center [314, 135] width 185 height 13
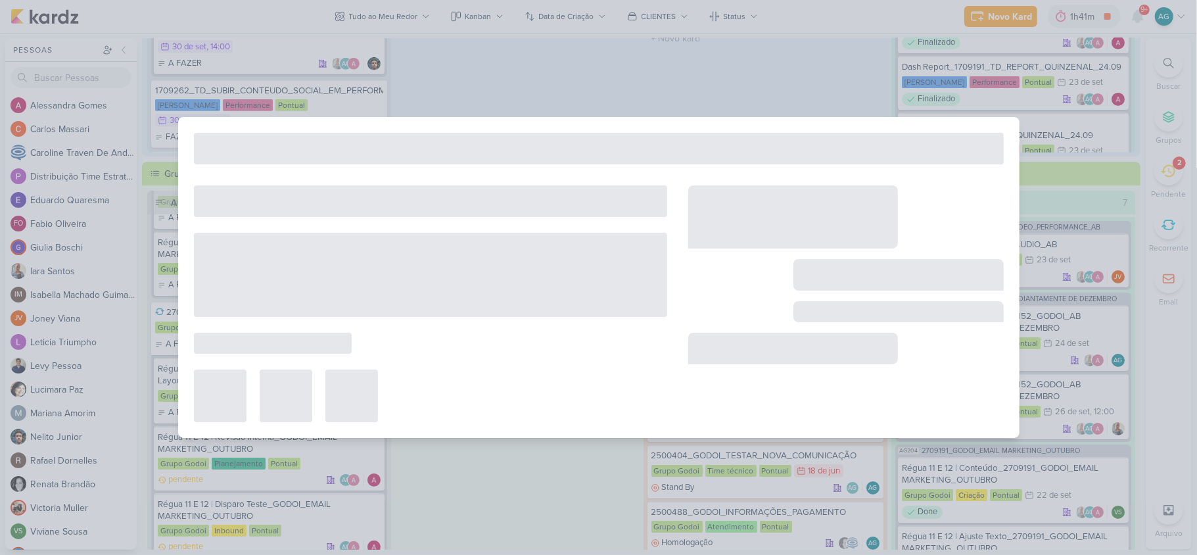
type input "2709191_GODOI_EMAIL MARKETING_OUTUBRO"
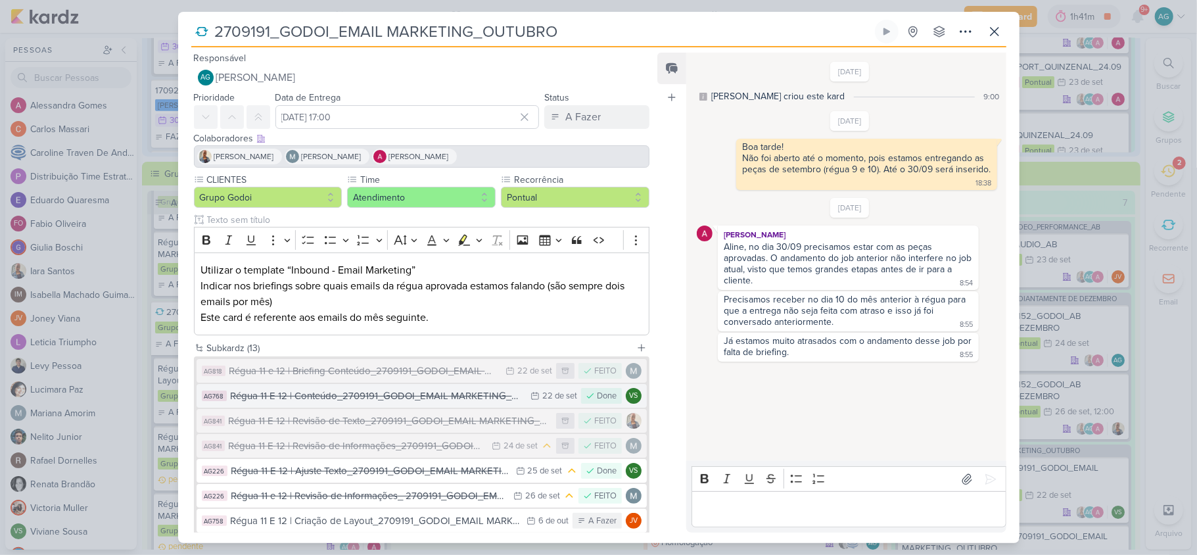
click at [456, 400] on div "Régua 11 E 12 | Conteúdo_2709191_GODOI_EMAIL MARKETING_OUTUBRO" at bounding box center [378, 395] width 294 height 15
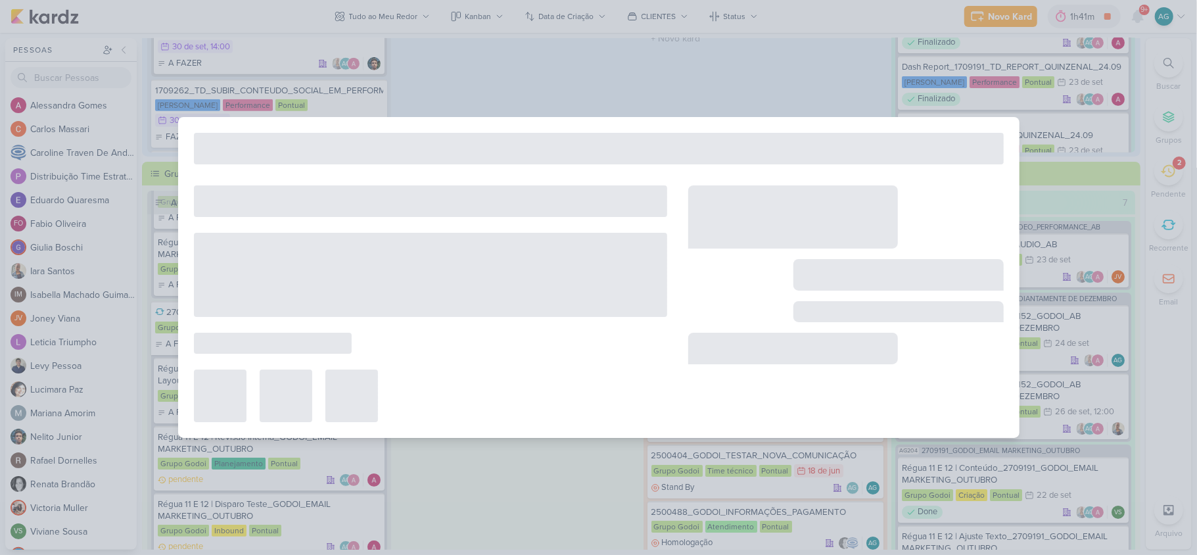
type input "Régua 11 E 12 | Conteúdo_2709191_GODOI_EMAIL MARKETING_OUTUBRO"
type input "[DATE] 23:59"
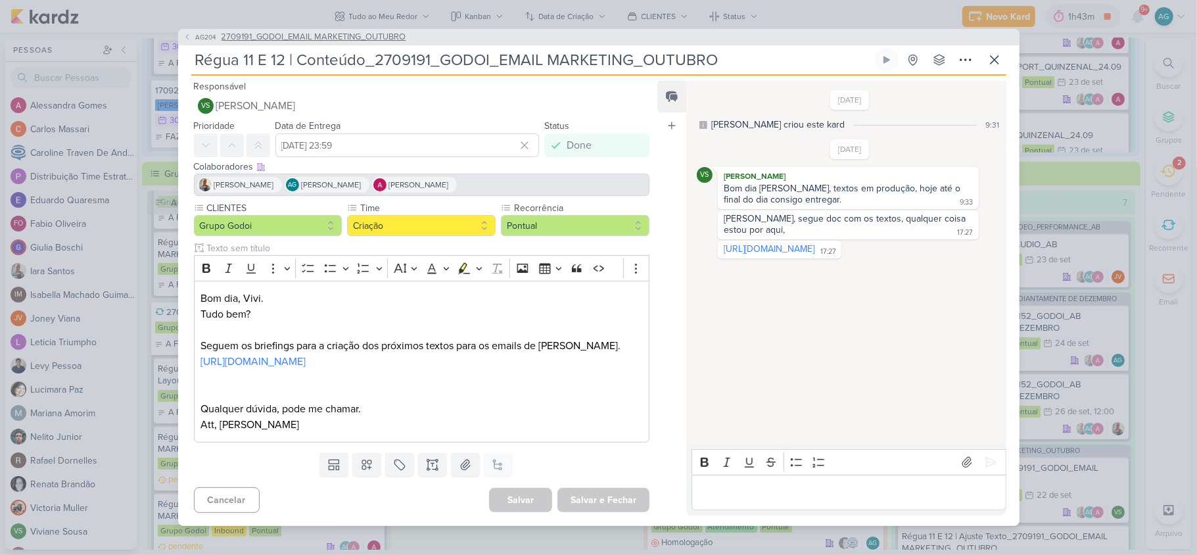
click at [361, 31] on span "2709191_GODOI_EMAIL MARKETING_OUTUBRO" at bounding box center [314, 37] width 185 height 13
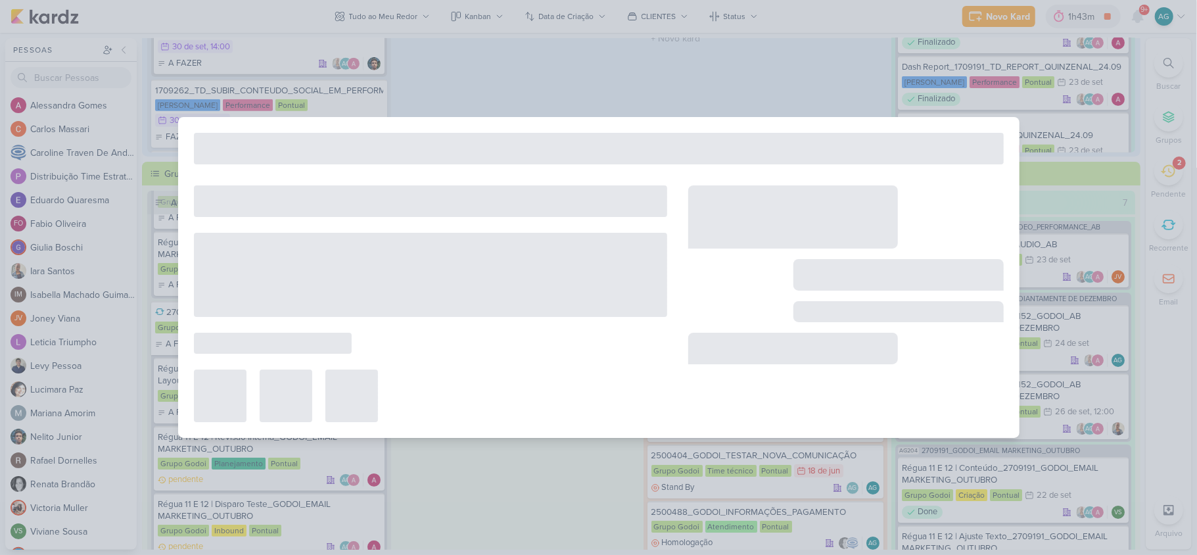
type input "2709191_GODOI_EMAIL MARKETING_OUTUBRO"
type input "[DATE] 17:00"
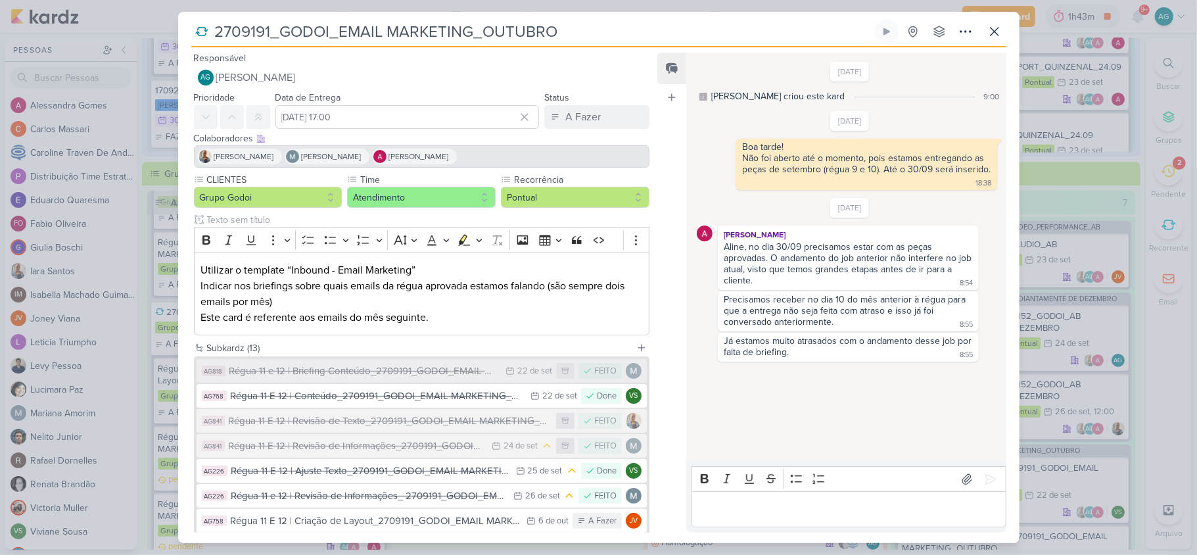
click at [390, 373] on div "Régua 11 e 12 | Briefing Conteúdo_2709191_GODOI_EMAIL MARKETING_OUTUBRO" at bounding box center [364, 370] width 270 height 15
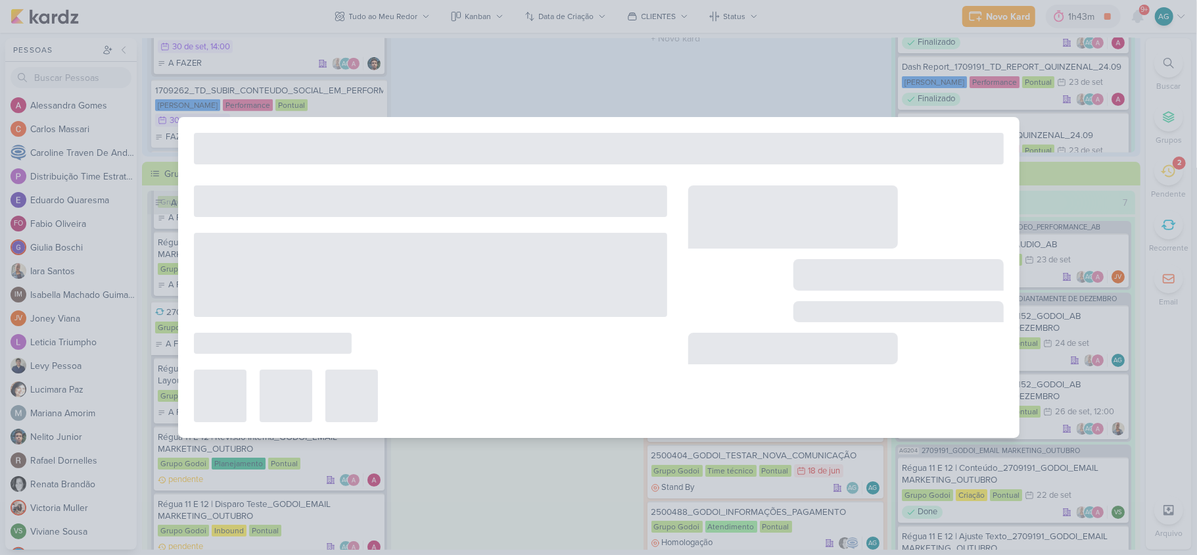
type input "Régua 11 e 12 | Briefing Conteúdo_2709191_GODOI_EMAIL MARKETING_OUTUBRO"
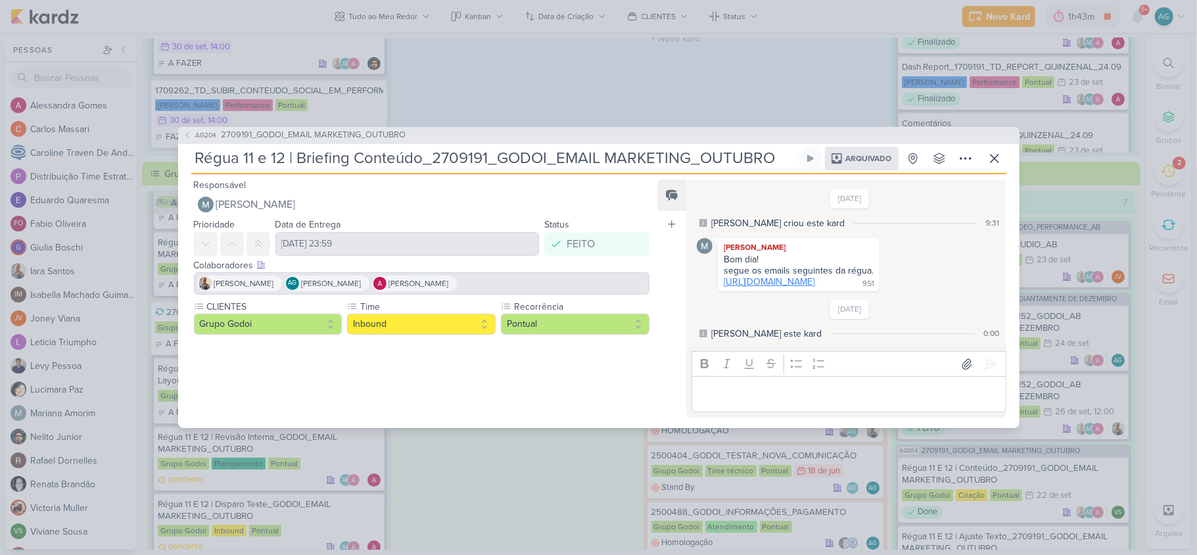
click at [812, 276] on link "[URL][DOMAIN_NAME]" at bounding box center [769, 281] width 91 height 11
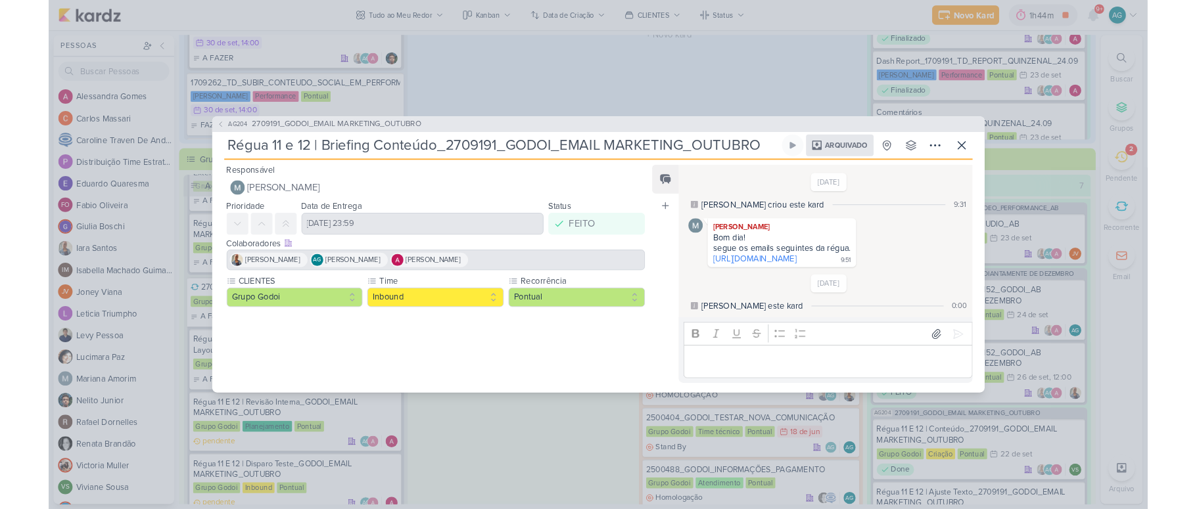
scroll to position [68, 0]
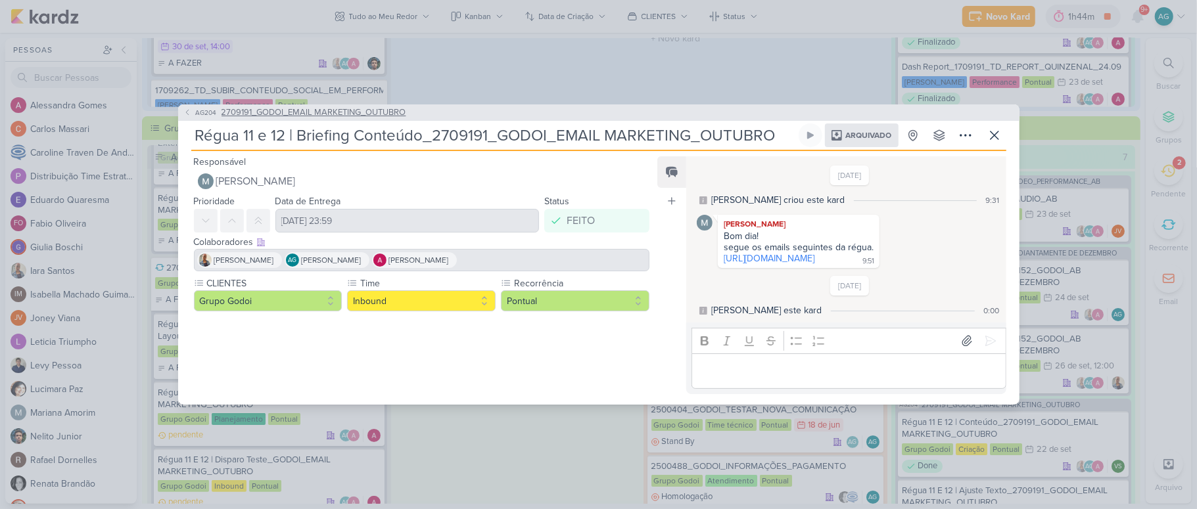
click at [371, 106] on span "2709191_GODOI_EMAIL MARKETING_OUTUBRO" at bounding box center [314, 112] width 185 height 13
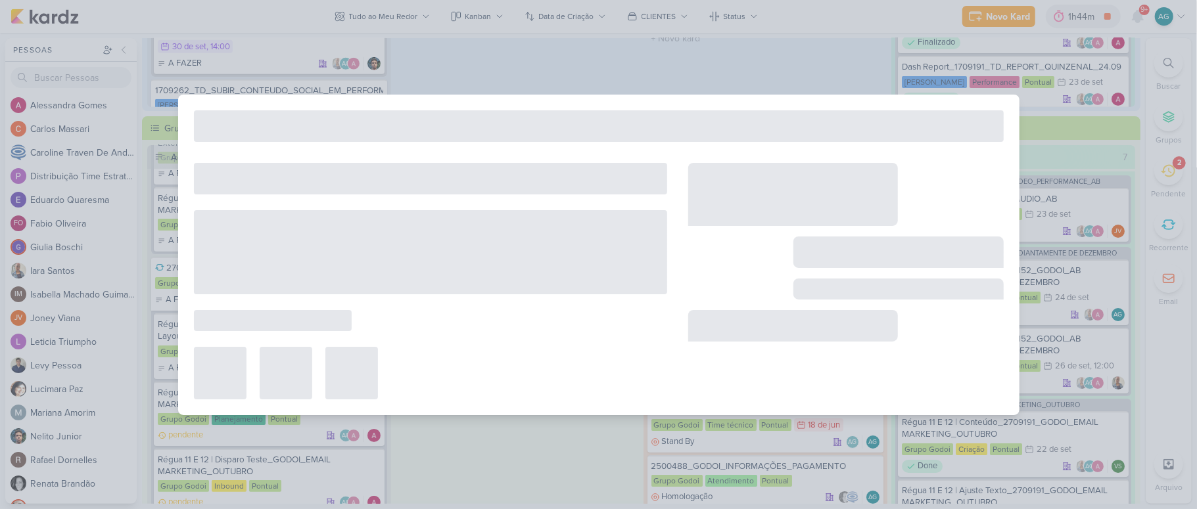
type input "2709191_GODOI_EMAIL MARKETING_OUTUBRO"
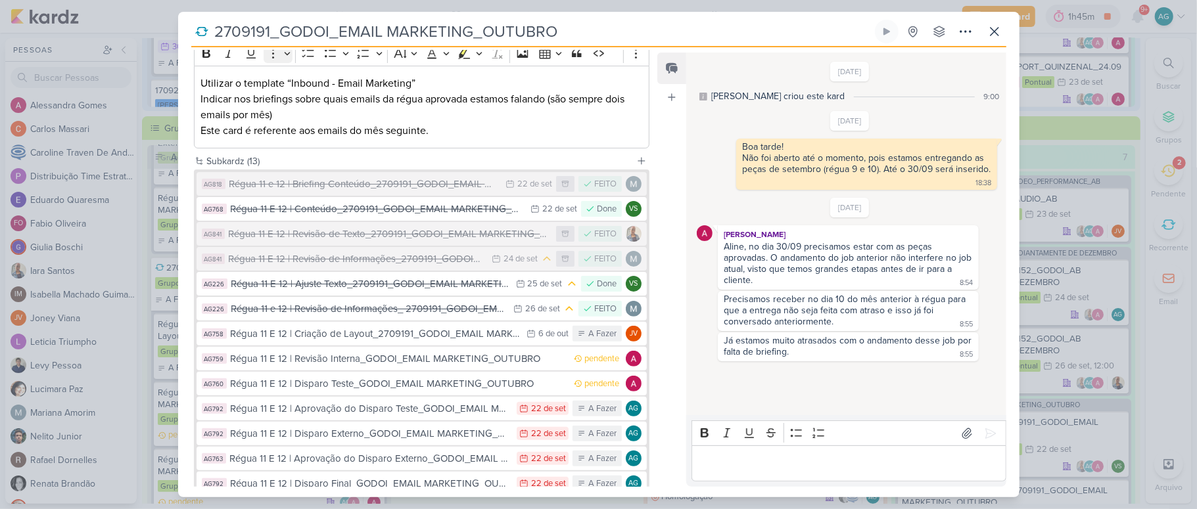
scroll to position [175, 0]
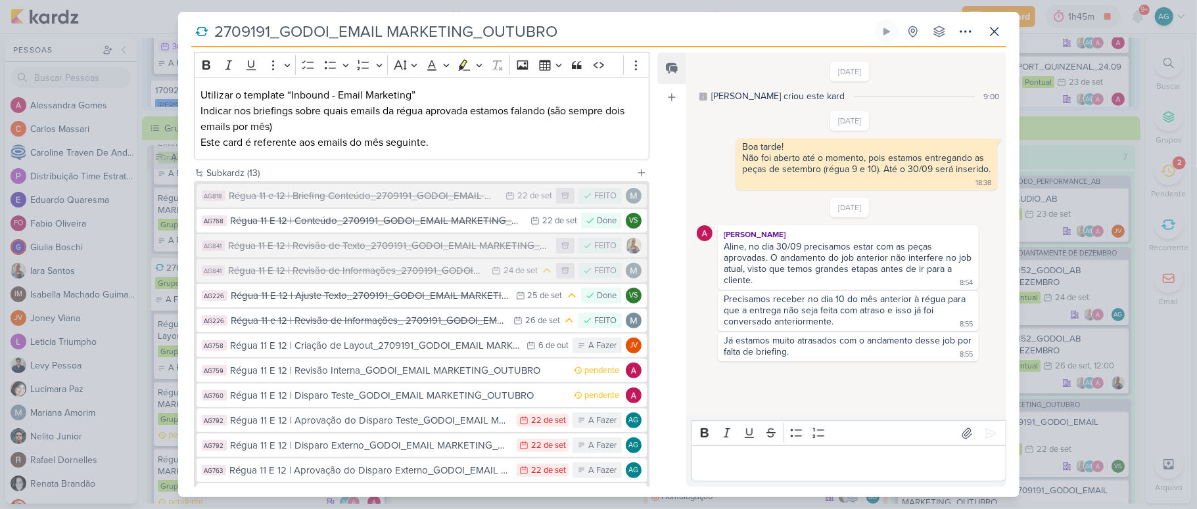
drag, startPoint x: 553, startPoint y: 30, endPoint x: 188, endPoint y: 27, distance: 365.5
click at [188, 27] on div "2709191_GODOI_EMAIL MARKETING_OUTUBRO Criado por [PERSON_NAME] nenhum grupo dis…" at bounding box center [598, 259] width 841 height 478
click at [361, 196] on div "Régua 11 e 12 | Briefing Conteúdo_2709191_GODOI_EMAIL MARKETING_OUTUBRO" at bounding box center [364, 196] width 270 height 15
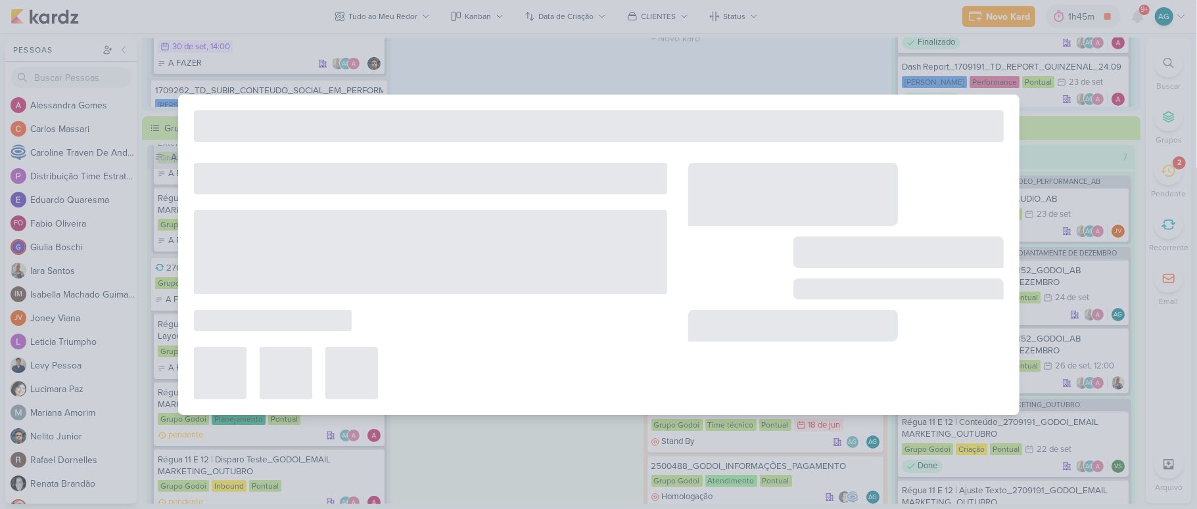
type input "Régua 11 e 12 | Briefing Conteúdo_2709191_GODOI_EMAIL MARKETING_OUTUBRO"
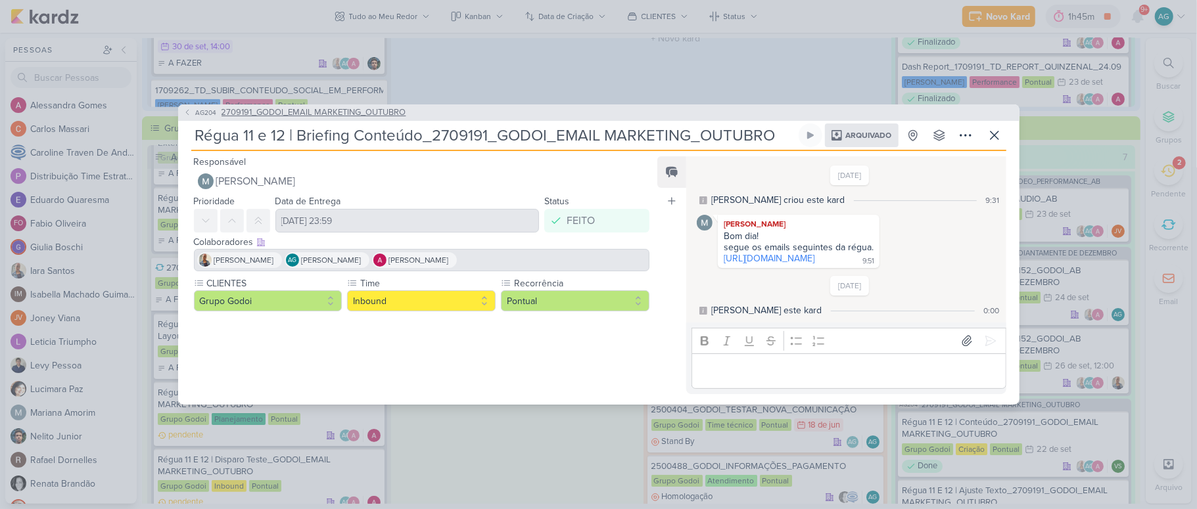
click at [329, 106] on span "2709191_GODOI_EMAIL MARKETING_OUTUBRO" at bounding box center [314, 112] width 185 height 13
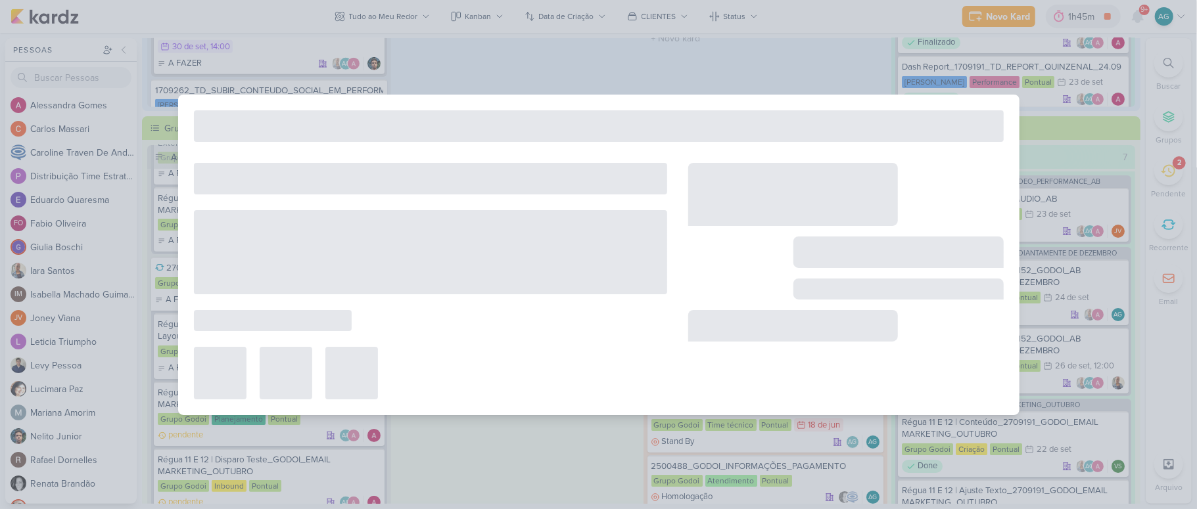
type input "2709191_GODOI_EMAIL MARKETING_OUTUBRO"
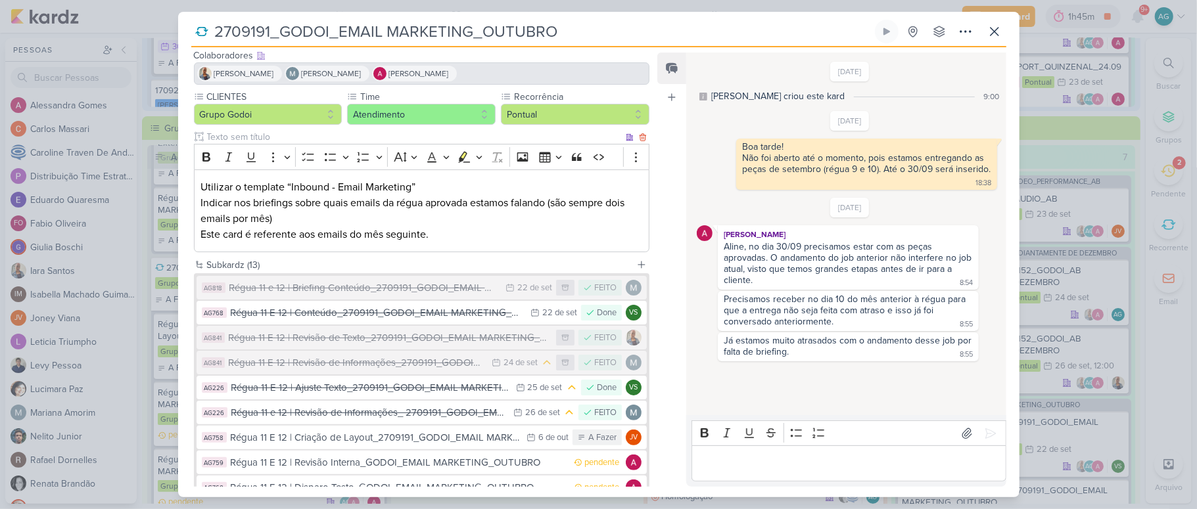
scroll to position [87, 0]
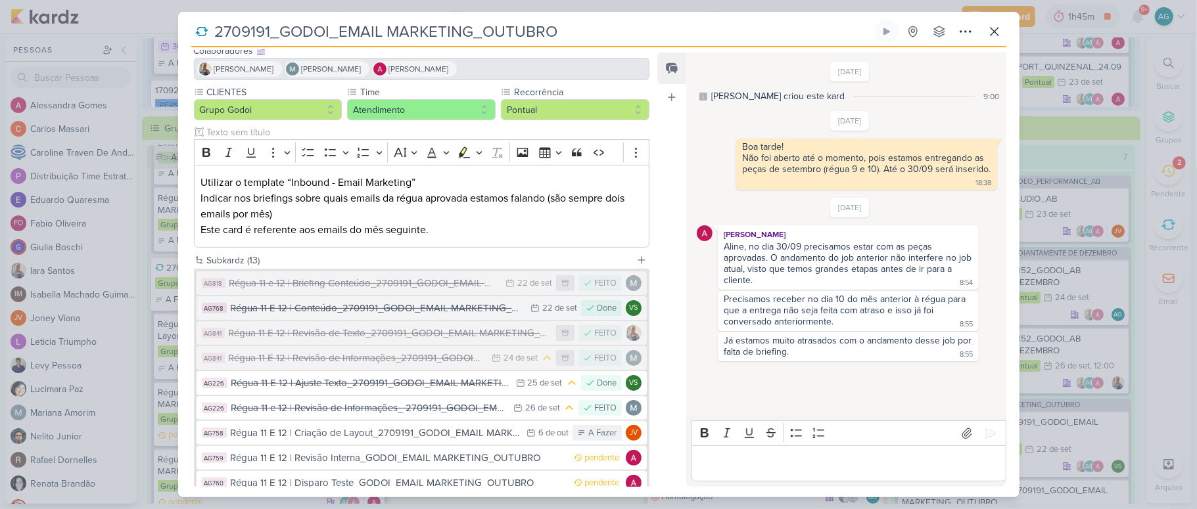
click at [408, 309] on div "Régua 11 E 12 | Conteúdo_2709191_GODOI_EMAIL MARKETING_OUTUBRO" at bounding box center [378, 308] width 294 height 15
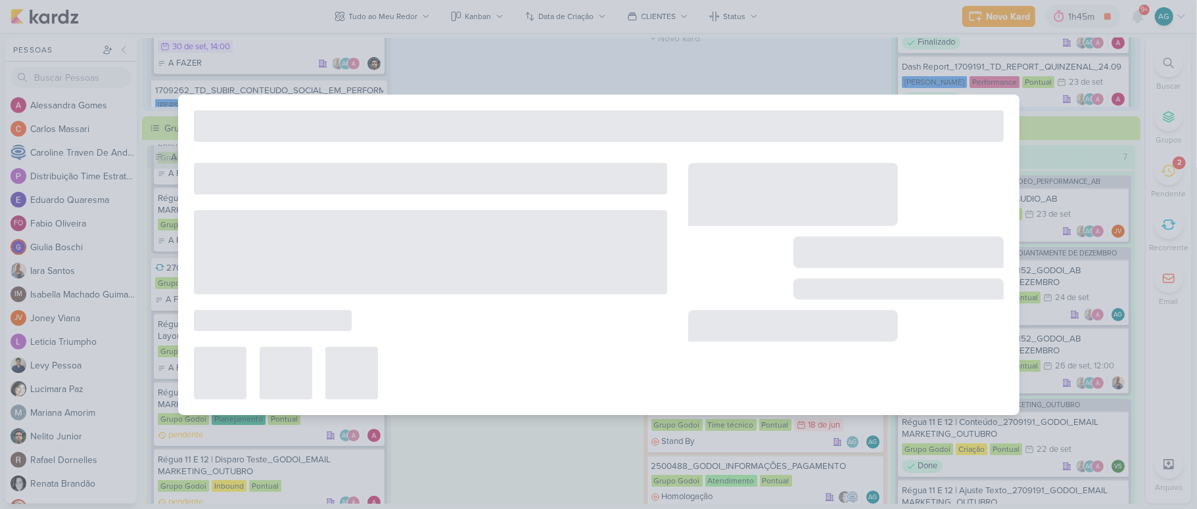
type input "Régua 11 E 12 | Conteúdo_2709191_GODOI_EMAIL MARKETING_OUTUBRO"
type input "[DATE] 23:59"
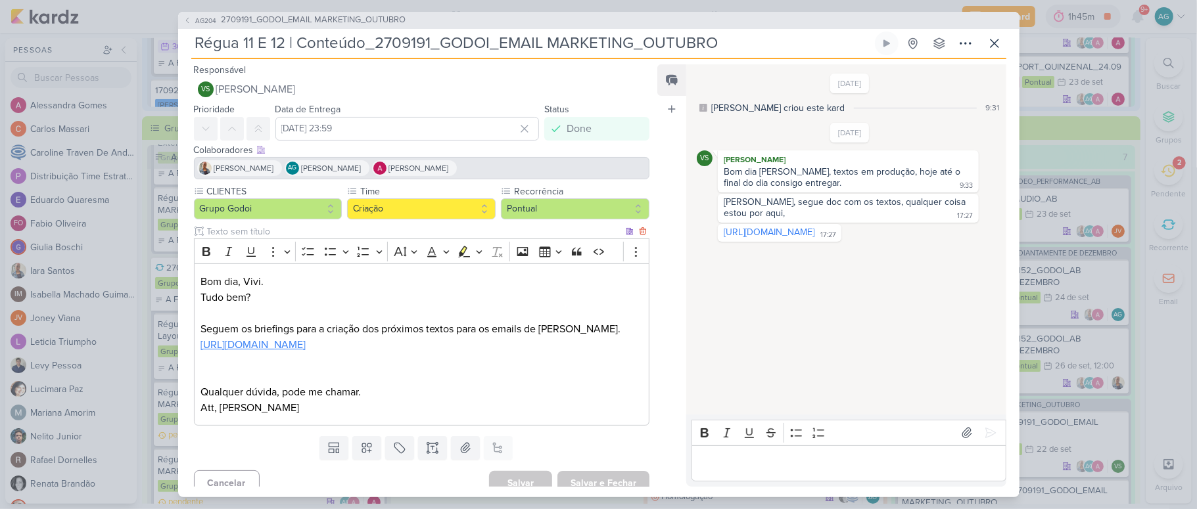
click at [306, 345] on link "[URL][DOMAIN_NAME]" at bounding box center [252, 345] width 105 height 13
click at [408, 294] on p "Tudo bem?" at bounding box center [421, 298] width 442 height 16
click at [353, 13] on div "AG204 2709191_GODOI_EMAIL MARKETING_OUTUBRO" at bounding box center [598, 20] width 841 height 17
click at [356, 19] on span "2709191_GODOI_EMAIL MARKETING_OUTUBRO" at bounding box center [314, 20] width 185 height 13
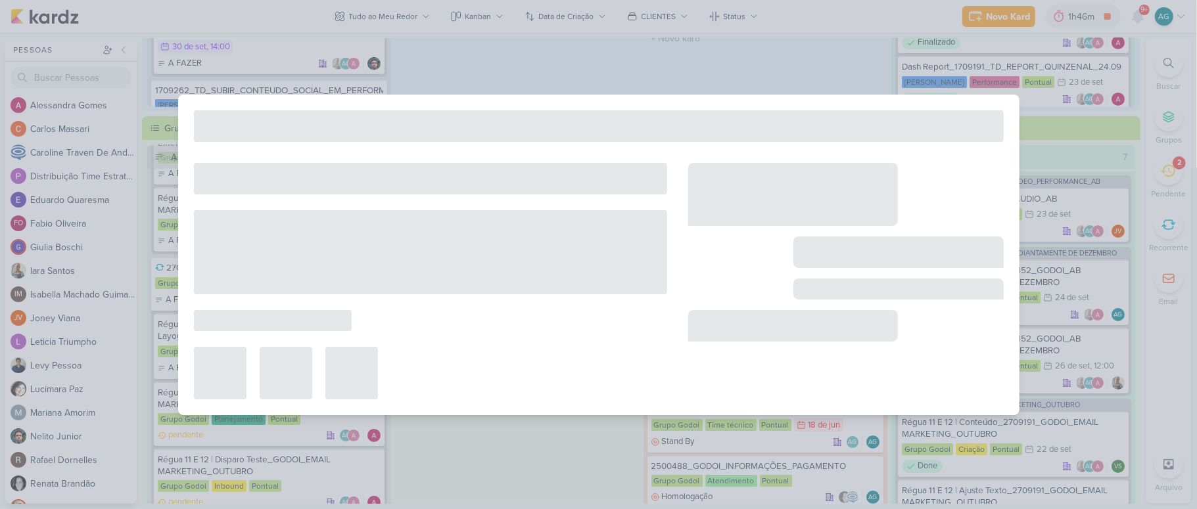
type input "2709191_GODOI_EMAIL MARKETING_OUTUBRO"
type input "[DATE] 17:00"
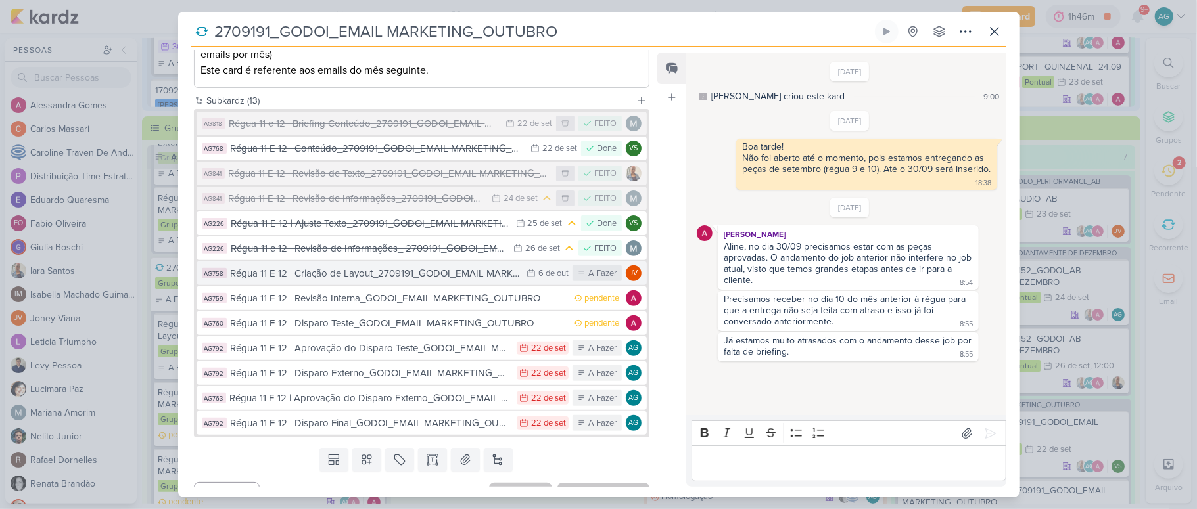
scroll to position [263, 0]
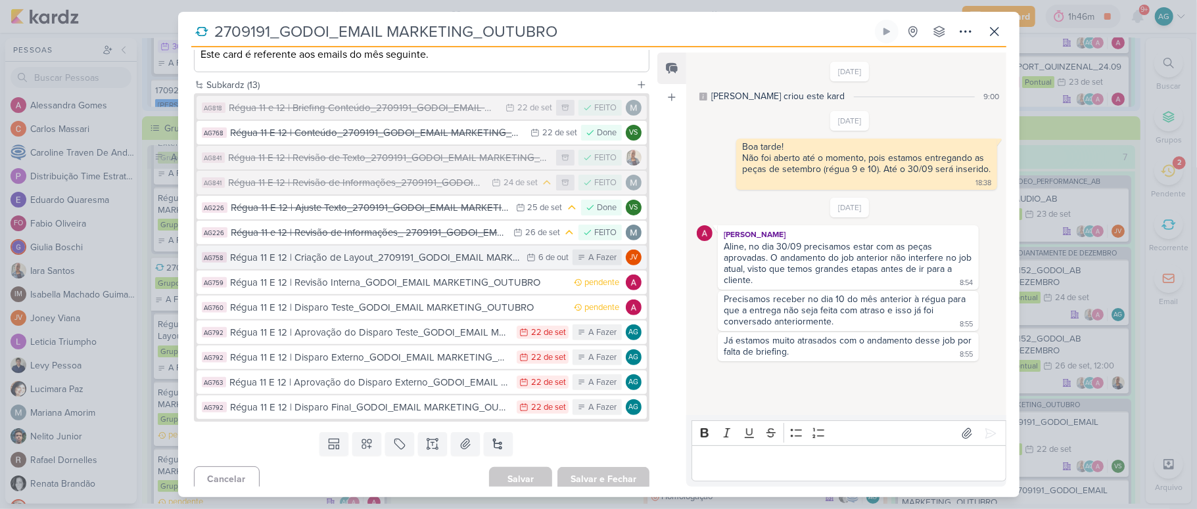
click at [368, 258] on div "Régua 11 E 12 | Criação de Layout_2709191_GODOI_EMAIL MARKETING_OUTUBRO" at bounding box center [376, 257] width 290 height 15
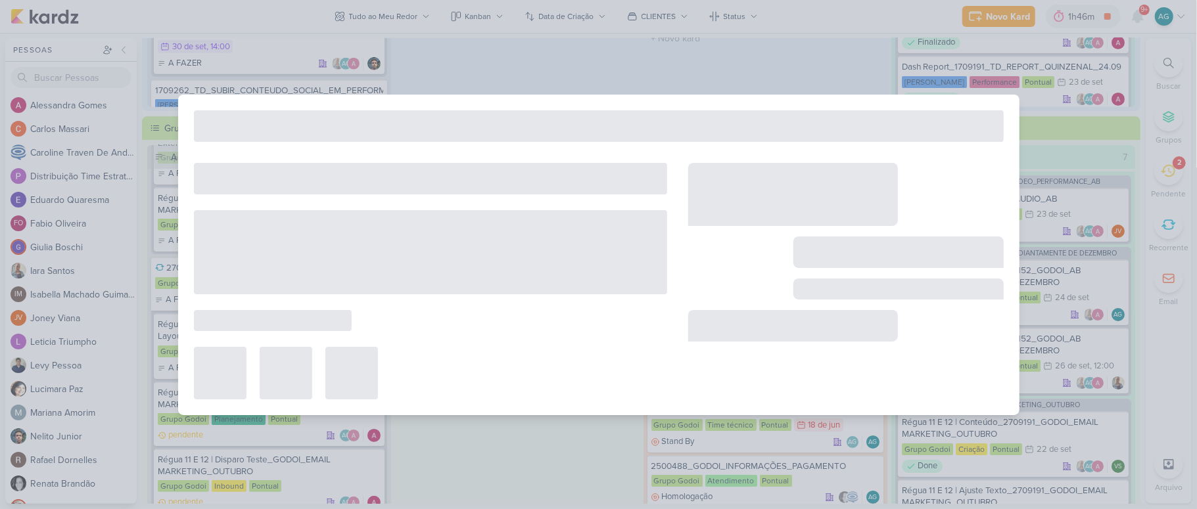
type input "Régua 11 E 12 | Criação de Layout_2709191_GODOI_EMAIL MARKETING_OUTUBRO"
type input "[DATE] 23:59"
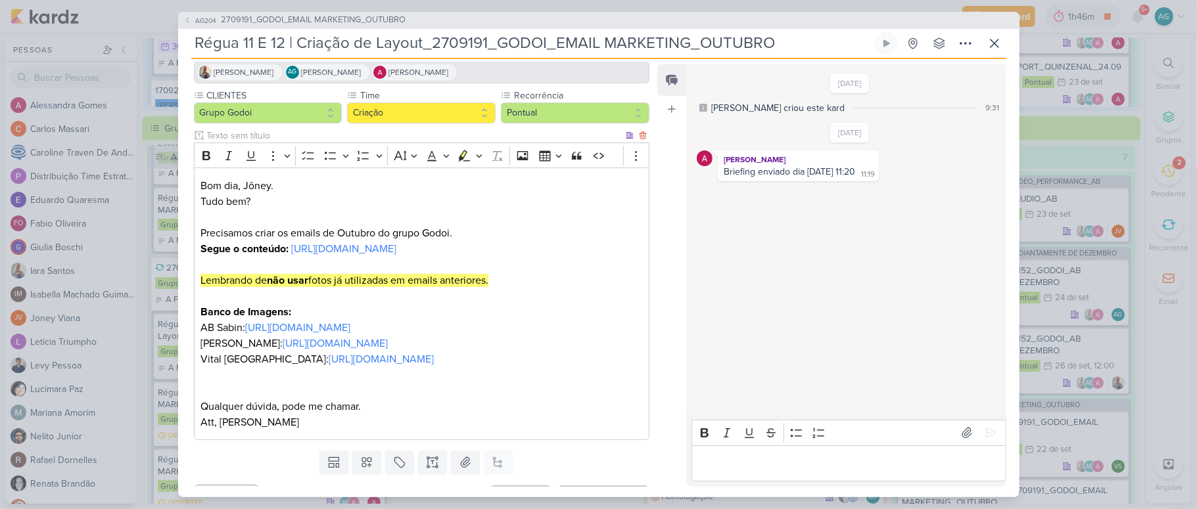
scroll to position [153, 0]
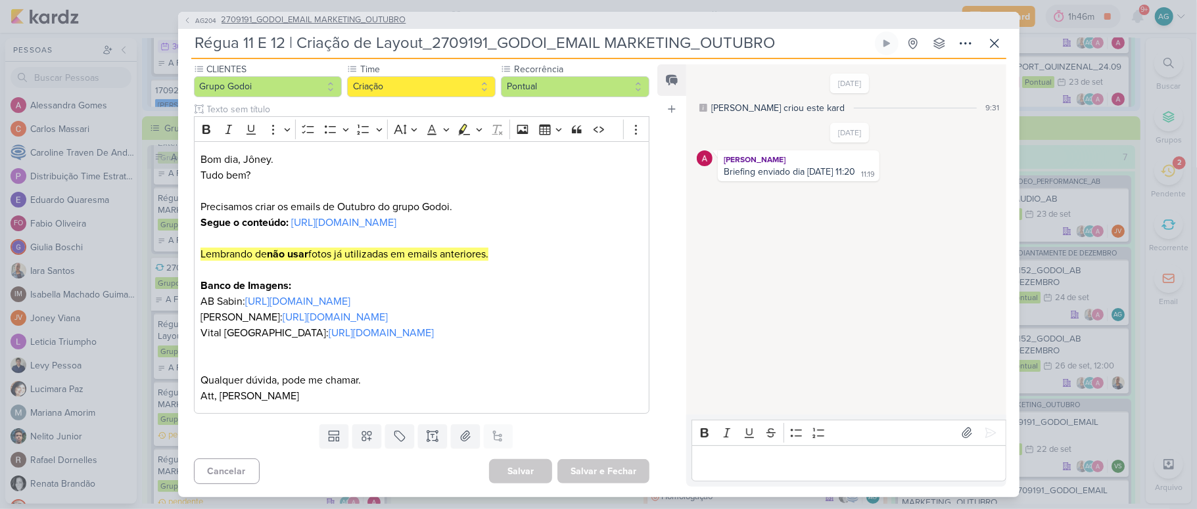
click at [310, 22] on span "2709191_GODOI_EMAIL MARKETING_OUTUBRO" at bounding box center [314, 20] width 185 height 13
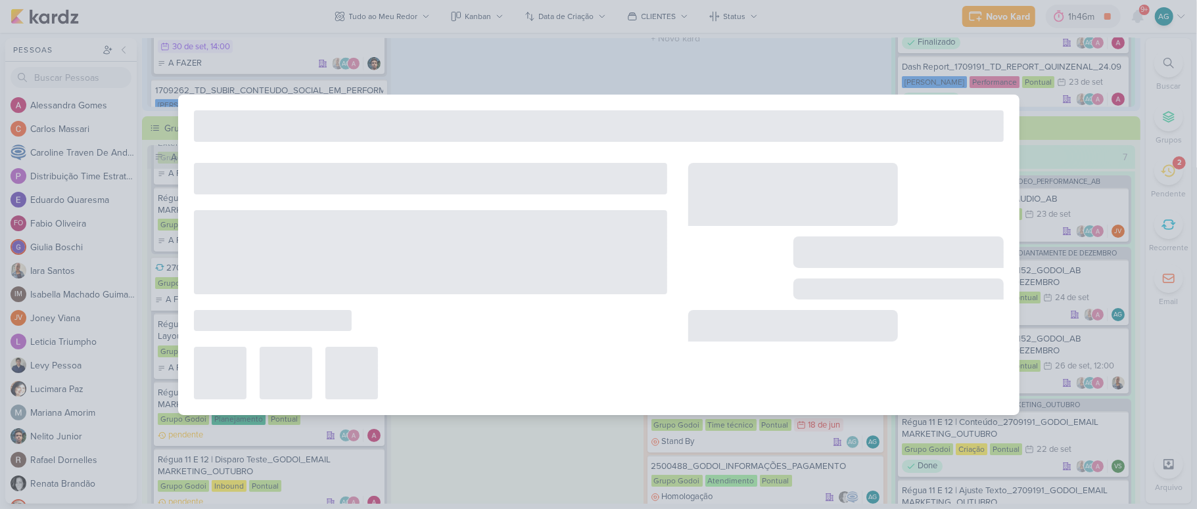
type input "2709191_GODOI_EMAIL MARKETING_OUTUBRO"
type input "[DATE] 17:00"
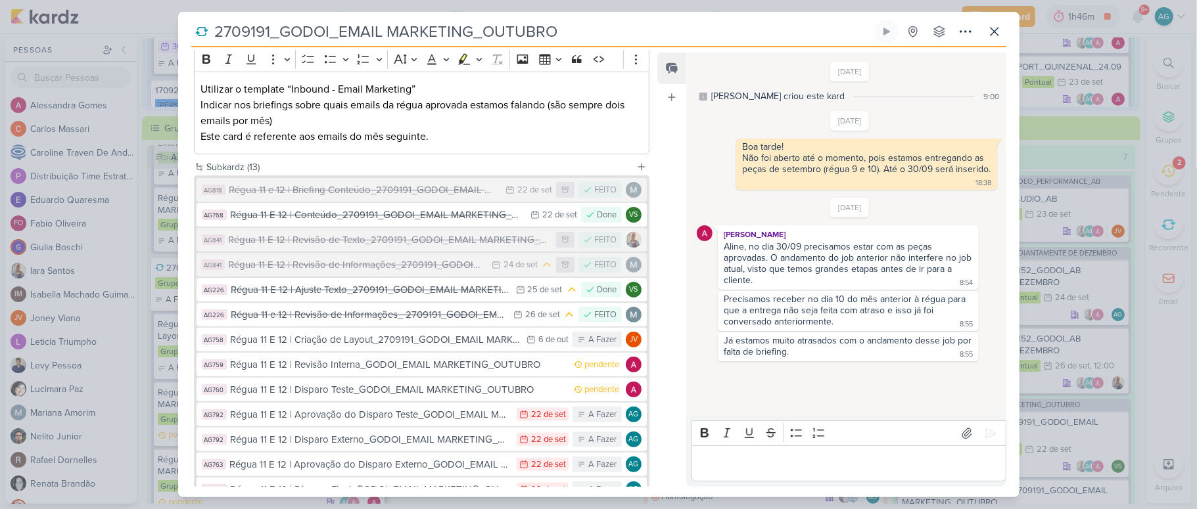
scroll to position [263, 0]
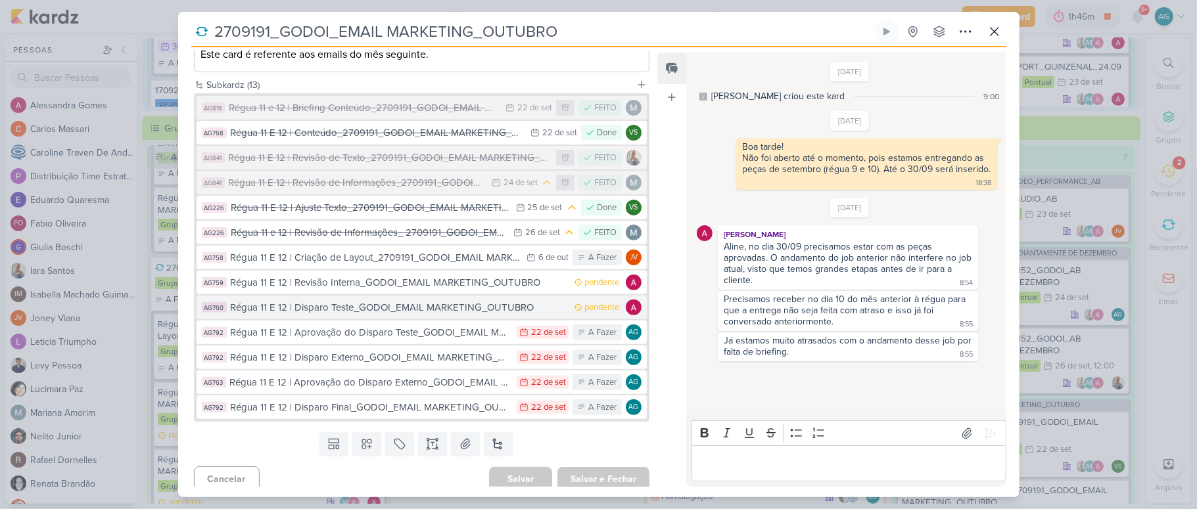
click at [434, 306] on div "Régua 11 E 12 | Disparo Teste_GODOI_EMAIL MARKETING_OUTUBRO" at bounding box center [399, 307] width 337 height 15
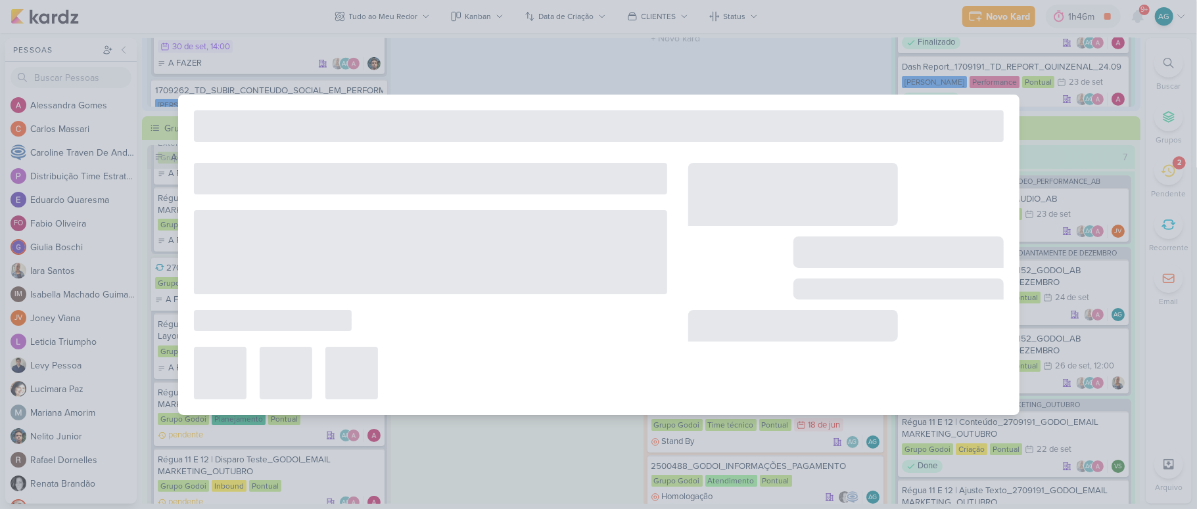
type input "Régua 11 E 12 | Disparo Teste_GODOI_EMAIL MARKETING_OUTUBRO"
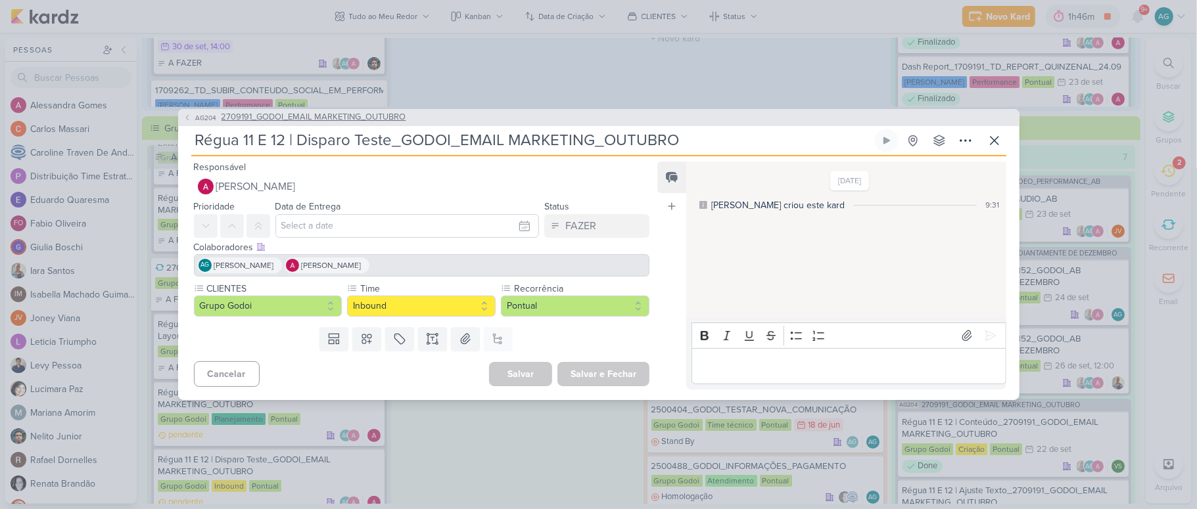
click at [348, 124] on span "2709191_GODOI_EMAIL MARKETING_OUTUBRO" at bounding box center [314, 117] width 185 height 13
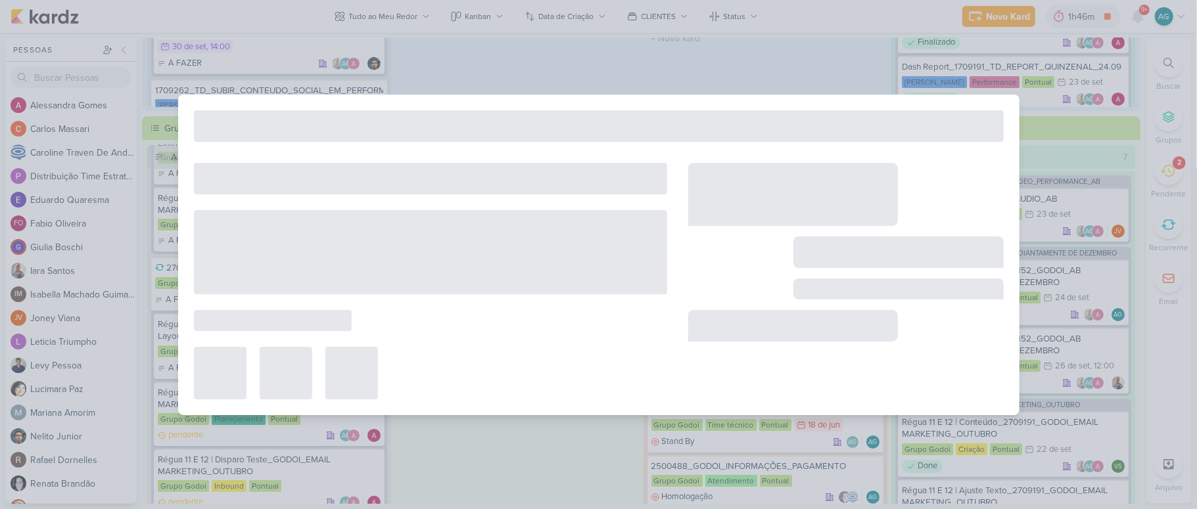
type input "2709191_GODOI_EMAIL MARKETING_OUTUBRO"
type input "[DATE] 17:00"
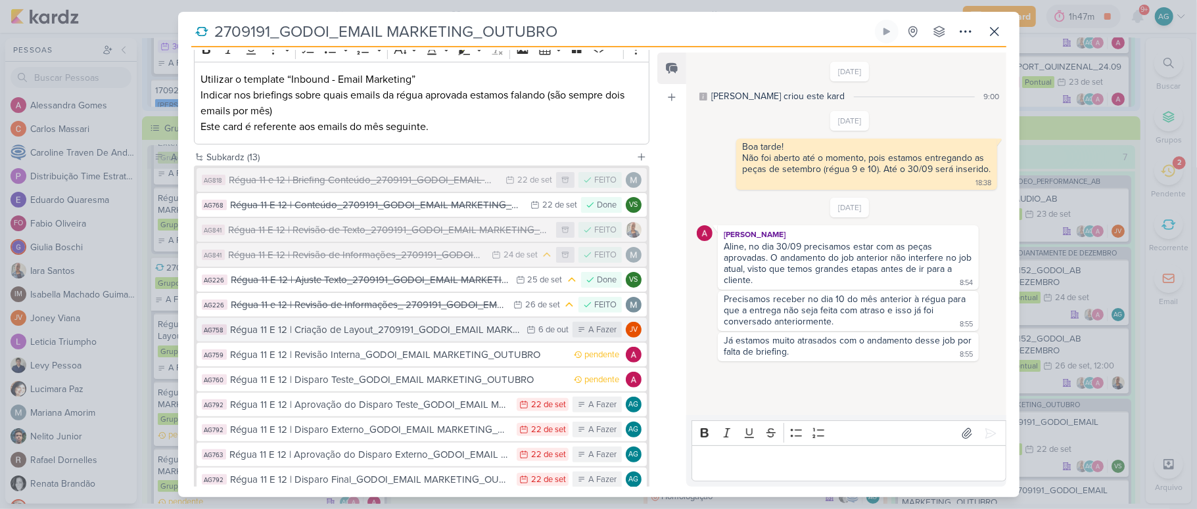
scroll to position [175, 0]
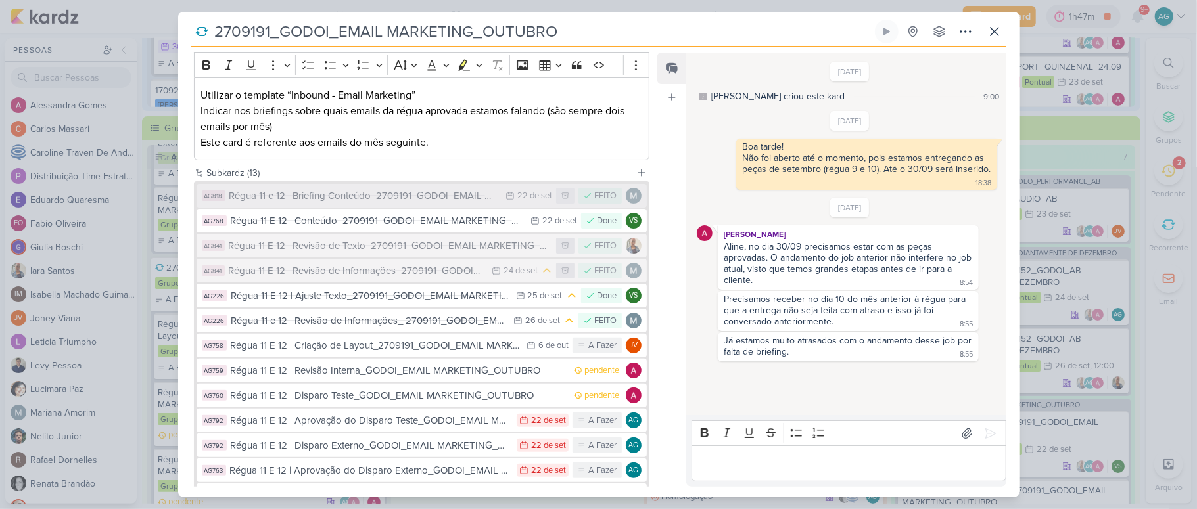
click at [395, 197] on div "Régua 11 e 12 | Briefing Conteúdo_2709191_GODOI_EMAIL MARKETING_OUTUBRO" at bounding box center [364, 196] width 270 height 15
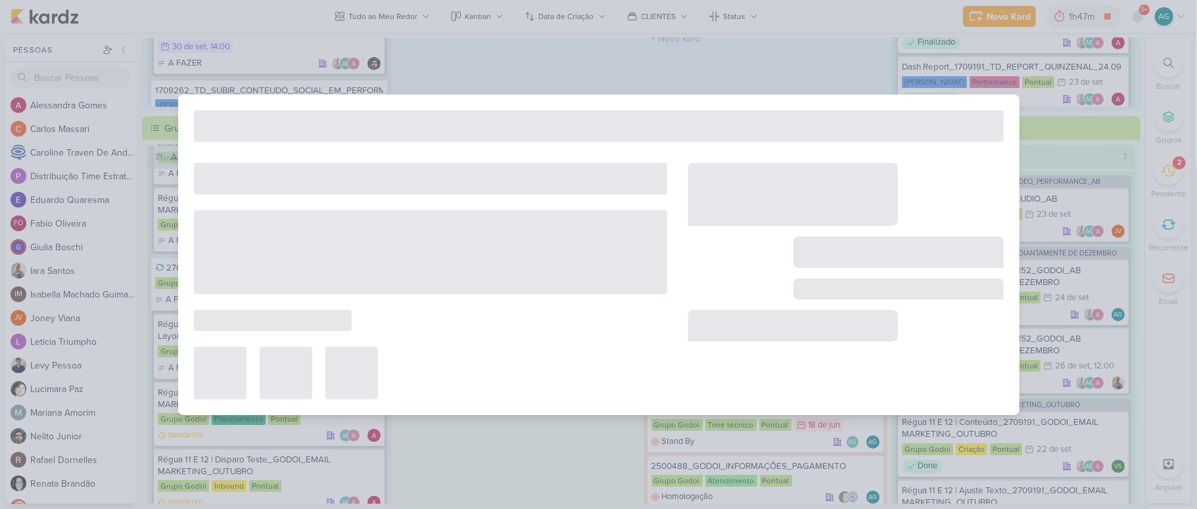
type input "Régua 11 e 12 | Briefing Conteúdo_2709191_GODOI_EMAIL MARKETING_OUTUBRO"
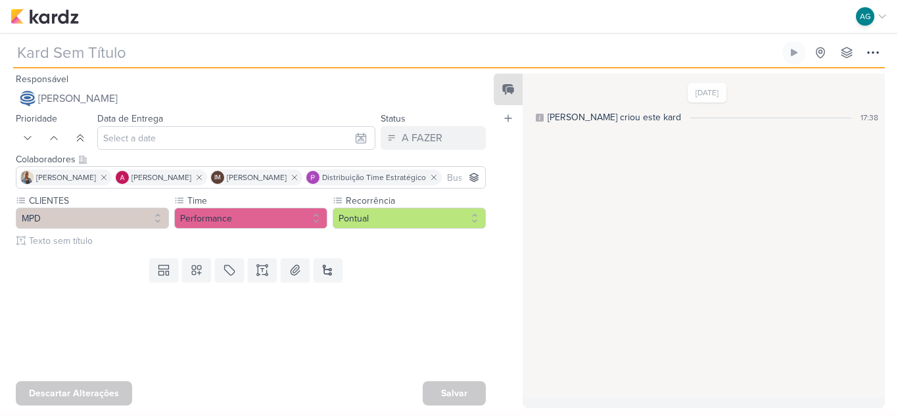
type input "7709226_MPD_LEVANTAMENTO_DE_CRIATIVOS_ATIVOS"
type input "24 de setembro de 2025 às 18:00"
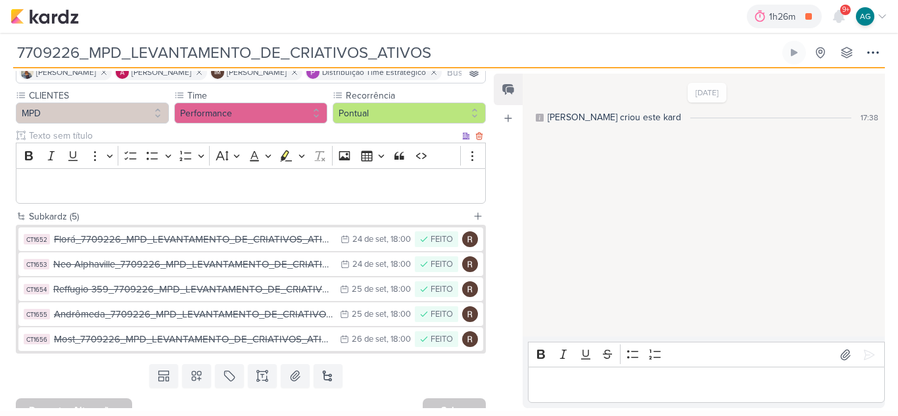
scroll to position [131, 0]
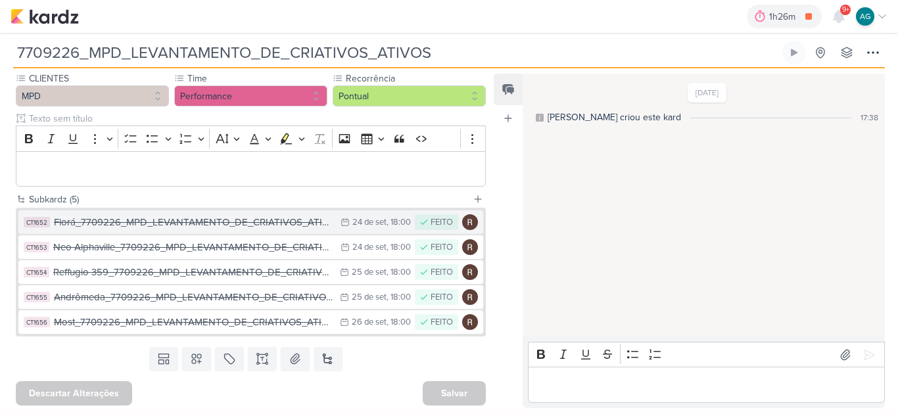
click at [241, 230] on div "Florá_7709226_MPD_LEVANTAMENTO_DE_CRIATIVOS_ATIVOS" at bounding box center [194, 222] width 280 height 15
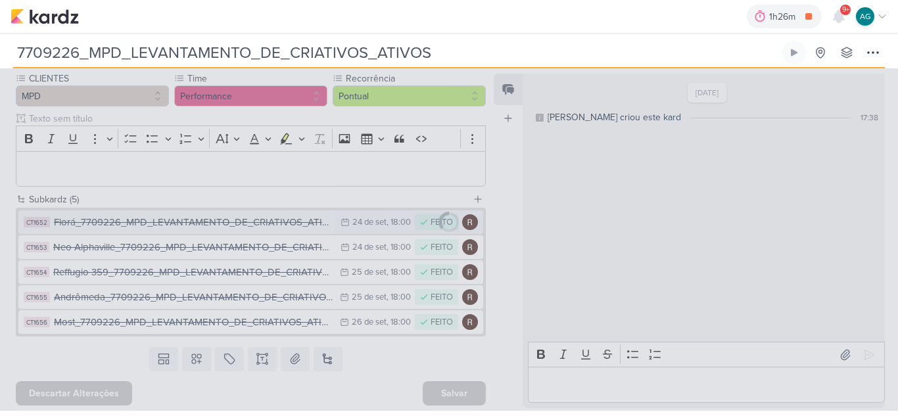
type input "Florá_7709226_MPD_LEVANTAMENTO_DE_CRIATIVOS_ATIVOS"
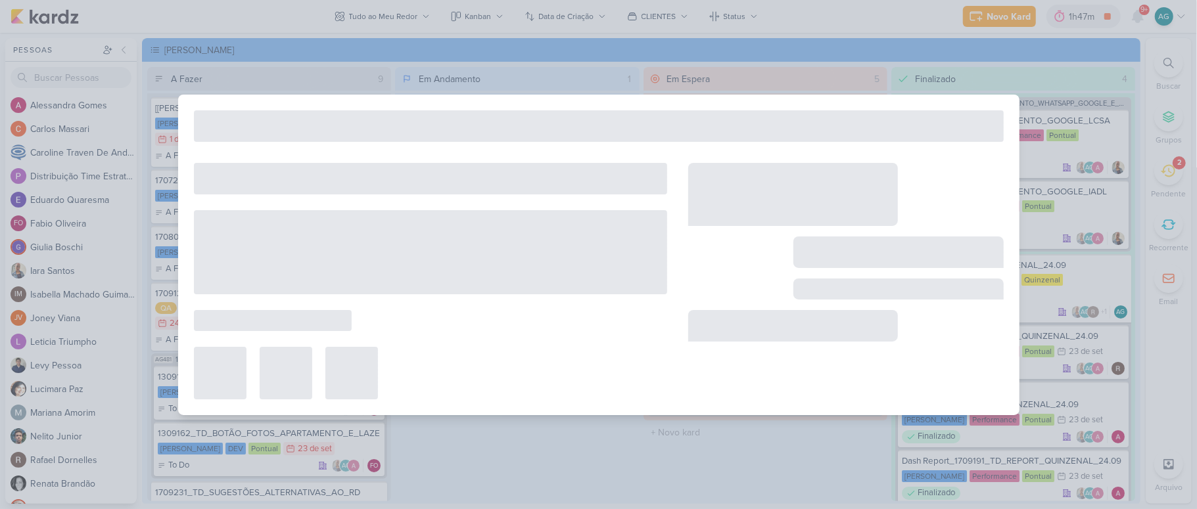
scroll to position [112, 0]
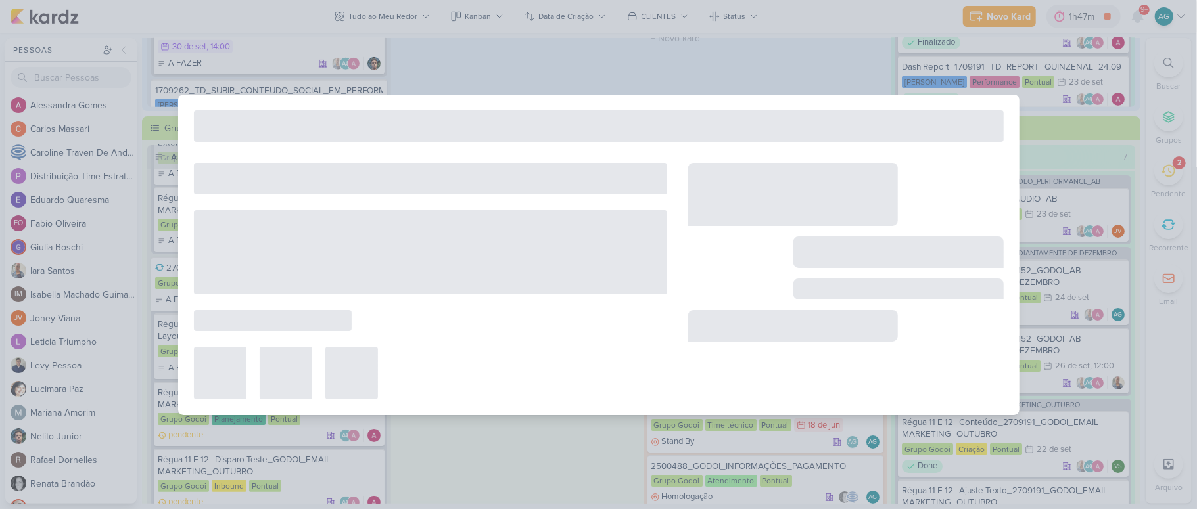
type input "2709191_GODOI_EMAIL MARKETING_OUTUBRO"
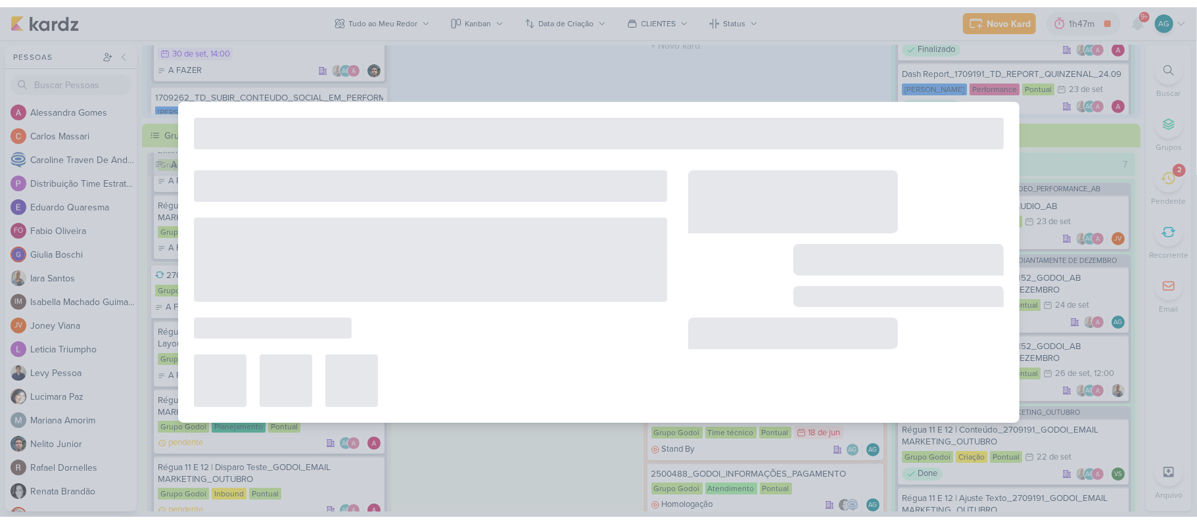
scroll to position [68, 0]
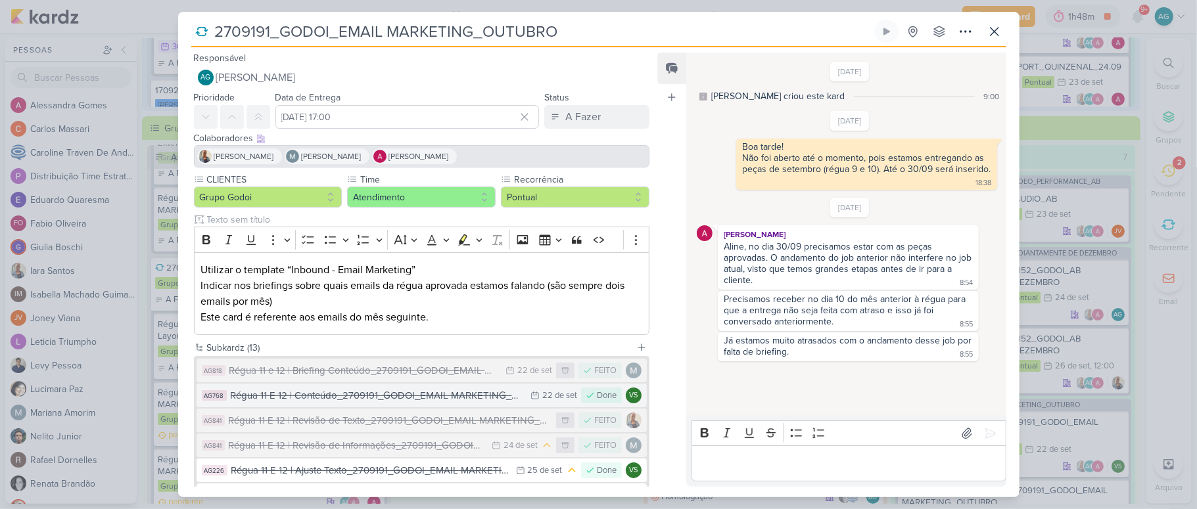
click at [454, 398] on div "Régua 11 E 12 | Conteúdo_2709191_GODOI_EMAIL MARKETING_OUTUBRO" at bounding box center [378, 395] width 294 height 15
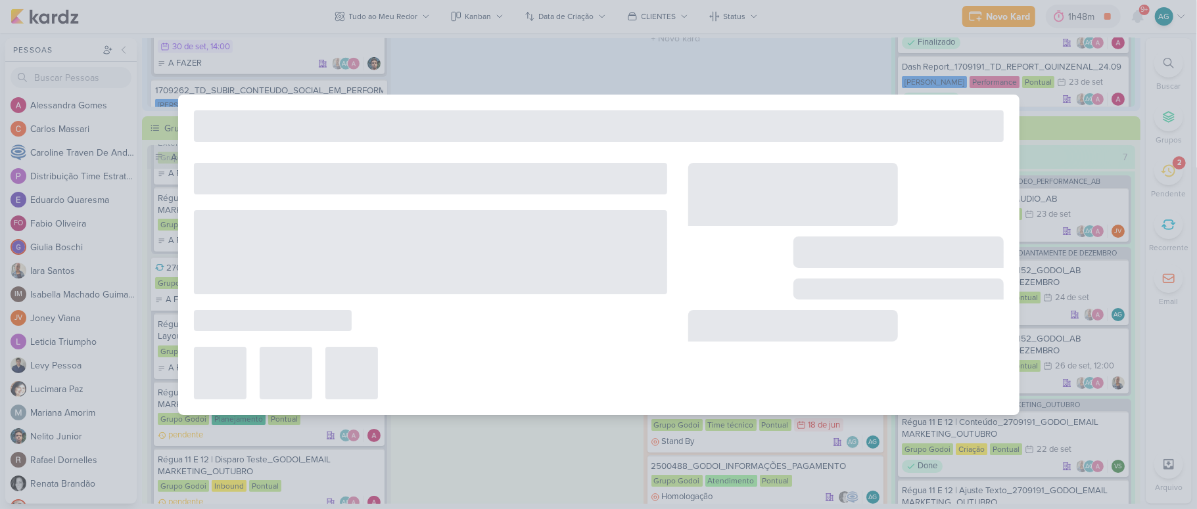
type input "Régua 11 E 12 | Conteúdo_2709191_GODOI_EMAIL MARKETING_OUTUBRO"
type input "[DATE] 23:59"
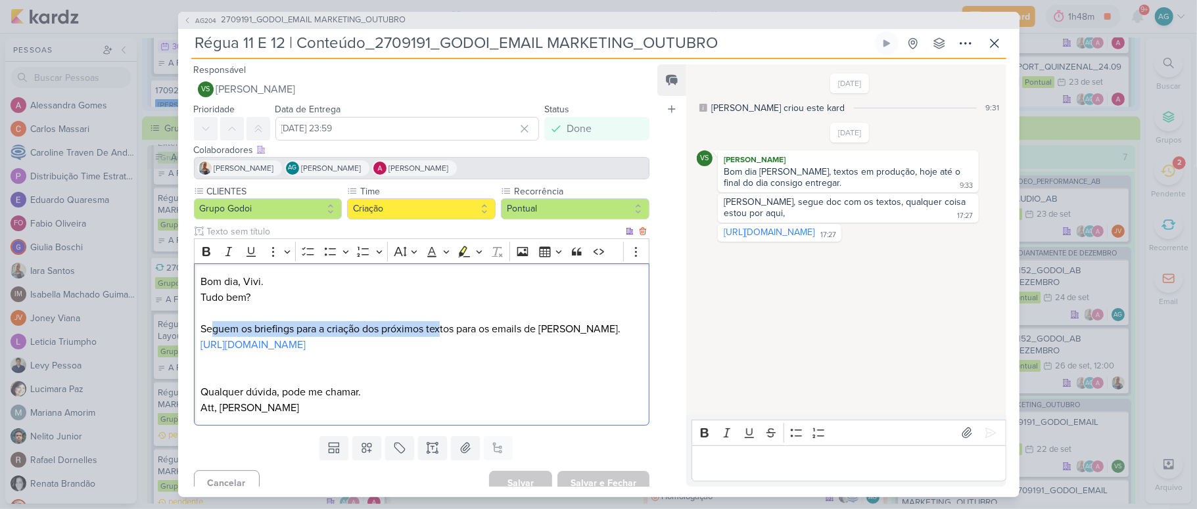
drag, startPoint x: 211, startPoint y: 326, endPoint x: 442, endPoint y: 324, distance: 231.4
click at [442, 324] on p "Seguem os briefings para a criação dos próximos textos para os emails de [PERSO…" at bounding box center [421, 329] width 442 height 16
click at [814, 238] on link "[URL][DOMAIN_NAME]" at bounding box center [769, 232] width 91 height 11
click at [990, 43] on icon at bounding box center [995, 43] width 16 height 16
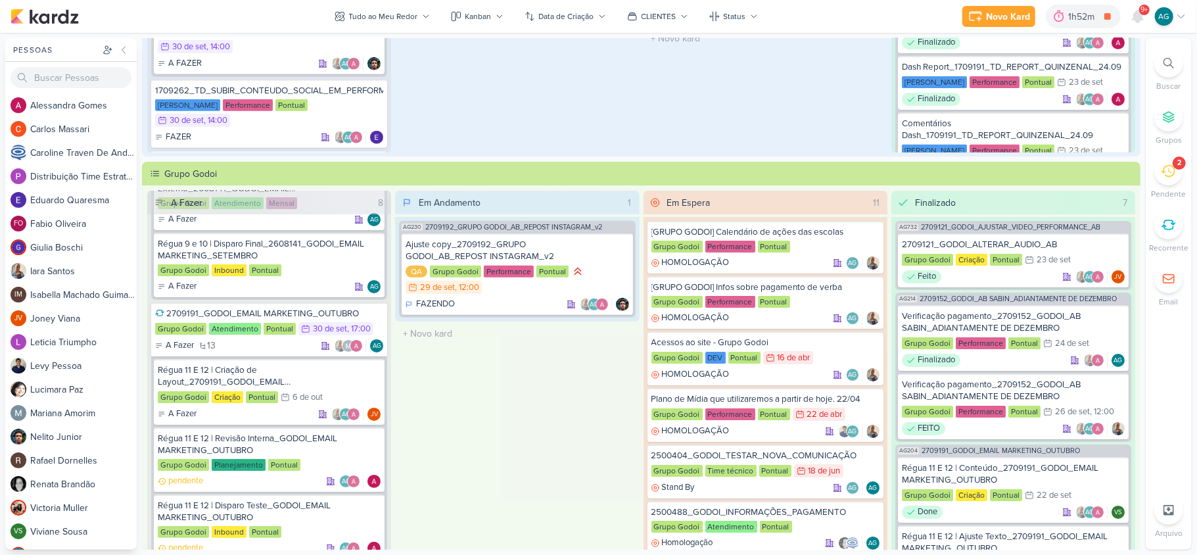
click at [1168, 60] on icon at bounding box center [1168, 63] width 11 height 11
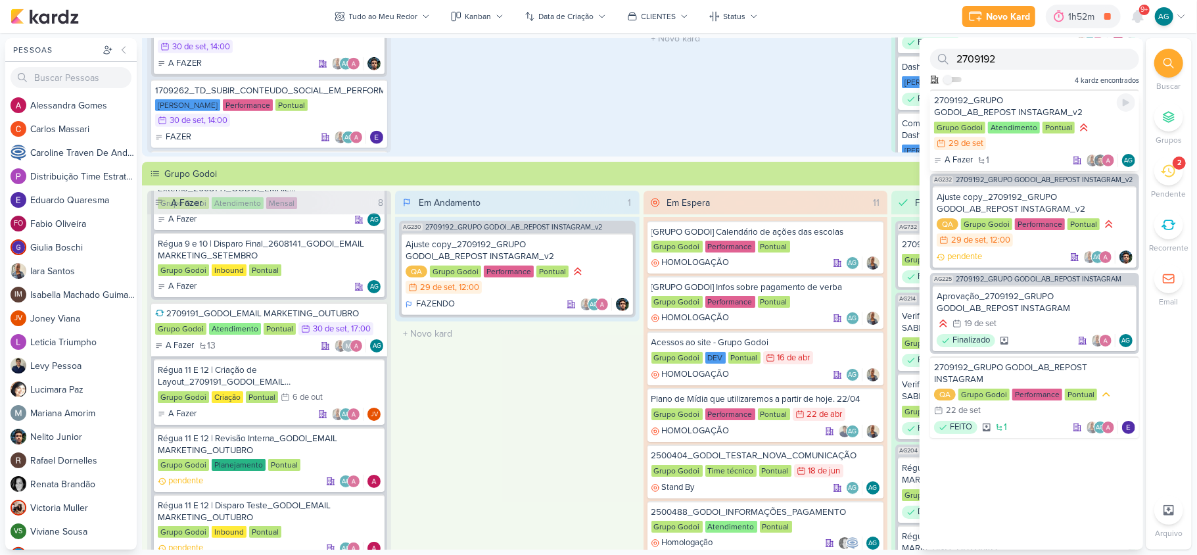
click at [1013, 106] on div "2709192_GRUPO GODOI_AB_REPOST INSTAGRAM_v2" at bounding box center [1034, 107] width 201 height 24
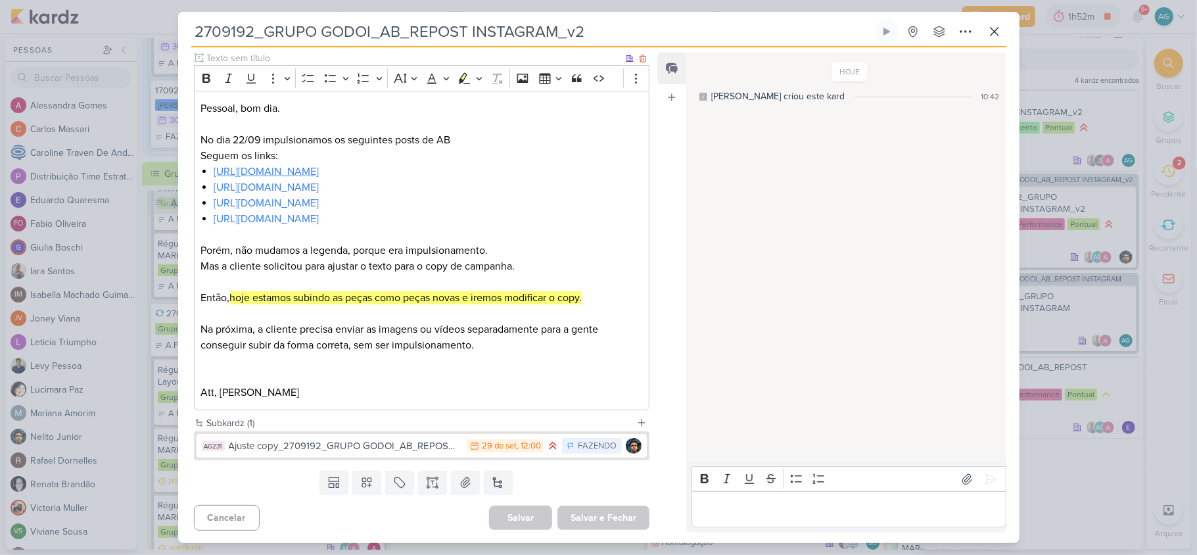
scroll to position [164, 0]
click at [319, 168] on link "[URL][DOMAIN_NAME]" at bounding box center [266, 170] width 105 height 13
click at [402, 442] on div "Ajuste copy_2709192_GRUPO GODOI_AB_REPOST INSTAGRAM_v2" at bounding box center [345, 445] width 233 height 15
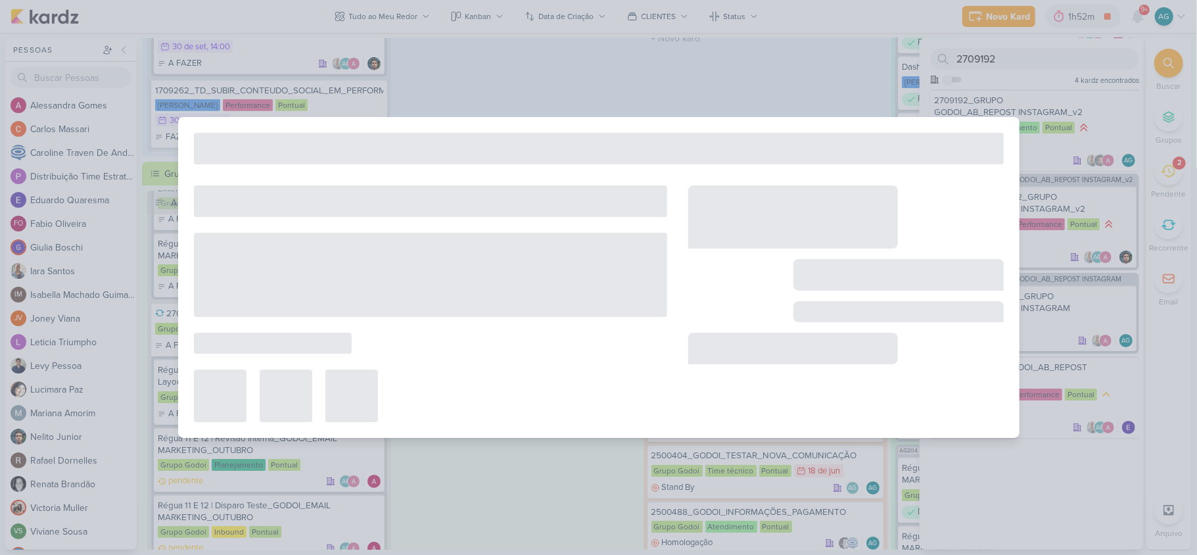
type input "Ajuste copy_2709192_GRUPO GODOI_AB_REPOST INSTAGRAM_v2"
type input "29 de setembro de 2025 às 12:00"
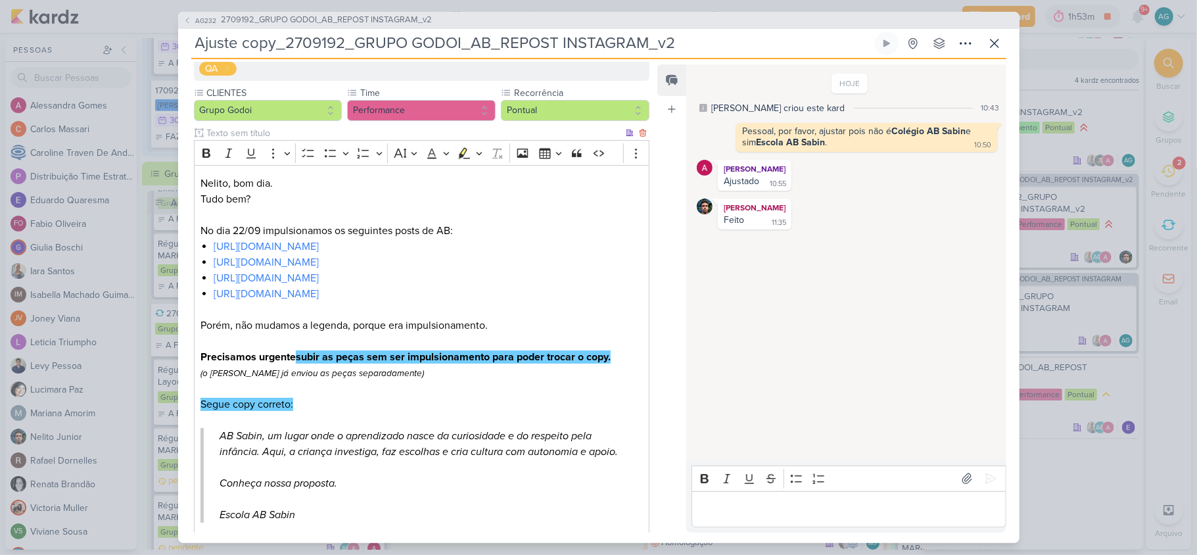
scroll to position [137, 0]
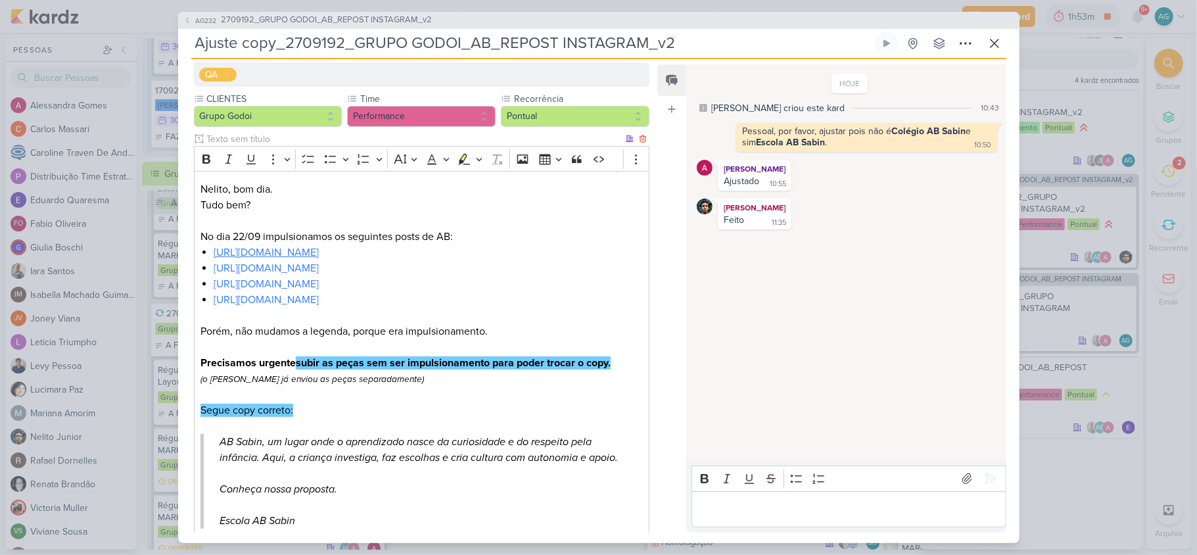
click at [319, 255] on link "[URL][DOMAIN_NAME]" at bounding box center [266, 252] width 105 height 13
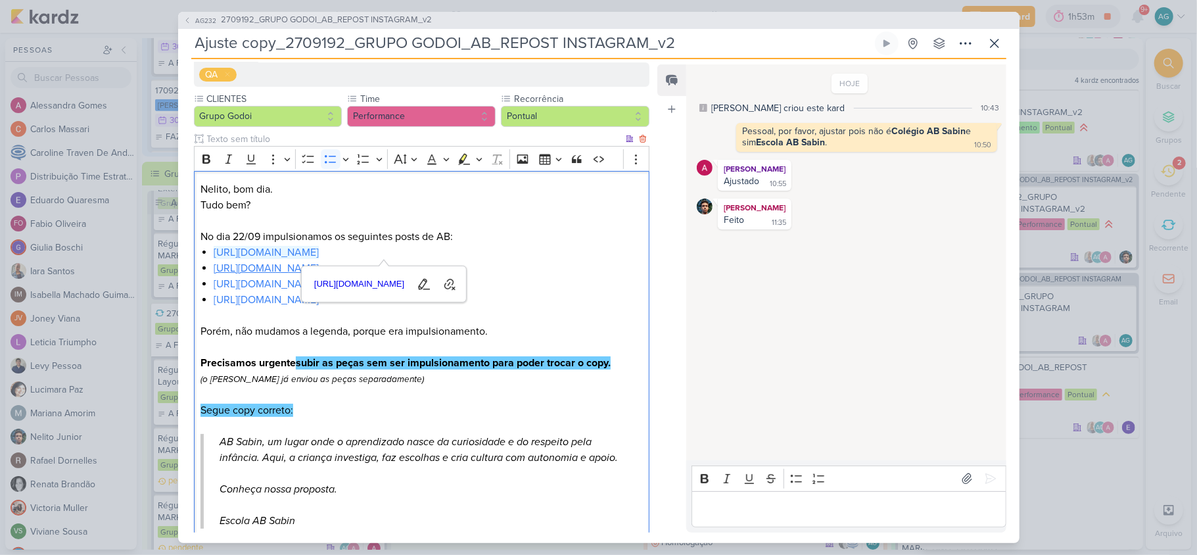
click at [276, 269] on link "[URL][DOMAIN_NAME]" at bounding box center [266, 268] width 105 height 13
click at [280, 287] on link "[URL][DOMAIN_NAME]" at bounding box center [266, 283] width 105 height 13
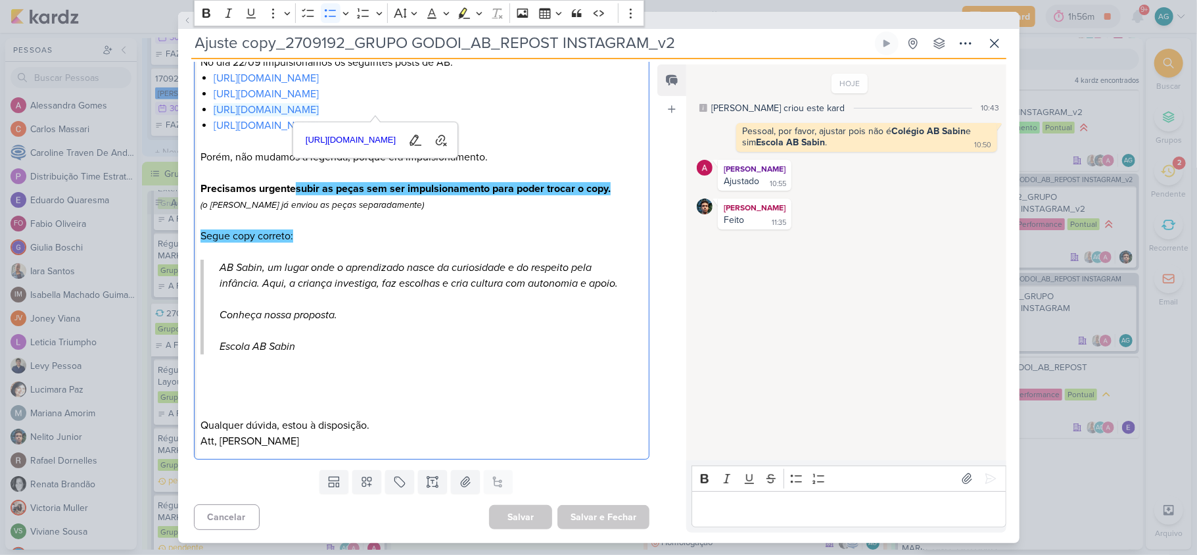
scroll to position [587, 0]
click at [997, 45] on icon at bounding box center [995, 43] width 16 height 16
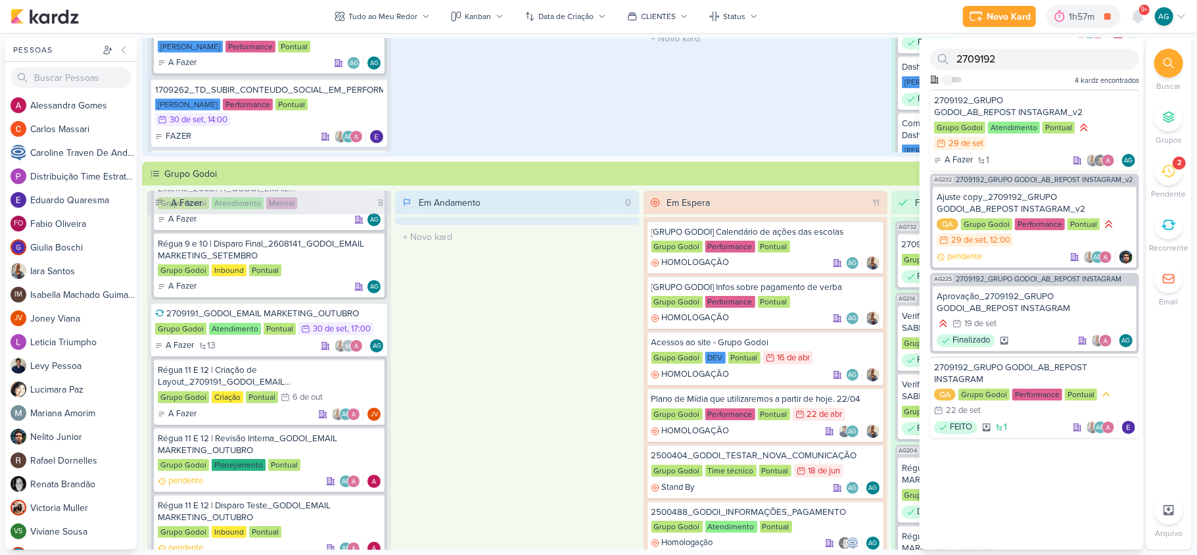
click at [1166, 172] on icon at bounding box center [1168, 171] width 14 height 14
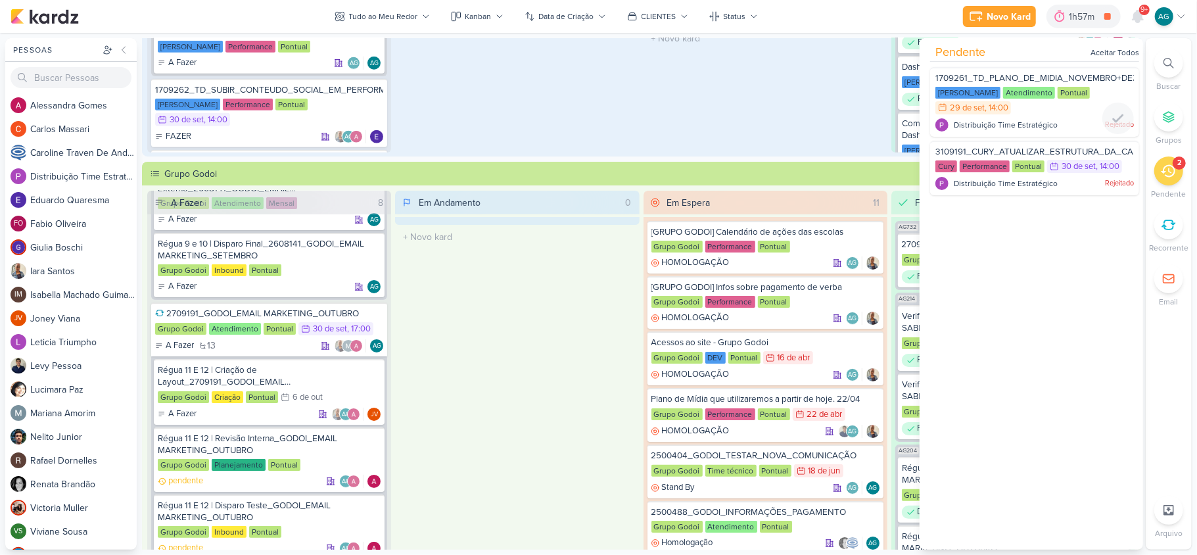
click at [1048, 78] on span "1709261_TD_PLANO_DE_MIDIA_NOVEMBRO+DEZEMBRO" at bounding box center [1051, 78] width 232 height 11
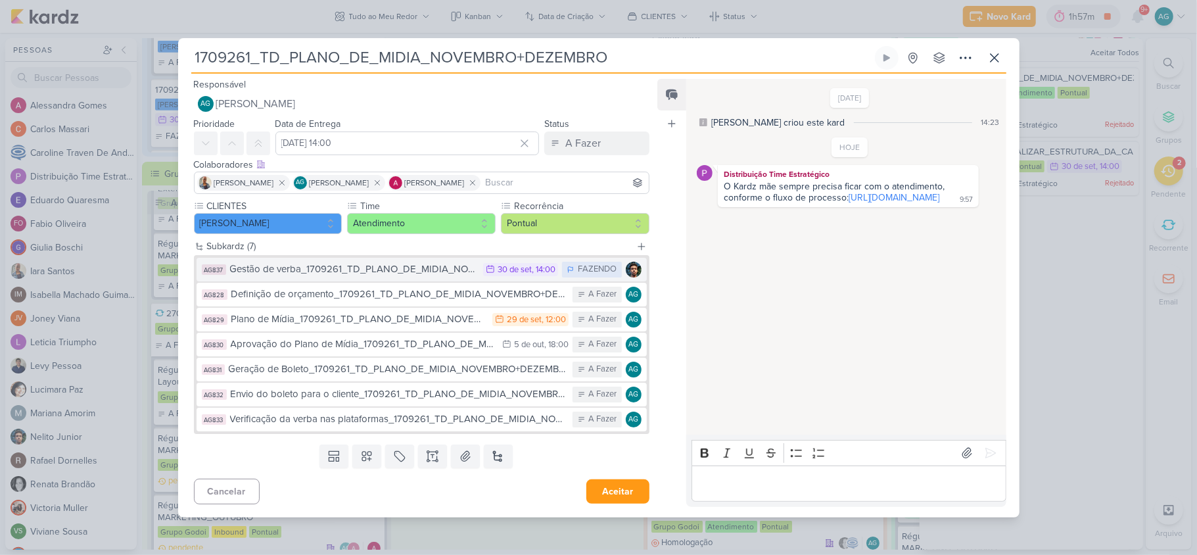
click at [400, 267] on div "Gestão de verba_1709261_TD_PLANO_DE_MIDIA_NOVEMBRO+DEZEMBRO" at bounding box center [353, 269] width 247 height 15
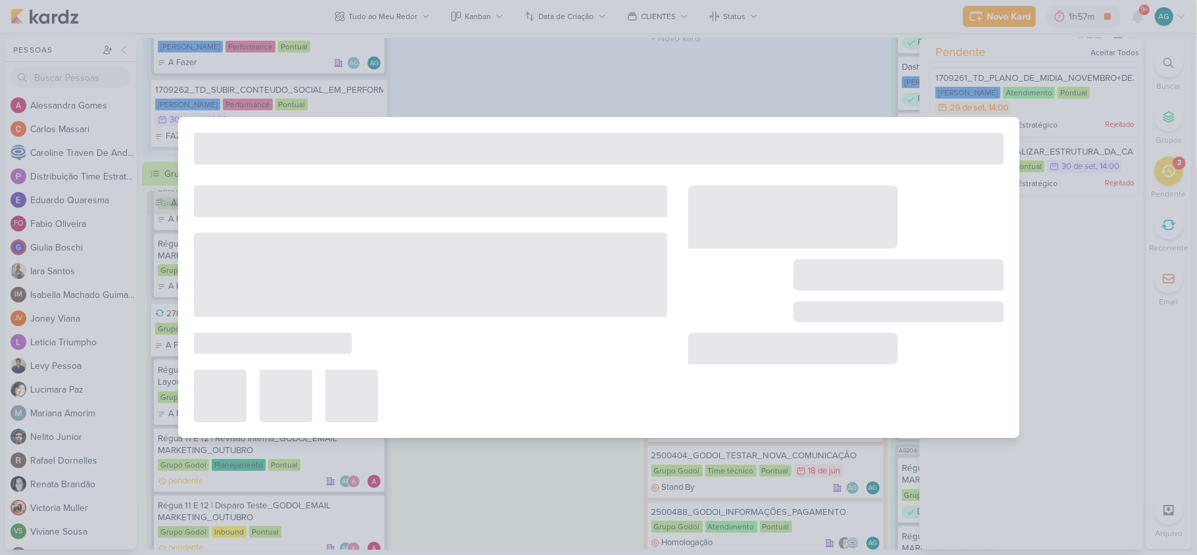
type input "Gestão de verba_1709261_TD_PLANO_DE_MIDIA_NOVEMBRO+DEZEMBRO"
type input "30 de setembro de 2025 às 14:00"
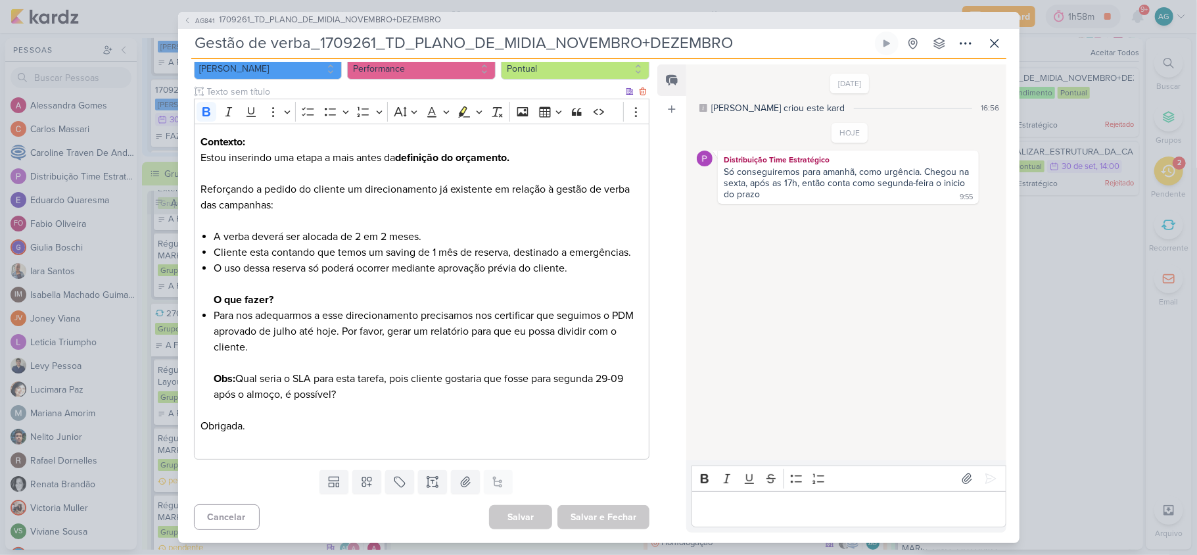
scroll to position [0, 0]
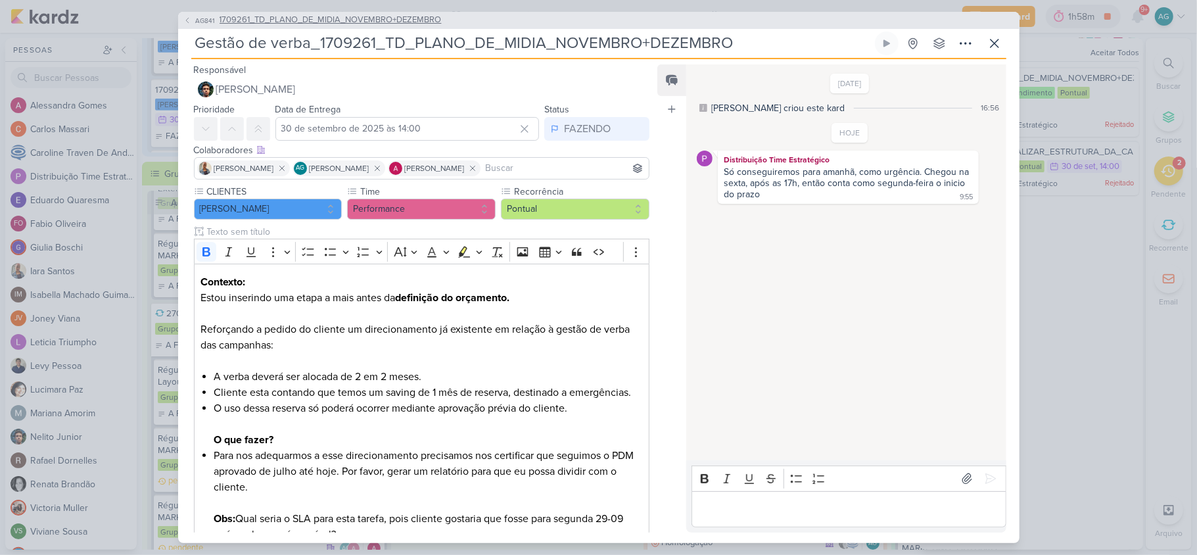
click at [401, 20] on span "1709261_TD_PLANO_DE_MIDIA_NOVEMBRO+DEZEMBRO" at bounding box center [331, 20] width 222 height 13
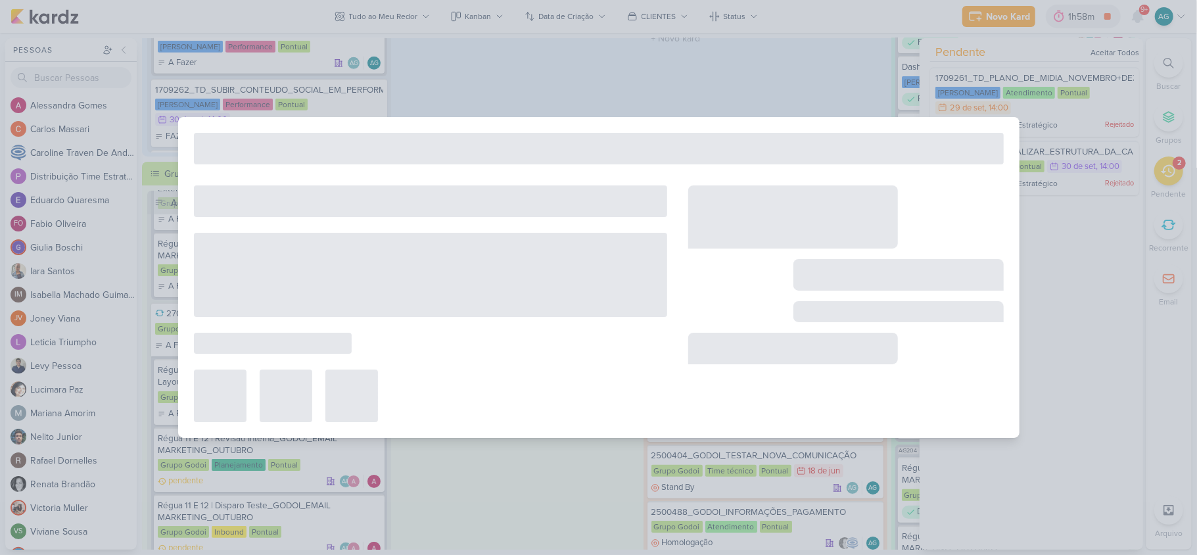
type input "1709261_TD_PLANO_DE_MIDIA_NOVEMBRO+DEZEMBRO"
type input "29 de setembro de 2025 às 14:00"
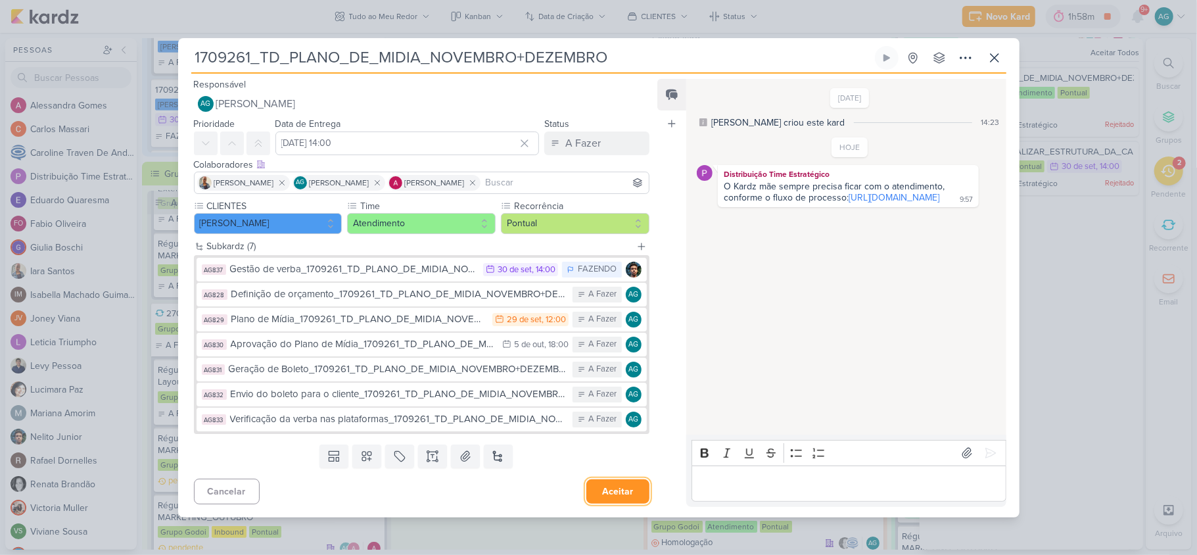
click at [626, 486] on button "Aceitar" at bounding box center [617, 491] width 63 height 24
